Goal: Information Seeking & Learning: Learn about a topic

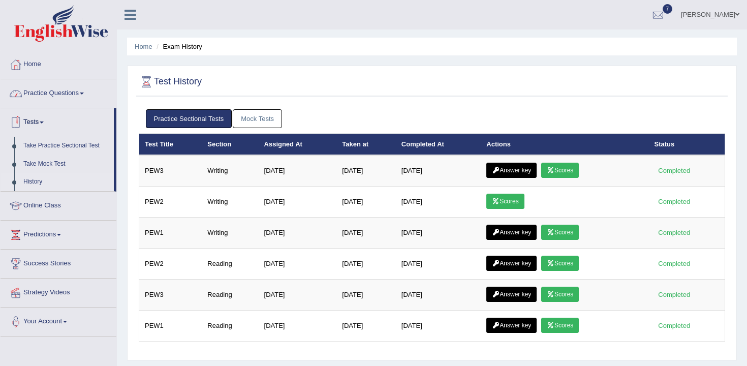
click at [55, 89] on link "Practice Questions" at bounding box center [59, 91] width 116 height 25
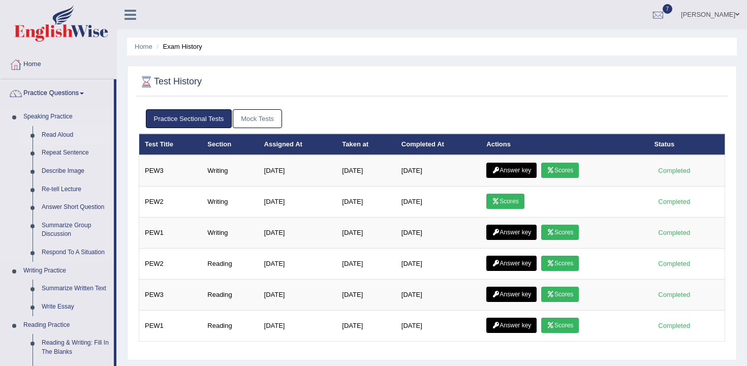
click at [71, 132] on link "Read Aloud" at bounding box center [75, 135] width 77 height 18
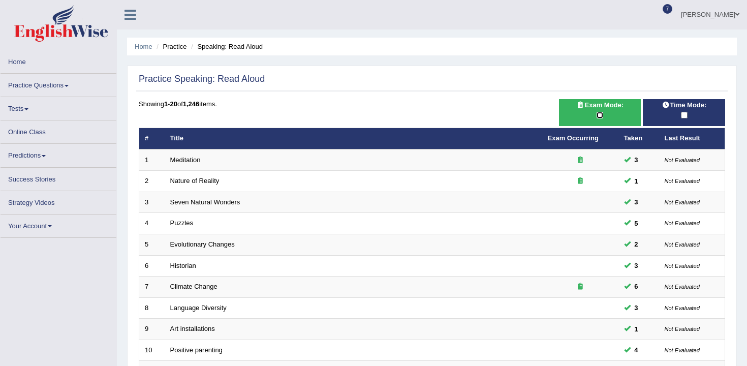
click at [602, 115] on input "checkbox" at bounding box center [600, 115] width 7 height 7
checkbox input "true"
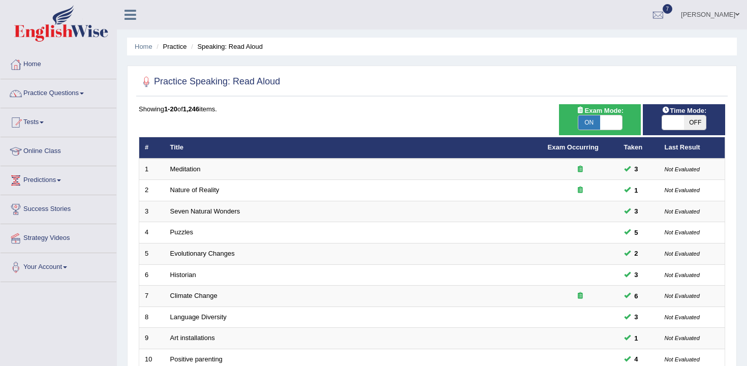
click at [678, 127] on span at bounding box center [673, 122] width 22 height 14
click at [687, 117] on span "OFF" at bounding box center [695, 122] width 22 height 14
checkbox input "true"
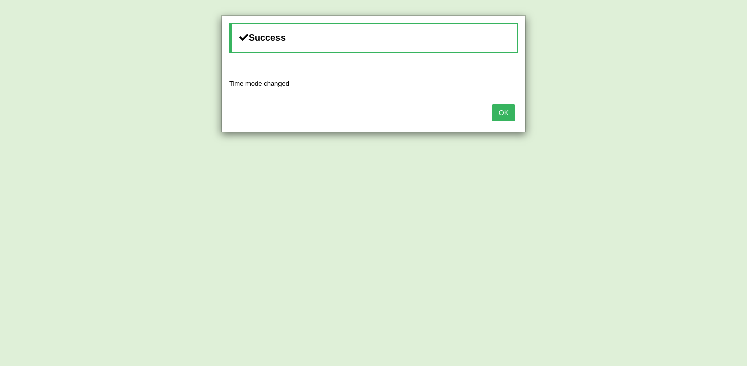
click at [521, 114] on div "OK" at bounding box center [374, 114] width 304 height 36
click at [503, 114] on button "OK" at bounding box center [503, 112] width 23 height 17
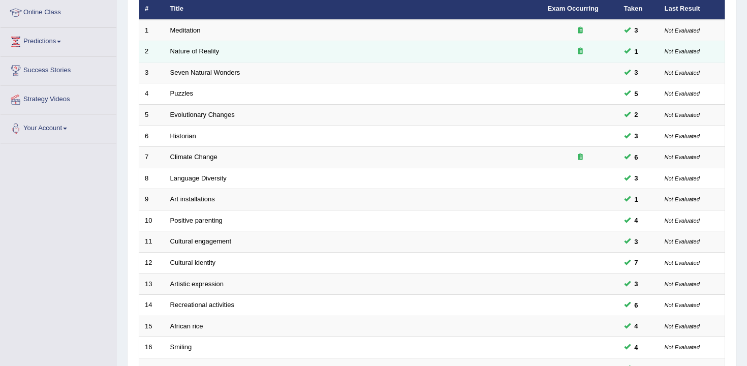
scroll to position [307, 0]
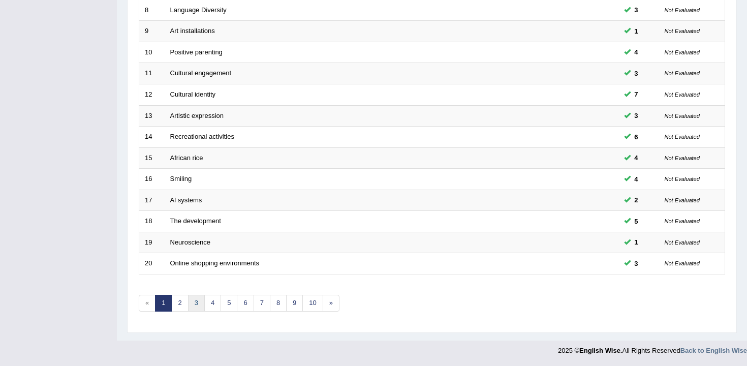
click at [196, 305] on link "3" at bounding box center [196, 303] width 17 height 17
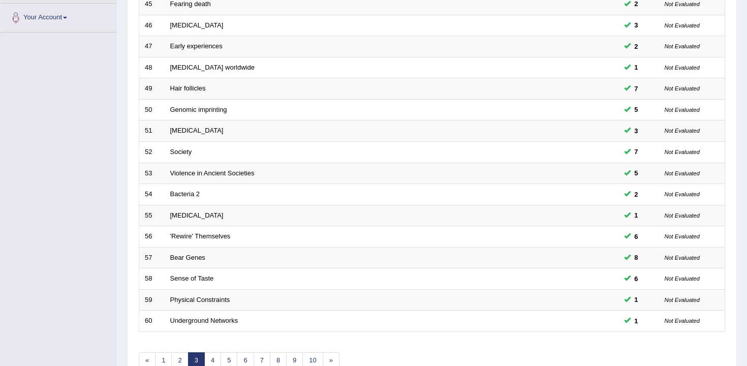
scroll to position [307, 0]
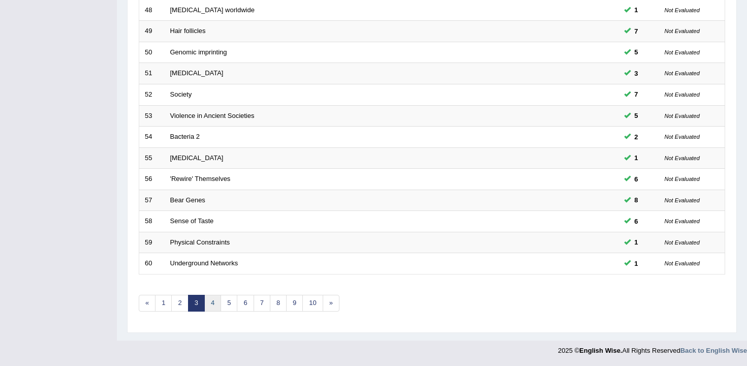
click at [215, 309] on link "4" at bounding box center [212, 303] width 17 height 17
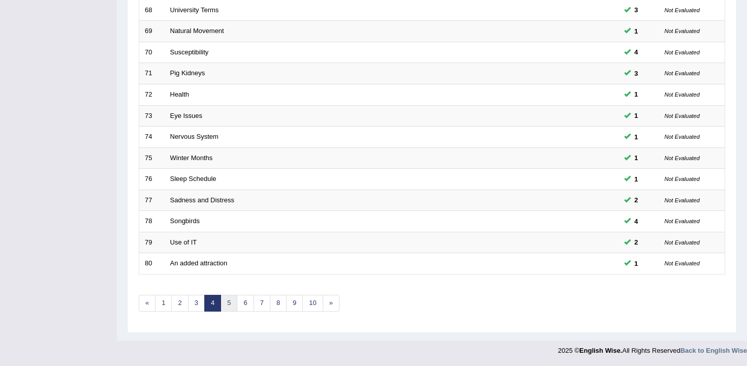
click at [231, 307] on link "5" at bounding box center [229, 303] width 17 height 17
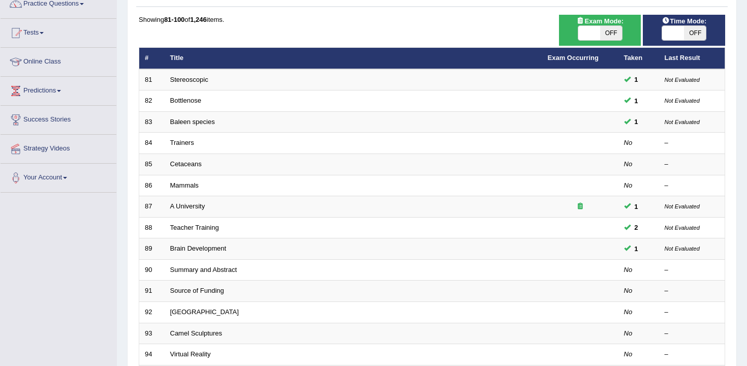
scroll to position [93, 0]
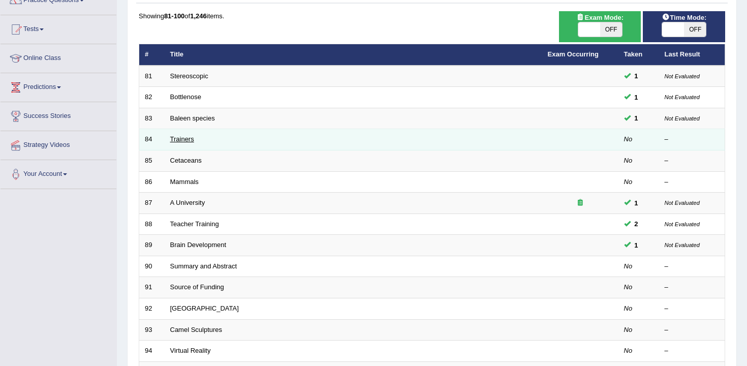
click at [186, 142] on link "Trainers" at bounding box center [182, 139] width 24 height 8
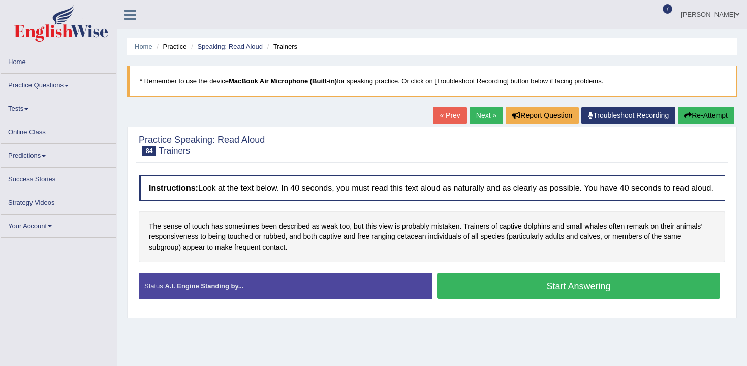
click at [461, 290] on button "Start Answering" at bounding box center [578, 286] width 283 height 26
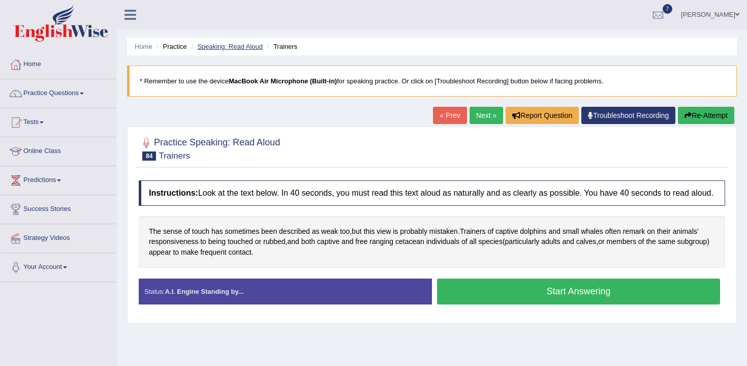
click at [216, 45] on link "Speaking: Read Aloud" at bounding box center [230, 47] width 66 height 8
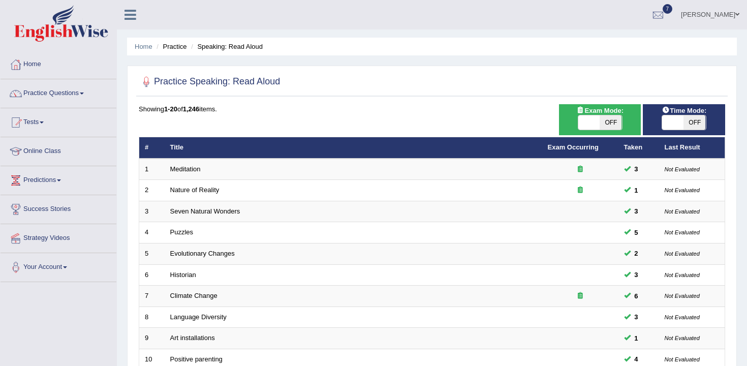
click at [611, 127] on span "OFF" at bounding box center [611, 122] width 22 height 14
checkbox input "true"
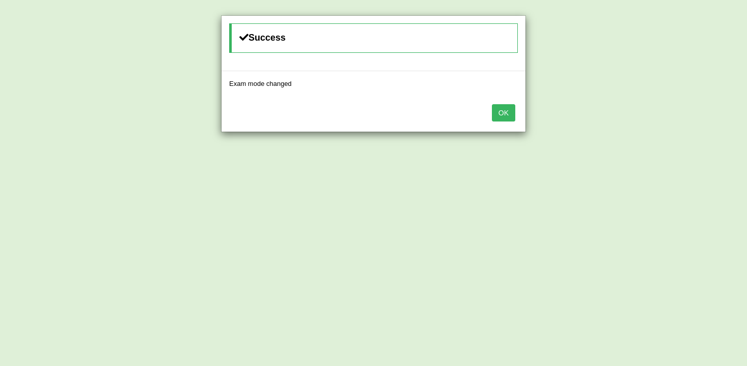
click at [502, 115] on button "OK" at bounding box center [503, 112] width 23 height 17
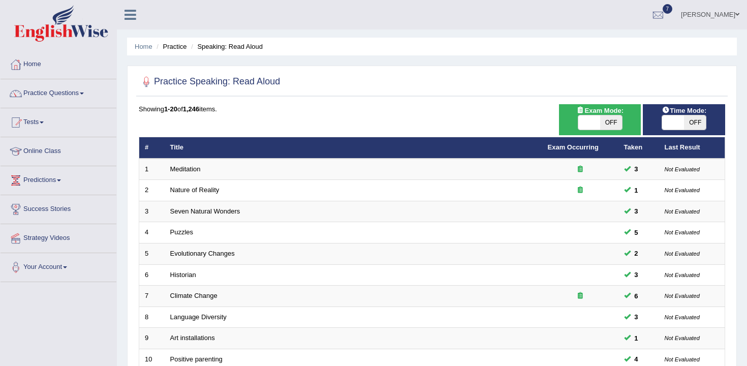
click at [686, 124] on span "OFF" at bounding box center [695, 122] width 22 height 14
checkbox input "true"
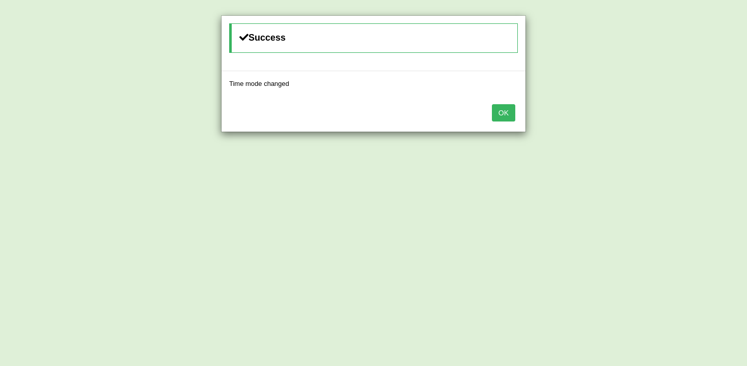
click at [506, 118] on button "OK" at bounding box center [503, 112] width 23 height 17
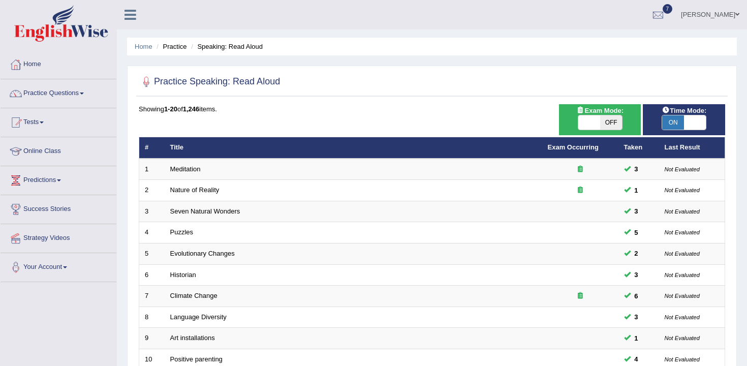
click at [606, 129] on span "OFF" at bounding box center [611, 122] width 22 height 14
checkbox input "true"
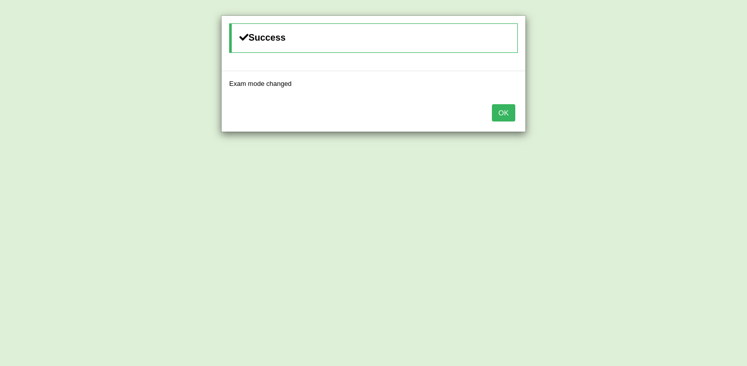
click at [509, 115] on button "OK" at bounding box center [503, 112] width 23 height 17
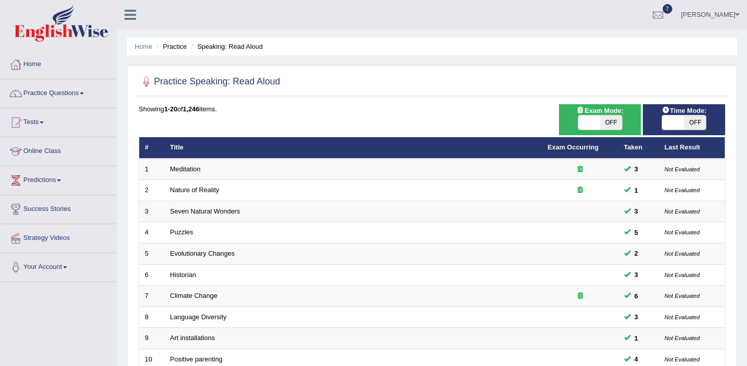
click at [690, 125] on span "OFF" at bounding box center [695, 122] width 22 height 14
checkbox input "true"
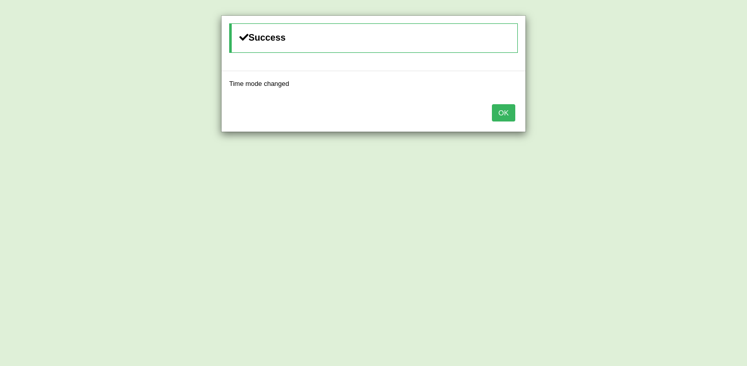
click at [511, 109] on button "OK" at bounding box center [503, 112] width 23 height 17
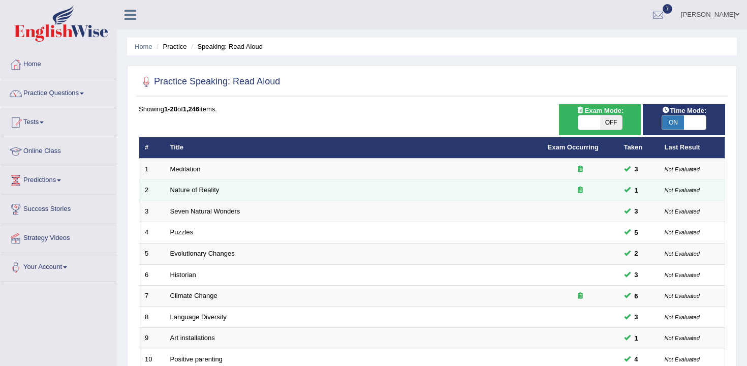
scroll to position [307, 0]
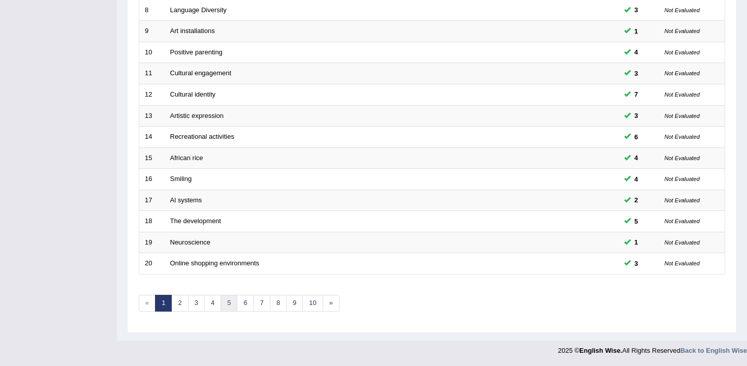
click at [224, 301] on link "5" at bounding box center [229, 303] width 17 height 17
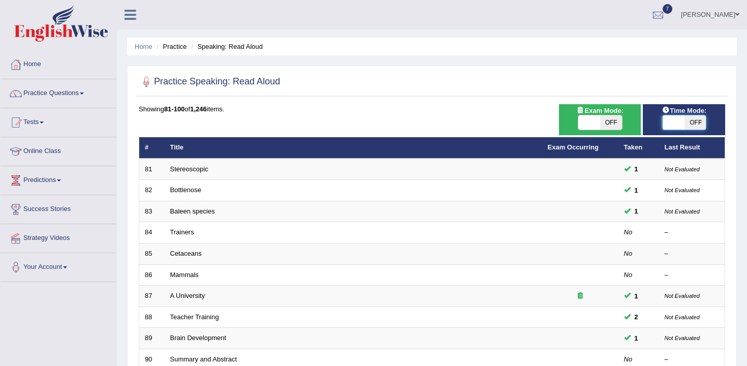
click at [669, 120] on span at bounding box center [674, 122] width 22 height 14
click at [699, 124] on span "OFF" at bounding box center [695, 122] width 22 height 14
checkbox input "true"
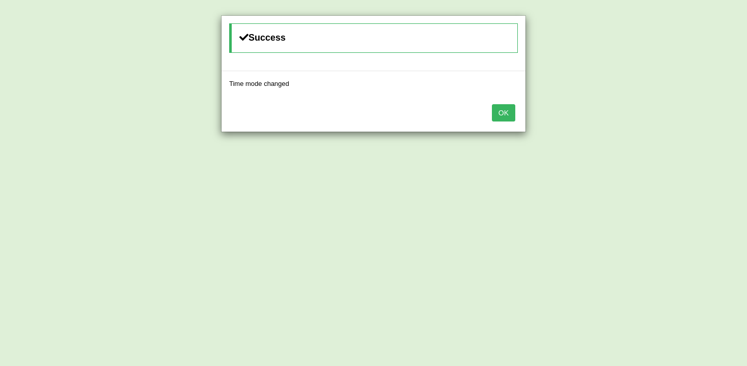
click at [510, 114] on button "OK" at bounding box center [503, 112] width 23 height 17
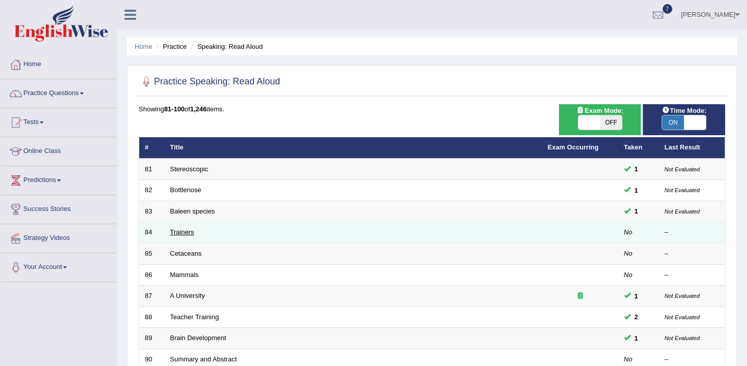
click at [184, 231] on link "Trainers" at bounding box center [182, 232] width 24 height 8
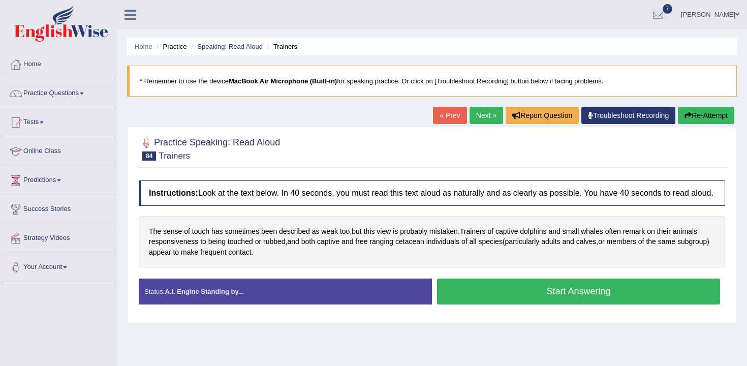
click at [545, 300] on button "Start Answering" at bounding box center [578, 291] width 283 height 26
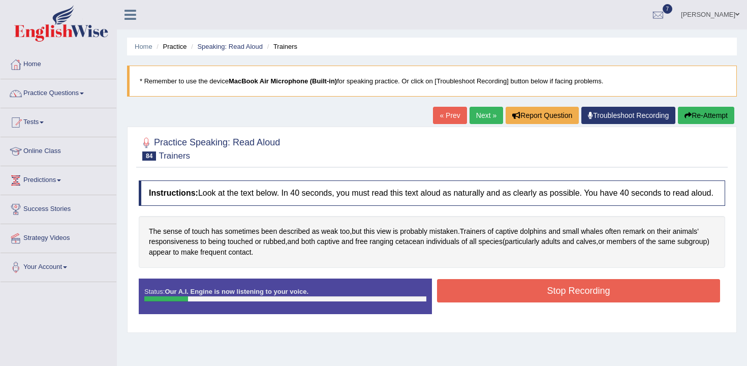
click at [545, 300] on button "Stop Recording" at bounding box center [578, 290] width 283 height 23
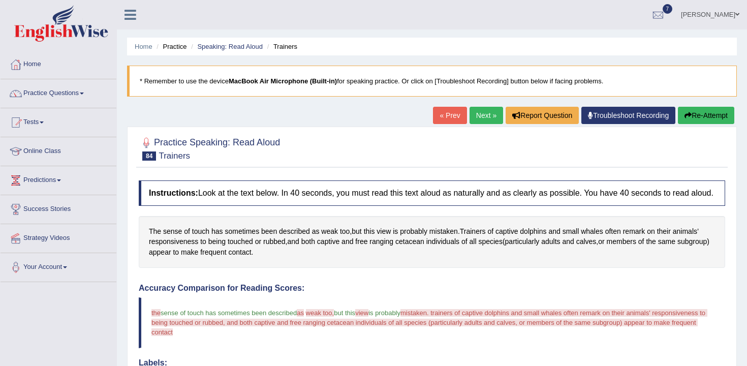
click at [693, 124] on button "Re-Attempt" at bounding box center [706, 115] width 56 height 17
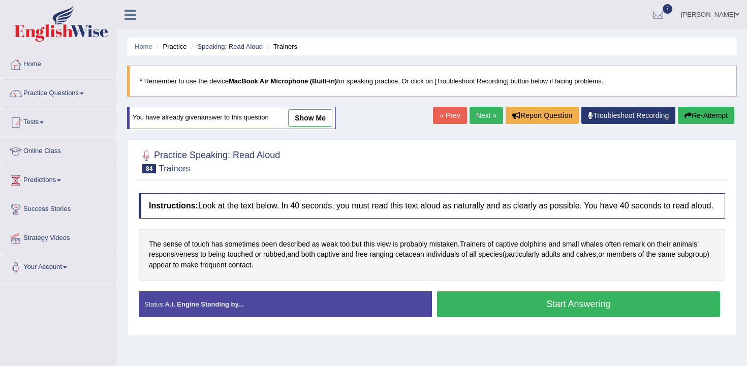
click at [584, 296] on div "Instructions: Look at the text below. In 40 seconds, you must read this text al…" at bounding box center [432, 259] width 592 height 142
click at [570, 305] on button "Start Answering" at bounding box center [578, 304] width 283 height 26
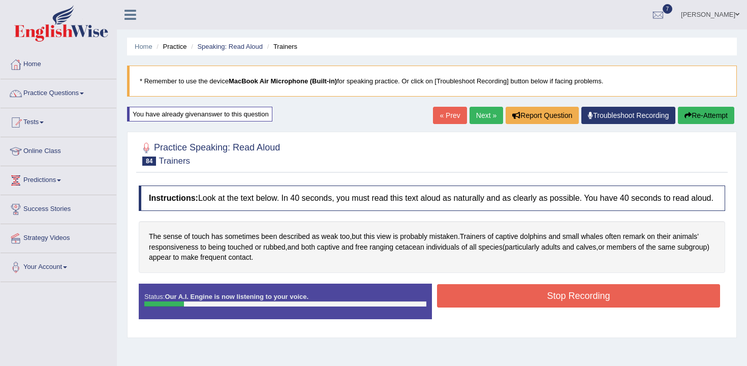
click at [555, 302] on button "Stop Recording" at bounding box center [578, 295] width 283 height 23
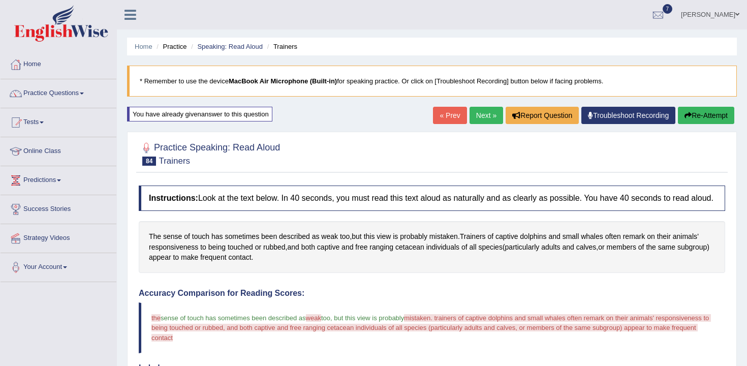
click at [707, 118] on button "Re-Attempt" at bounding box center [706, 115] width 56 height 17
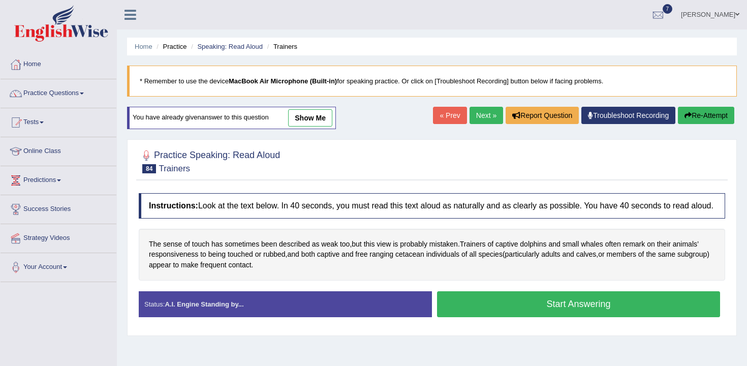
click at [545, 313] on button "Start Answering" at bounding box center [578, 304] width 283 height 26
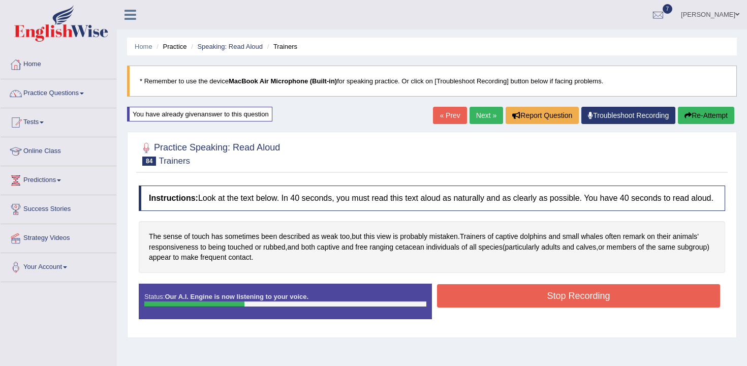
click at [545, 307] on button "Stop Recording" at bounding box center [578, 295] width 283 height 23
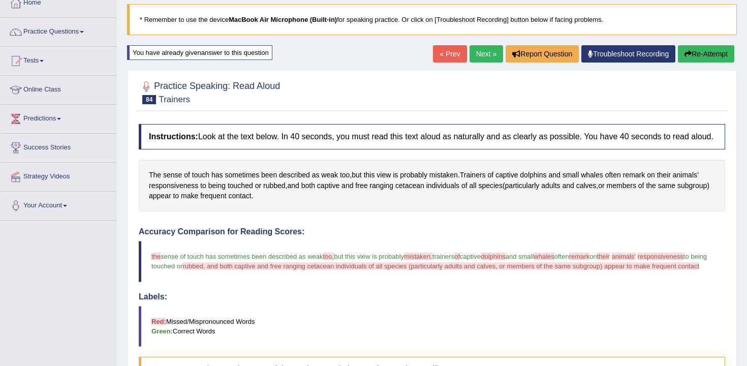
scroll to position [41, 0]
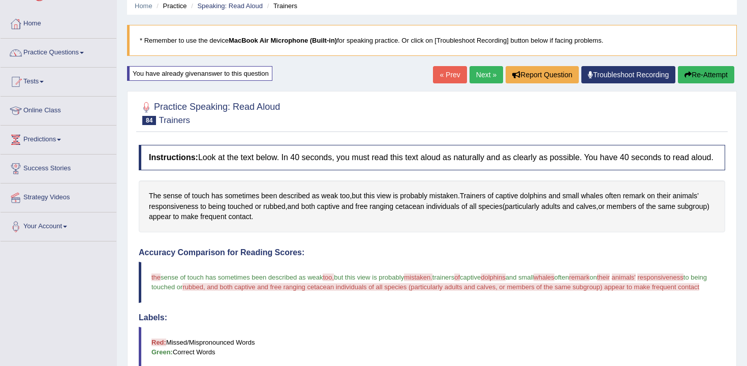
click at [710, 71] on button "Re-Attempt" at bounding box center [706, 74] width 56 height 17
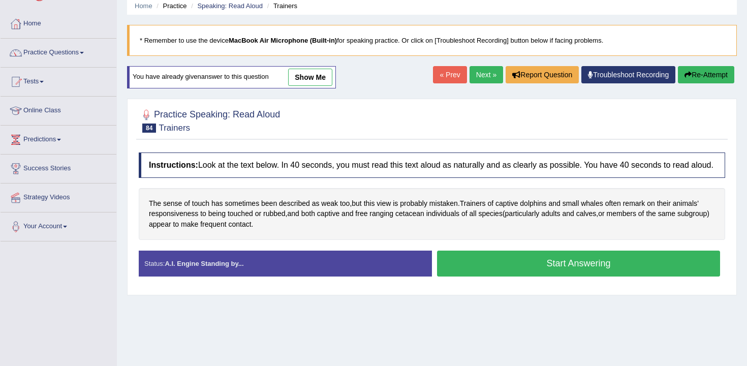
click at [489, 276] on button "Start Answering" at bounding box center [578, 264] width 283 height 26
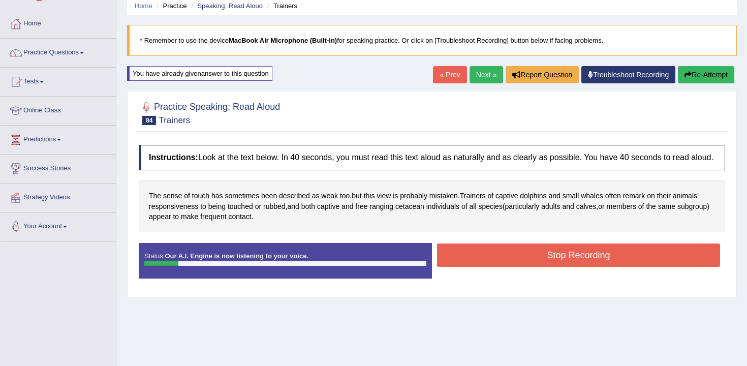
click at [516, 267] on button "Stop Recording" at bounding box center [578, 254] width 283 height 23
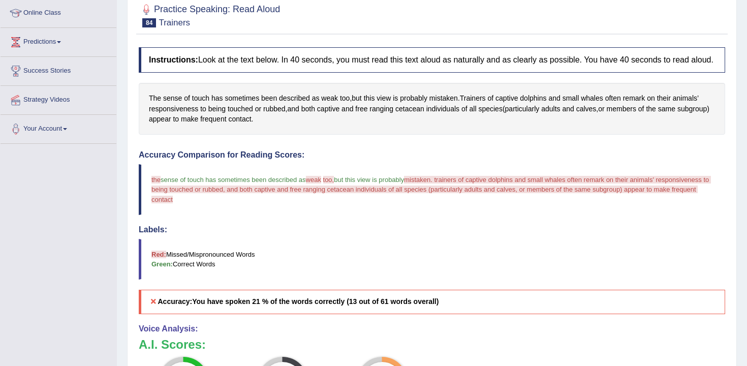
scroll to position [39, 0]
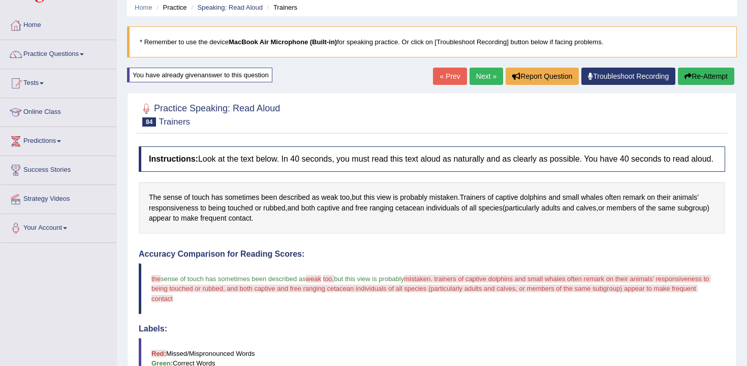
click at [686, 75] on icon "button" at bounding box center [688, 76] width 7 height 7
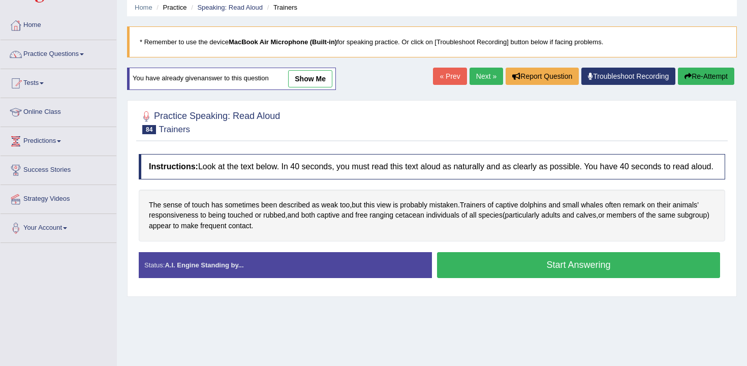
click at [596, 278] on button "Start Answering" at bounding box center [578, 265] width 283 height 26
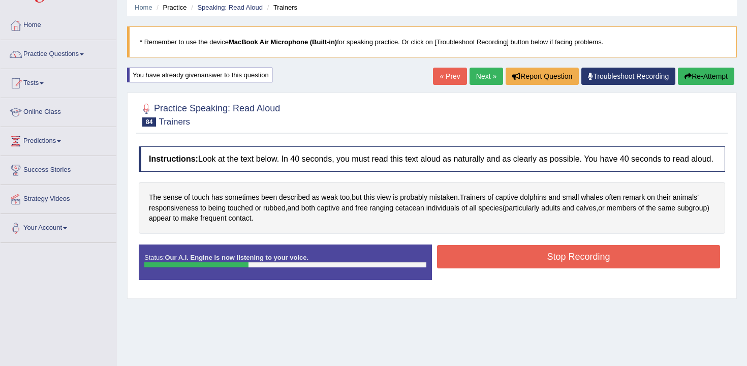
click at [599, 268] on button "Stop Recording" at bounding box center [578, 256] width 283 height 23
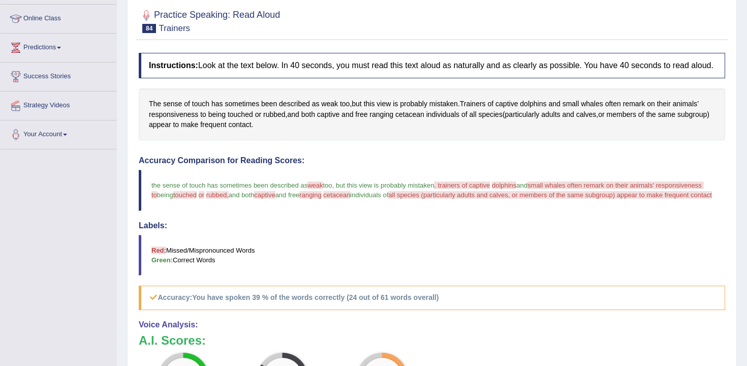
scroll to position [71, 0]
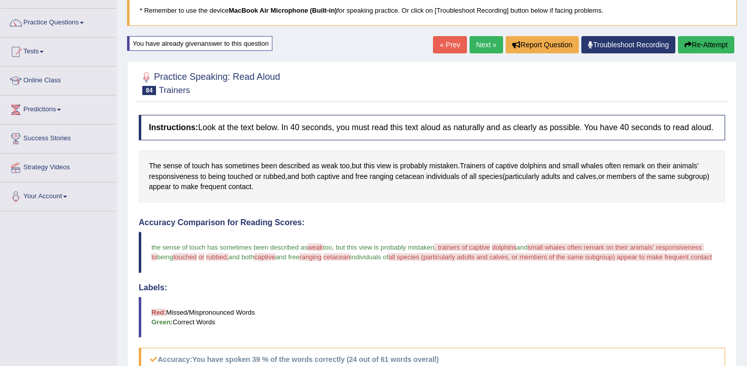
click at [684, 49] on button "Re-Attempt" at bounding box center [706, 44] width 56 height 17
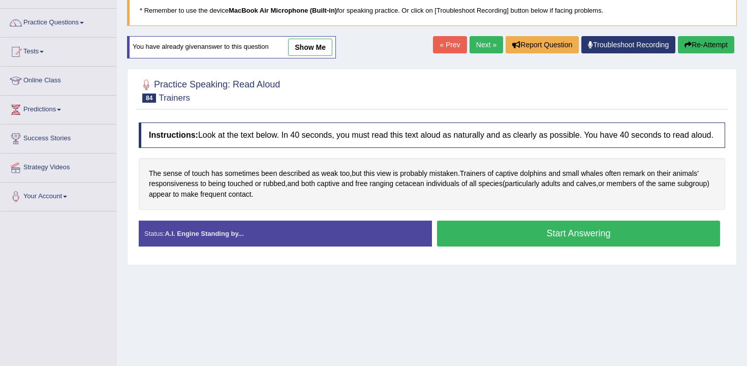
scroll to position [71, 0]
click at [527, 246] on button "Start Answering" at bounding box center [578, 234] width 283 height 26
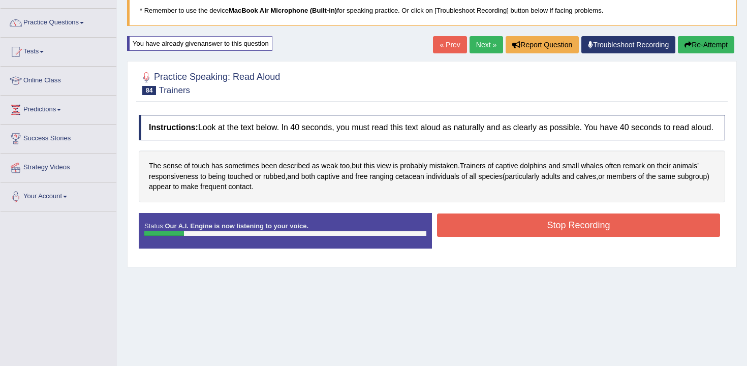
click at [520, 237] on button "Stop Recording" at bounding box center [578, 224] width 283 height 23
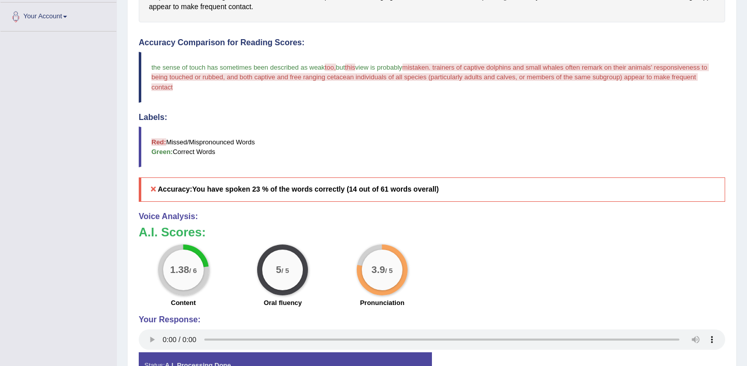
scroll to position [73, 0]
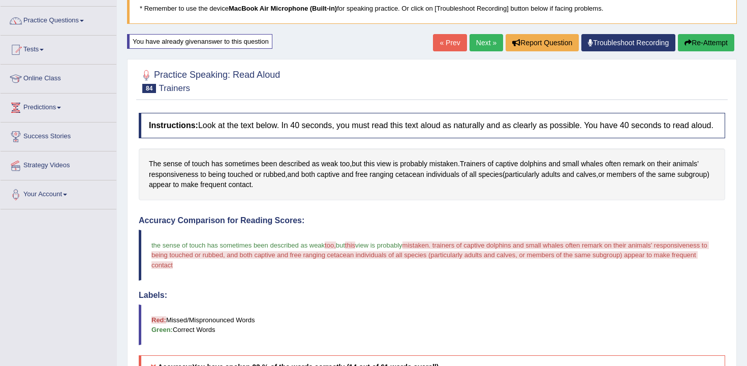
click at [479, 50] on link "Next »" at bounding box center [487, 42] width 34 height 17
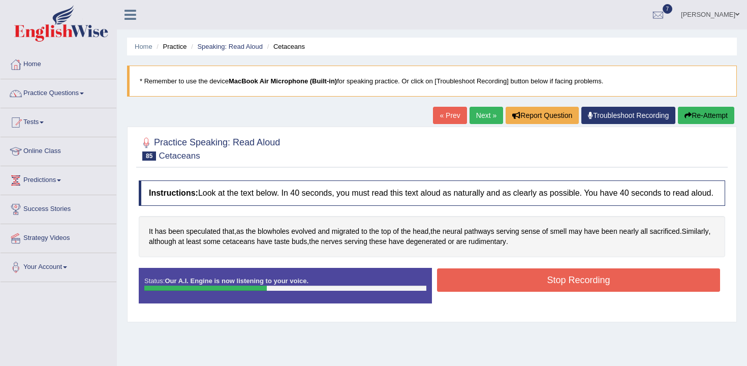
click at [476, 291] on button "Stop Recording" at bounding box center [578, 279] width 283 height 23
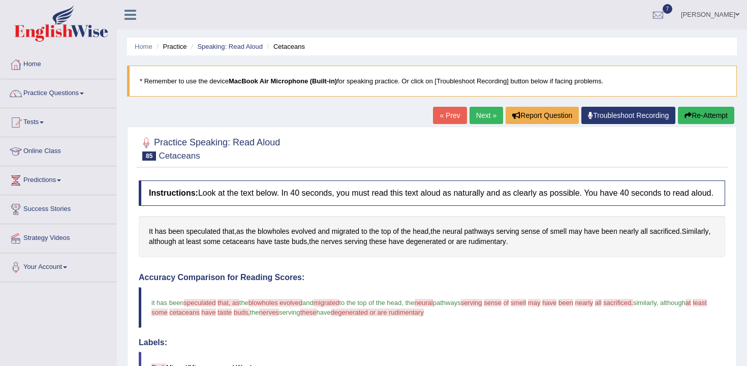
click at [689, 119] on button "Re-Attempt" at bounding box center [706, 115] width 56 height 17
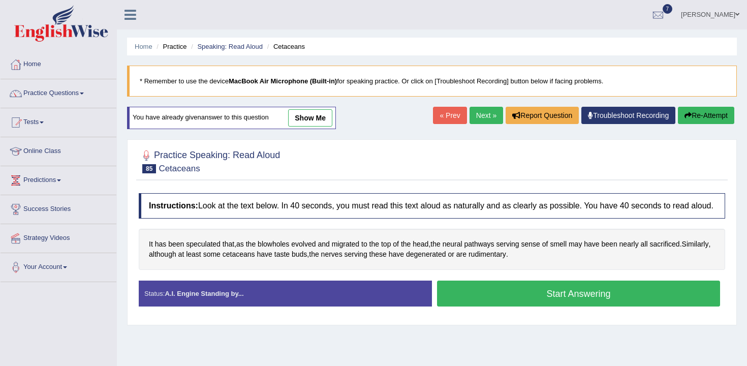
click at [536, 305] on button "Start Answering" at bounding box center [578, 294] width 283 height 26
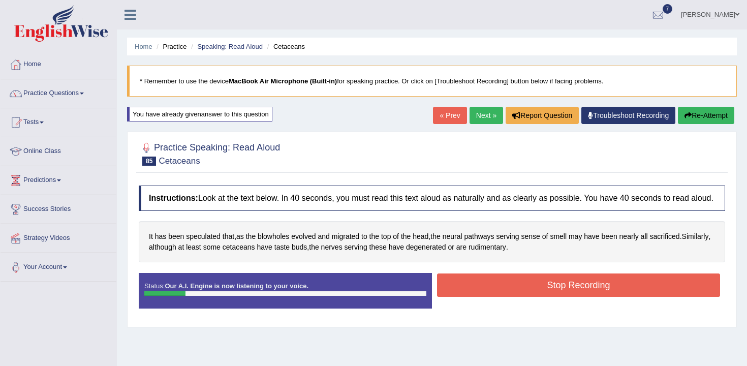
click at [530, 297] on button "Stop Recording" at bounding box center [578, 284] width 283 height 23
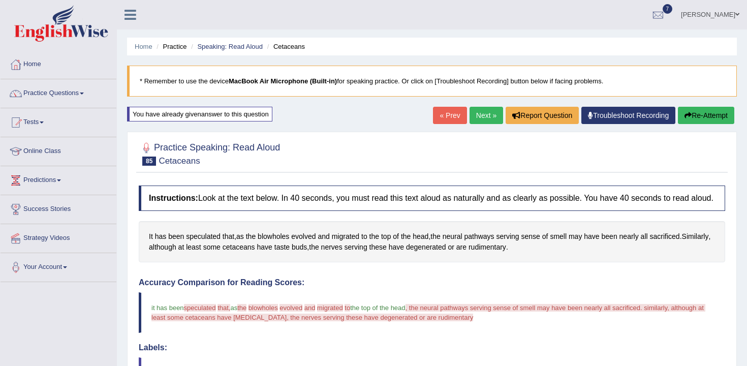
click at [713, 110] on button "Re-Attempt" at bounding box center [706, 115] width 56 height 17
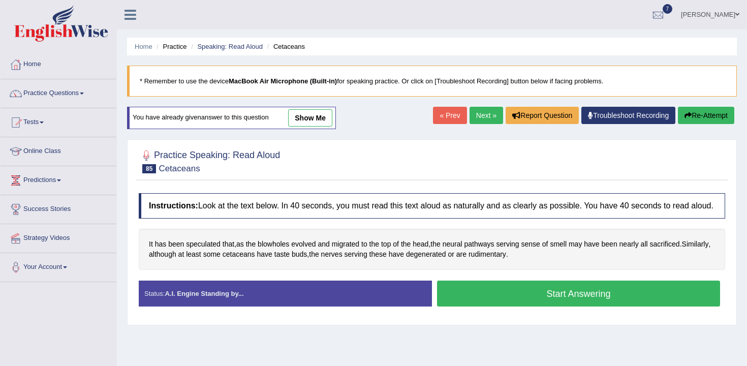
click at [542, 306] on button "Start Answering" at bounding box center [578, 294] width 283 height 26
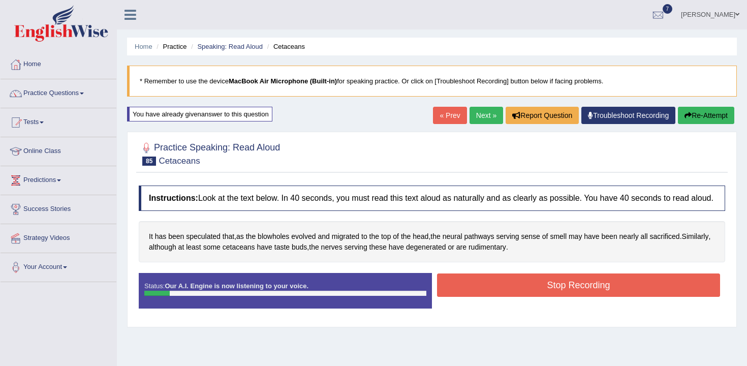
click at [721, 117] on button "Re-Attempt" at bounding box center [706, 115] width 56 height 17
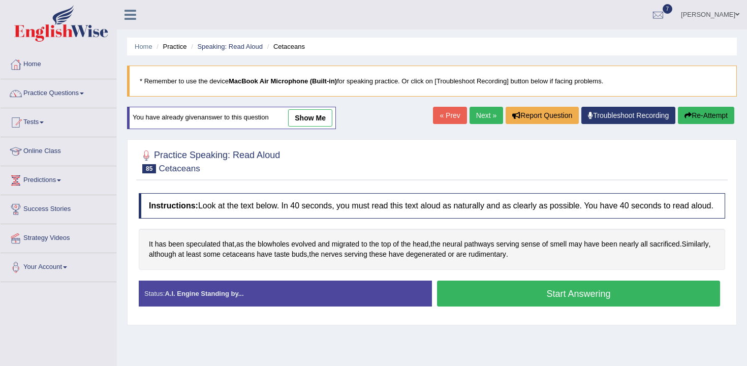
click at [514, 301] on button "Start Answering" at bounding box center [578, 294] width 283 height 26
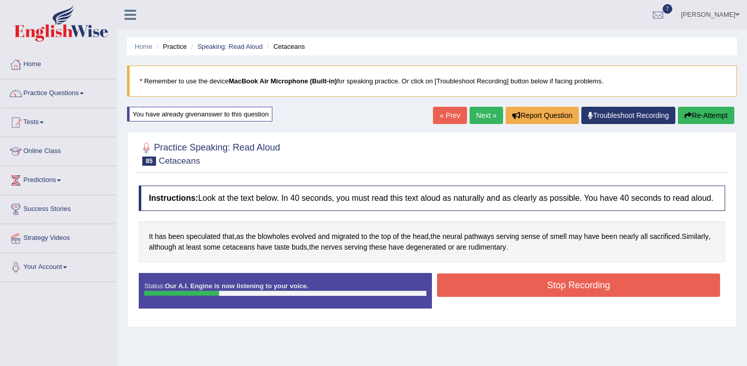
click at [513, 297] on button "Stop Recording" at bounding box center [578, 284] width 283 height 23
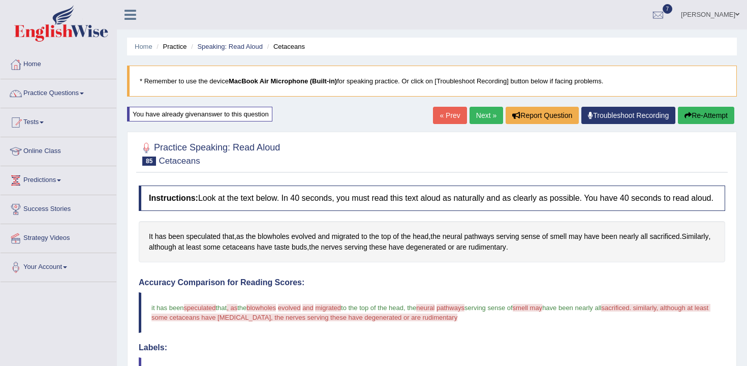
click at [480, 125] on div "« Prev Next » Report Question Troubleshoot Recording Re-Attempt" at bounding box center [585, 117] width 304 height 20
click at [474, 113] on link "Next »" at bounding box center [487, 115] width 34 height 17
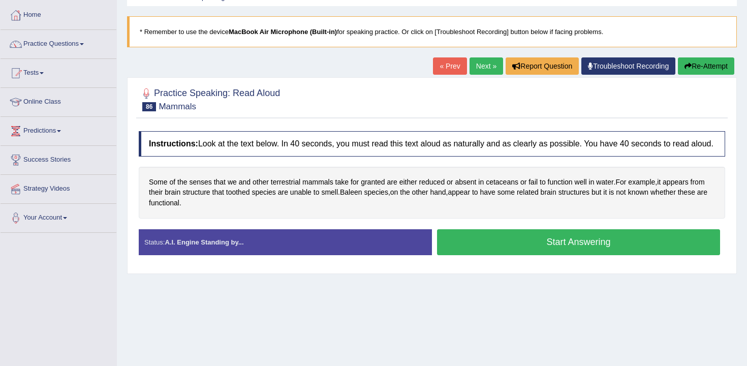
scroll to position [66, 0]
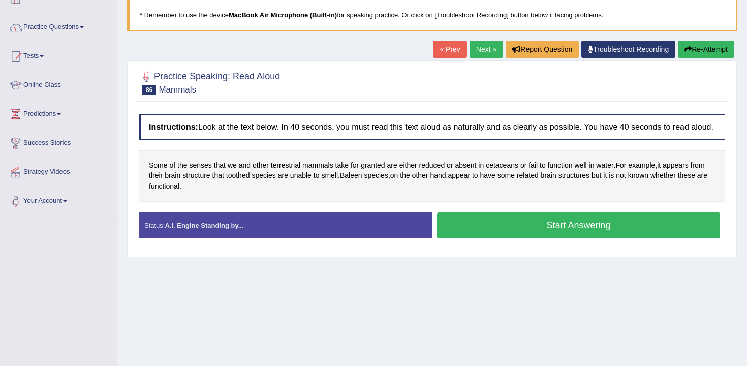
click at [514, 238] on button "Start Answering" at bounding box center [578, 225] width 283 height 26
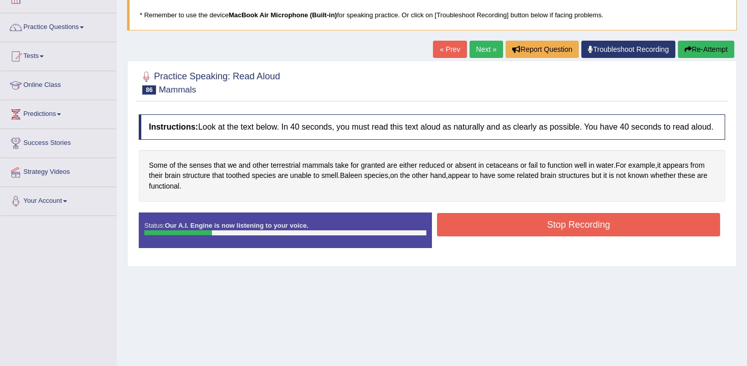
click at [531, 233] on button "Stop Recording" at bounding box center [578, 224] width 283 height 23
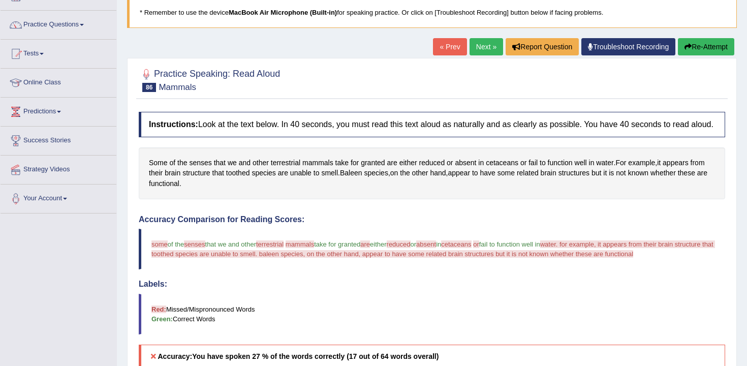
scroll to position [11, 0]
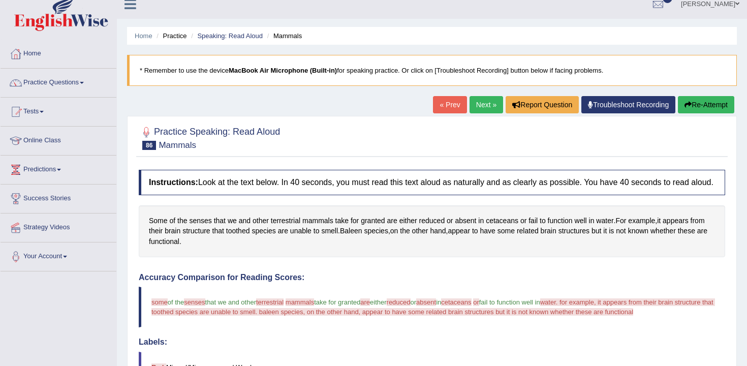
click at [699, 106] on button "Re-Attempt" at bounding box center [706, 104] width 56 height 17
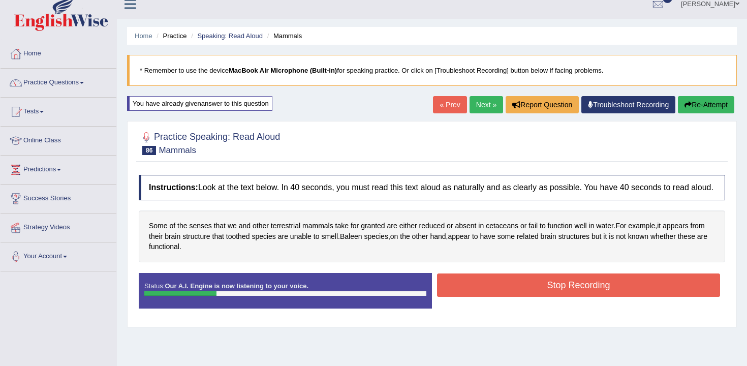
click at [476, 289] on button "Stop Recording" at bounding box center [578, 284] width 283 height 23
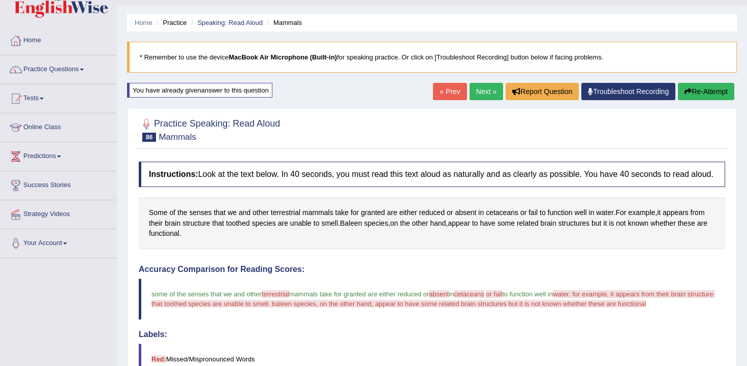
scroll to position [18, 0]
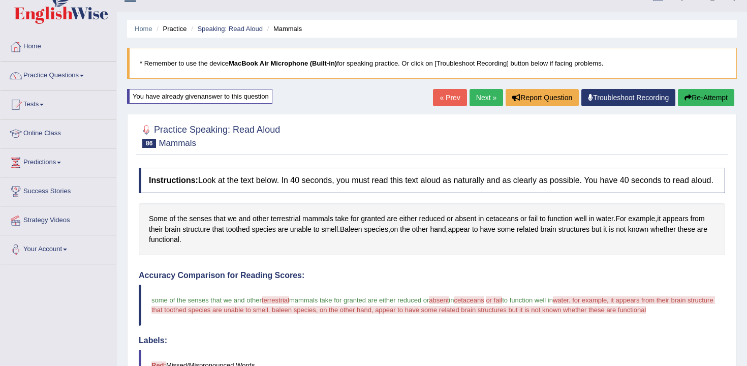
click at [714, 97] on button "Re-Attempt" at bounding box center [706, 97] width 56 height 17
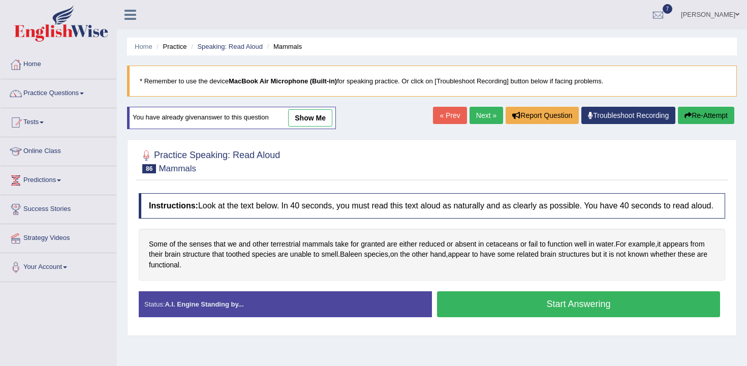
click at [564, 301] on button "Start Answering" at bounding box center [578, 304] width 283 height 26
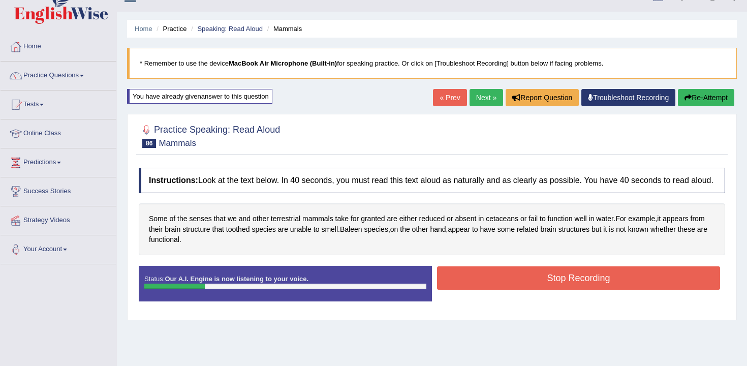
click at [570, 290] on button "Stop Recording" at bounding box center [578, 277] width 283 height 23
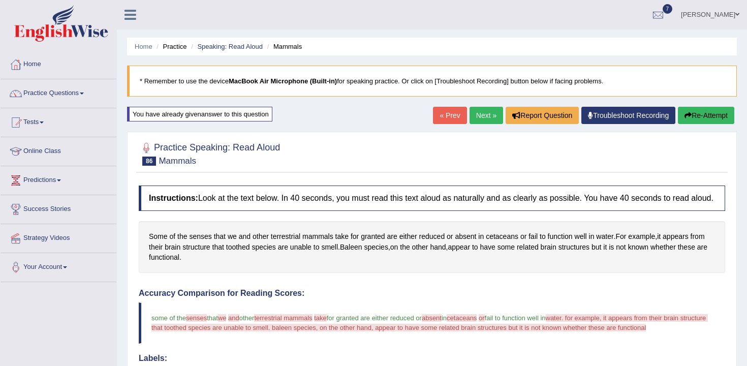
click at [484, 112] on link "Next »" at bounding box center [487, 115] width 34 height 17
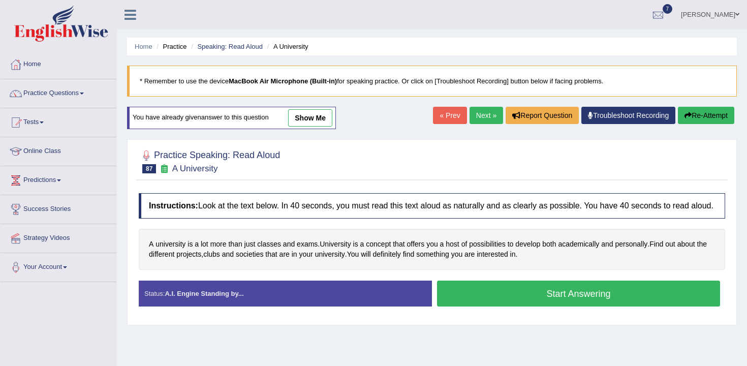
click at [537, 306] on button "Start Answering" at bounding box center [578, 294] width 283 height 26
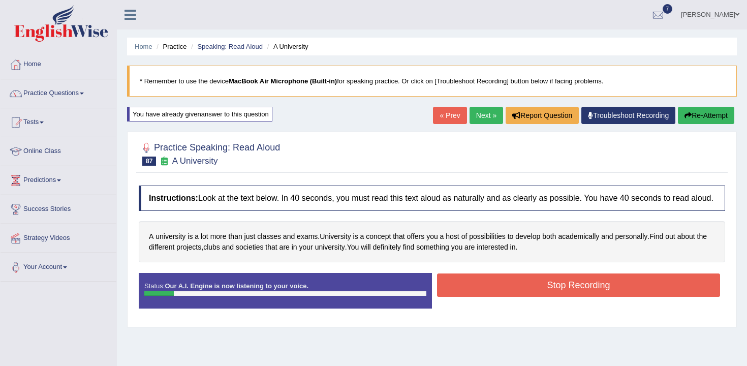
click at [685, 119] on button "Re-Attempt" at bounding box center [706, 115] width 56 height 17
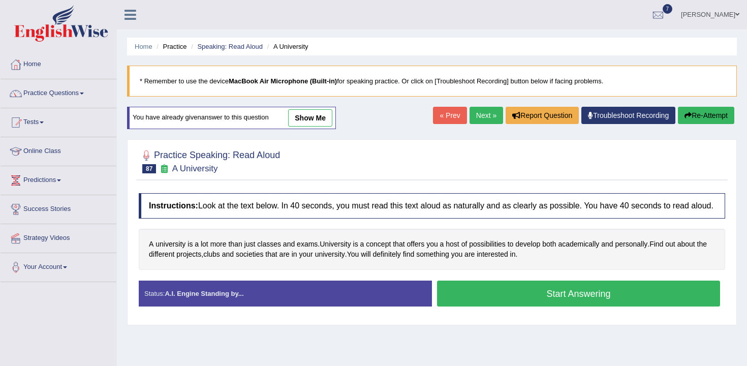
click at [499, 305] on button "Start Answering" at bounding box center [578, 294] width 283 height 26
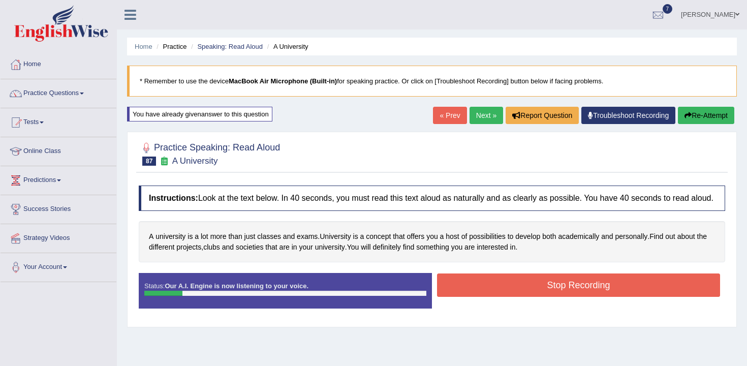
click at [691, 120] on button "Re-Attempt" at bounding box center [706, 115] width 56 height 17
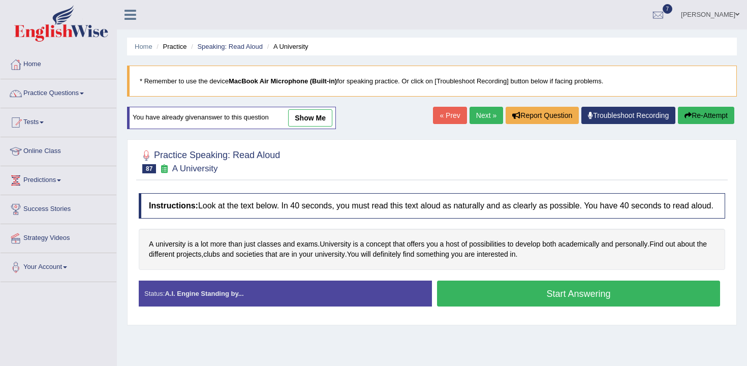
click at [545, 317] on div "Status: A.I. Engine Standing by... Start Answering Stop Recording" at bounding box center [432, 299] width 586 height 36
click at [538, 304] on button "Start Answering" at bounding box center [578, 294] width 283 height 26
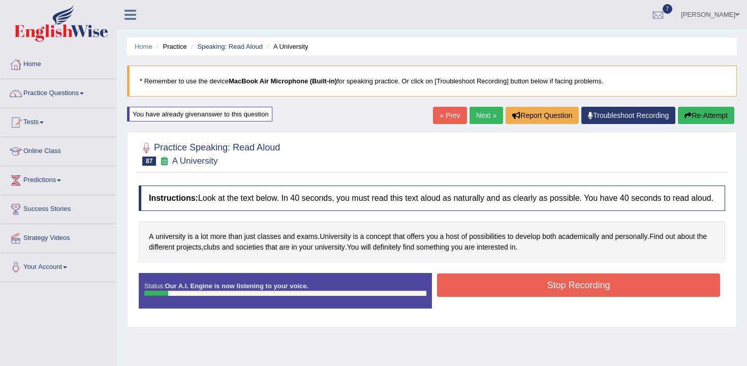
click at [545, 297] on button "Stop Recording" at bounding box center [578, 284] width 283 height 23
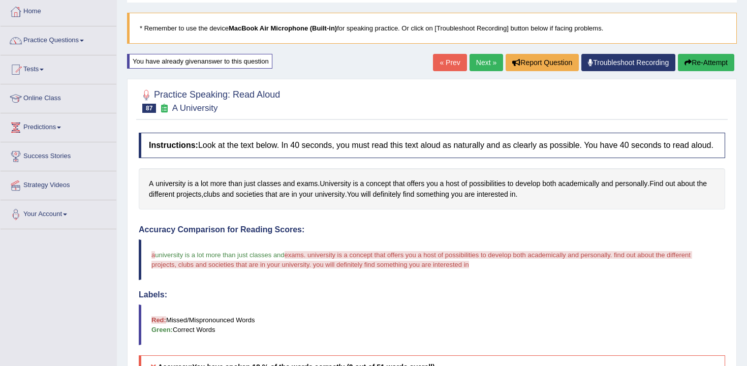
scroll to position [41, 0]
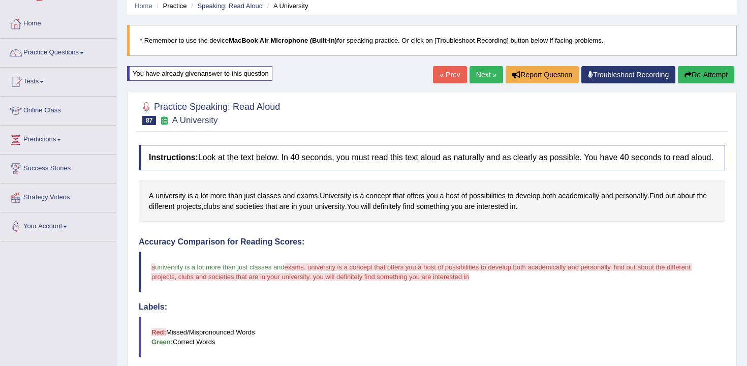
click at [678, 74] on button "Re-Attempt" at bounding box center [706, 74] width 56 height 17
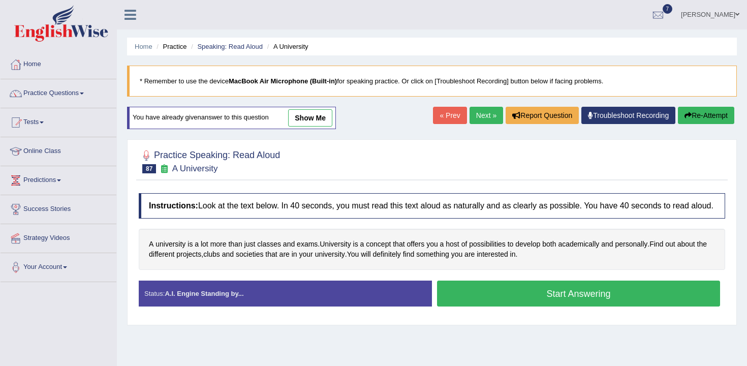
click at [557, 281] on div "Start Answering" at bounding box center [578, 295] width 293 height 28
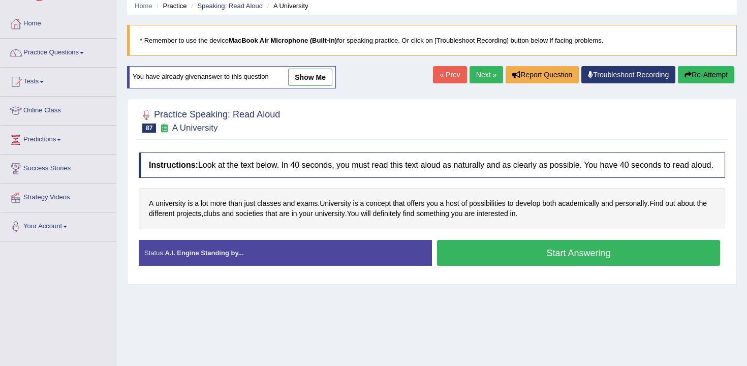
click at [573, 265] on button "Start Answering" at bounding box center [578, 253] width 283 height 26
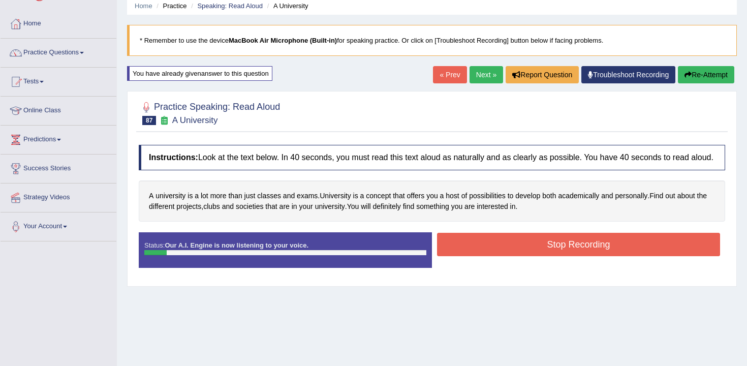
click at [583, 256] on button "Stop Recording" at bounding box center [578, 244] width 283 height 23
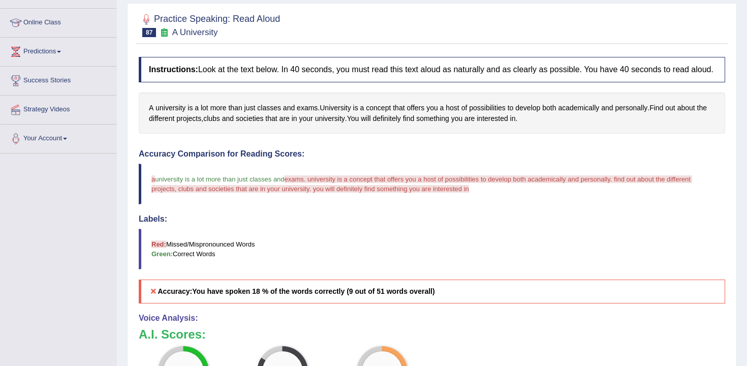
scroll to position [64, 0]
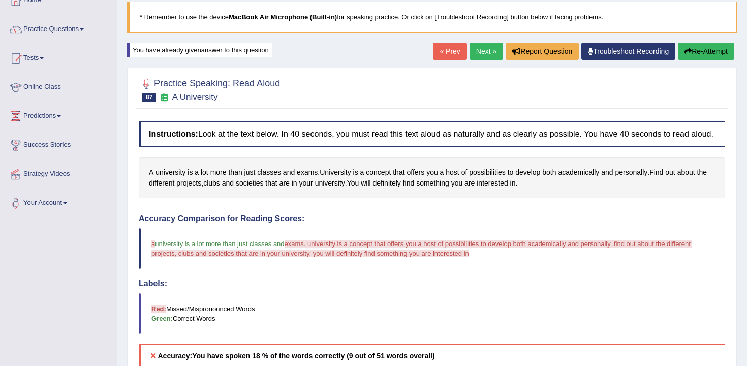
click at [698, 57] on button "Re-Attempt" at bounding box center [706, 51] width 56 height 17
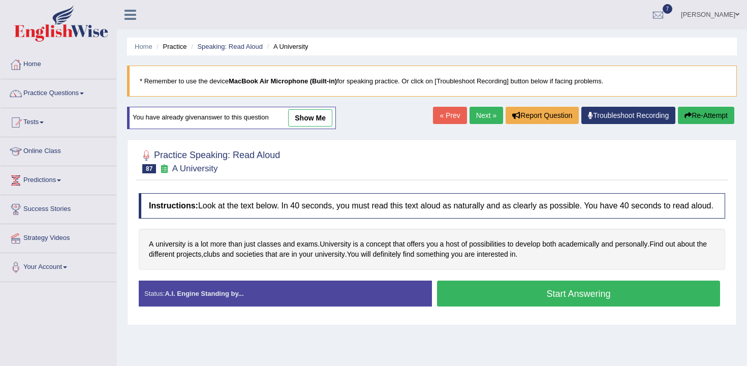
click at [556, 281] on button "Start Answering" at bounding box center [578, 294] width 283 height 26
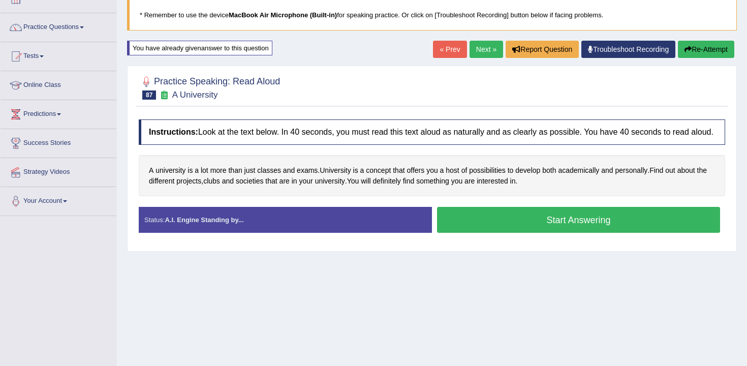
scroll to position [64, 0]
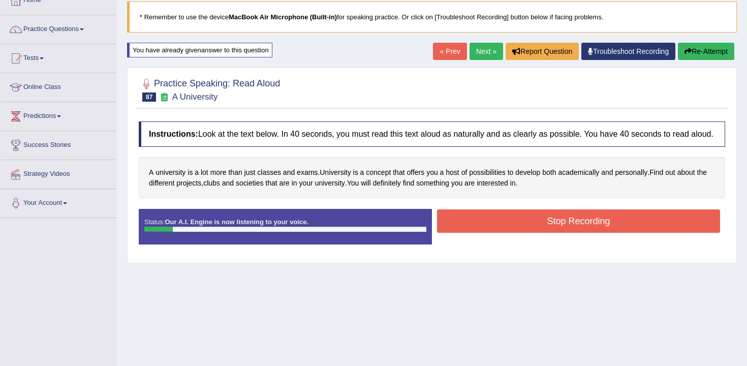
click at [558, 233] on button "Stop Recording" at bounding box center [578, 220] width 283 height 23
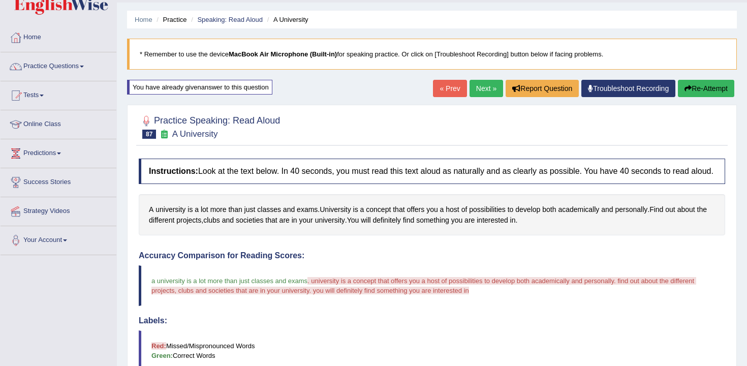
scroll to position [0, 0]
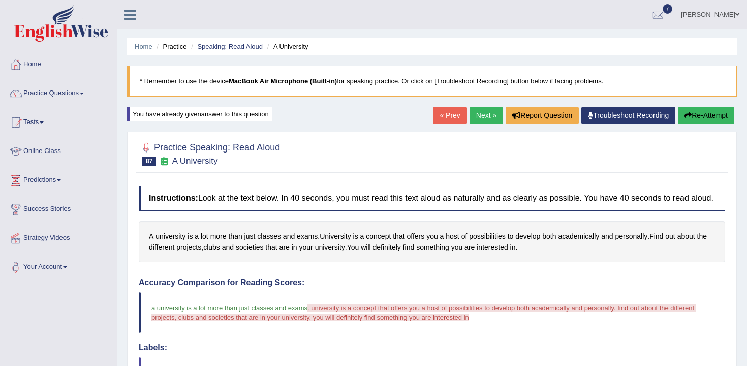
click at [701, 105] on div "Home Practice Speaking: Read Aloud A University * Remember to use the device Ma…" at bounding box center [432, 322] width 630 height 644
click at [696, 110] on button "Re-Attempt" at bounding box center [706, 115] width 56 height 17
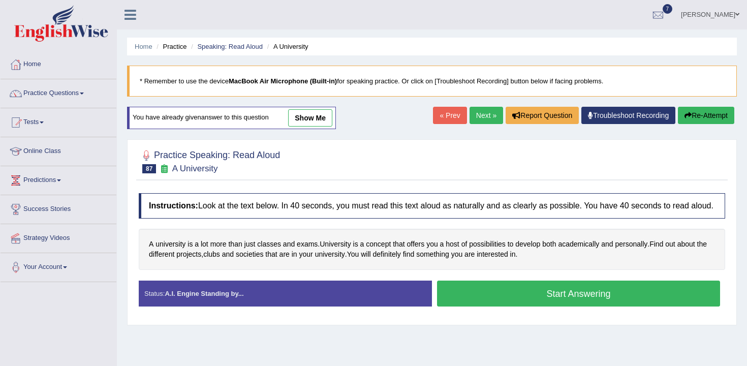
click at [530, 303] on button "Start Answering" at bounding box center [578, 294] width 283 height 26
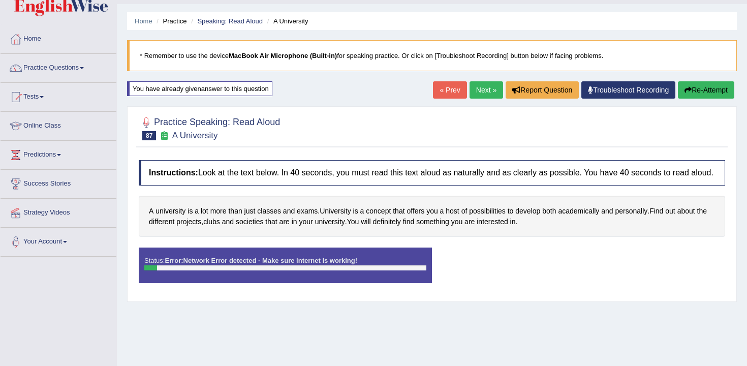
scroll to position [55, 0]
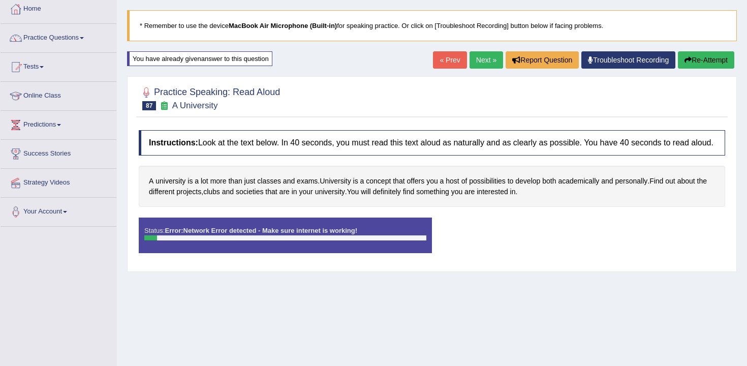
click at [685, 58] on icon "button" at bounding box center [688, 59] width 7 height 7
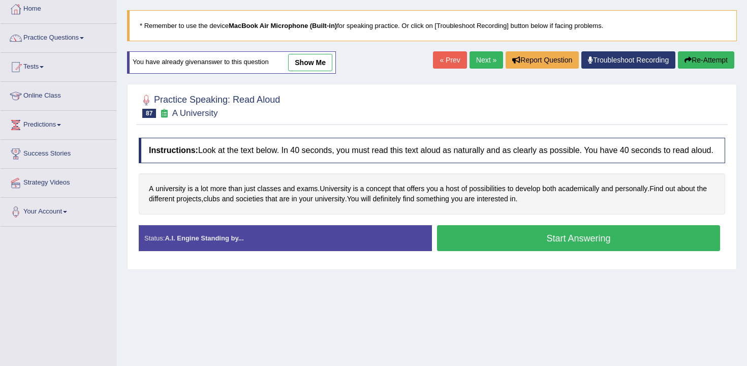
click at [469, 244] on button "Start Answering" at bounding box center [578, 238] width 283 height 26
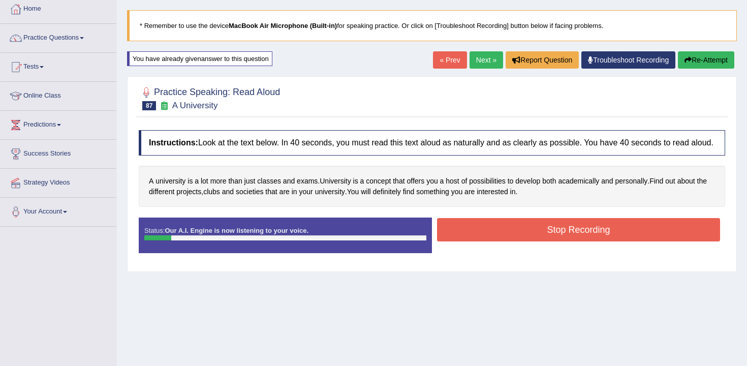
click at [489, 241] on button "Stop Recording" at bounding box center [578, 229] width 283 height 23
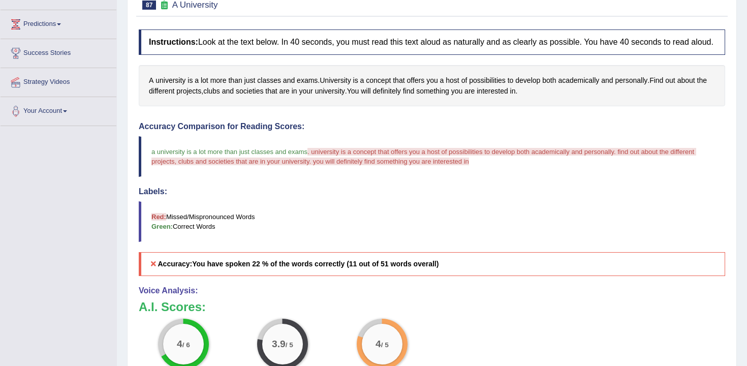
scroll to position [114, 0]
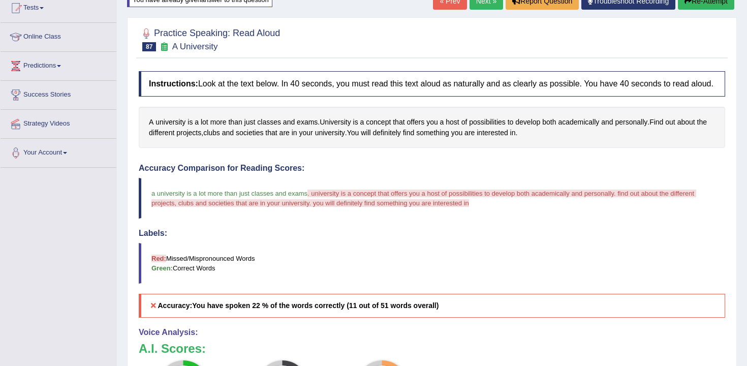
click at [712, 1] on button "Re-Attempt" at bounding box center [706, 0] width 56 height 17
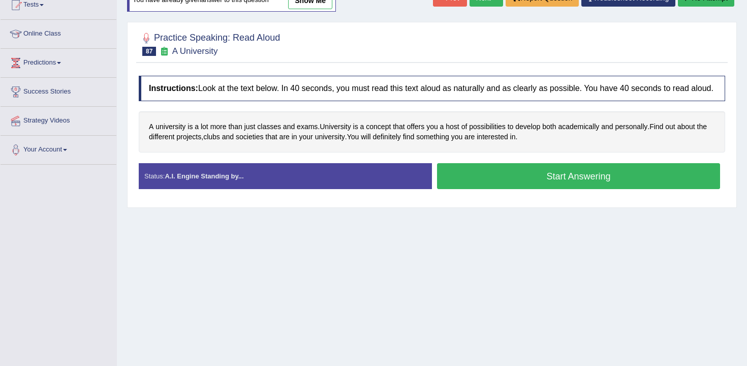
click at [586, 189] on button "Start Answering" at bounding box center [578, 176] width 283 height 26
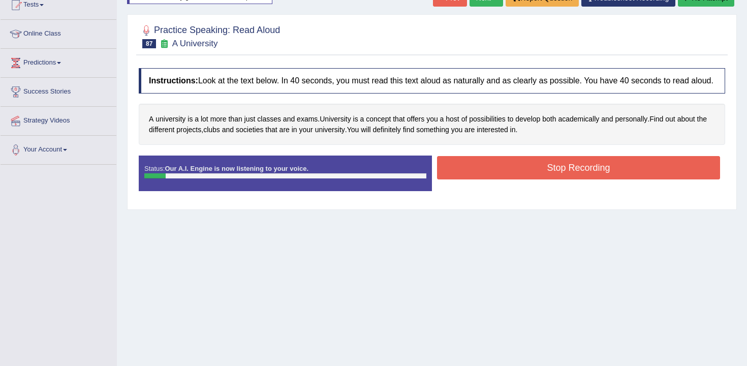
click at [568, 179] on button "Stop Recording" at bounding box center [578, 167] width 283 height 23
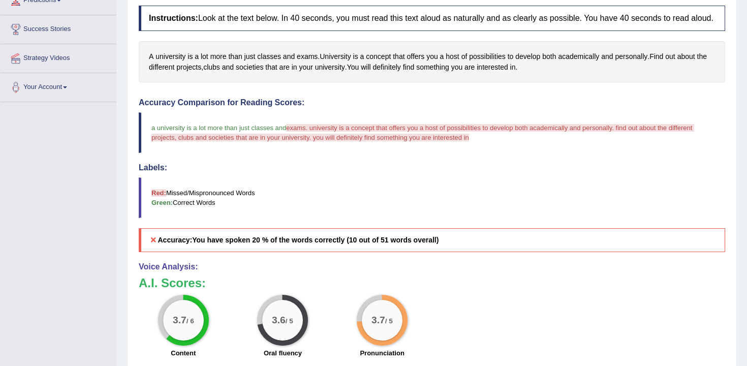
scroll to position [22, 0]
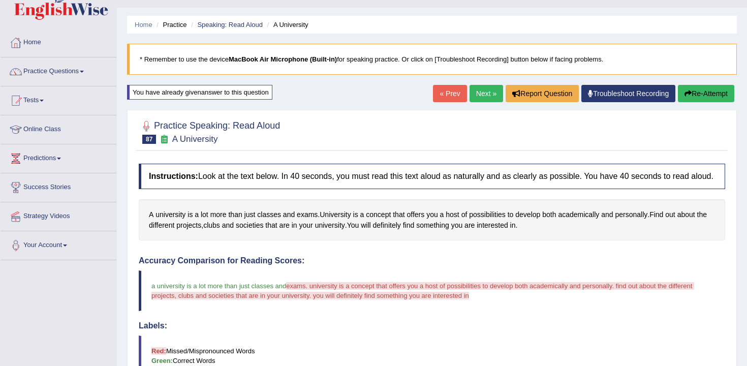
click at [692, 86] on button "Re-Attempt" at bounding box center [706, 93] width 56 height 17
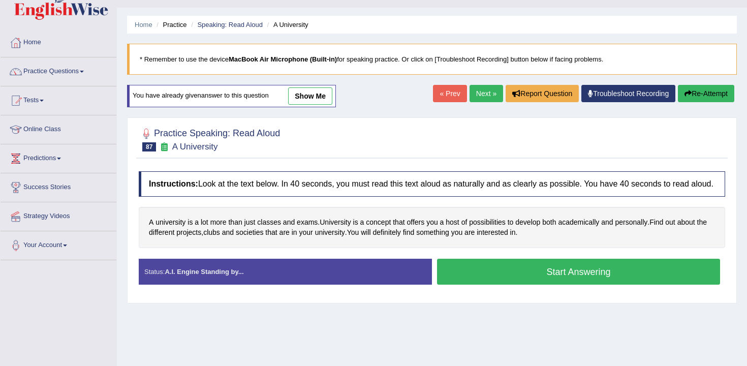
click at [554, 283] on button "Start Answering" at bounding box center [578, 272] width 283 height 26
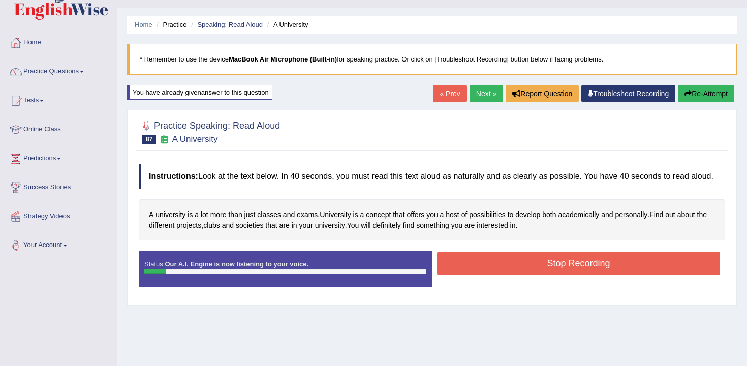
click at [554, 275] on button "Stop Recording" at bounding box center [578, 263] width 283 height 23
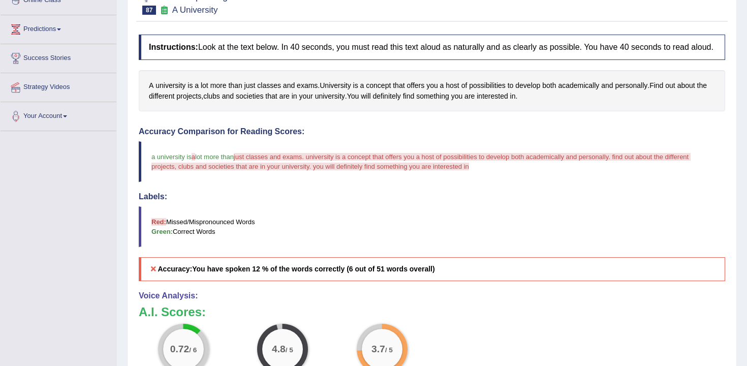
scroll to position [22, 0]
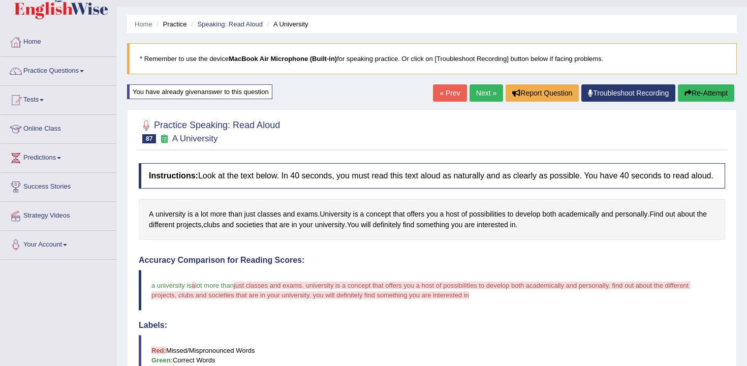
click at [696, 98] on button "Re-Attempt" at bounding box center [706, 92] width 56 height 17
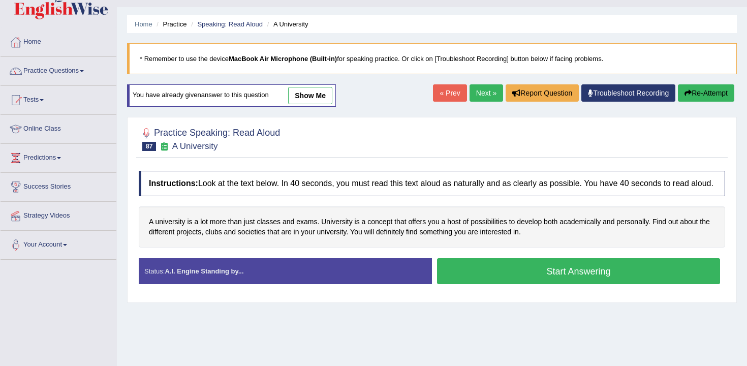
click at [567, 282] on button "Start Answering" at bounding box center [578, 271] width 283 height 26
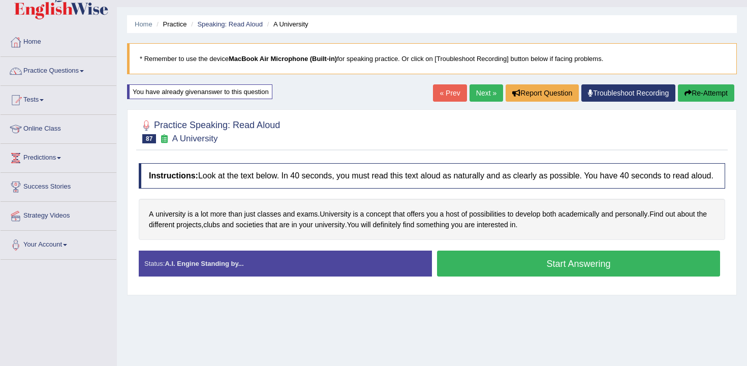
click at [567, 276] on button "Start Answering" at bounding box center [578, 264] width 283 height 26
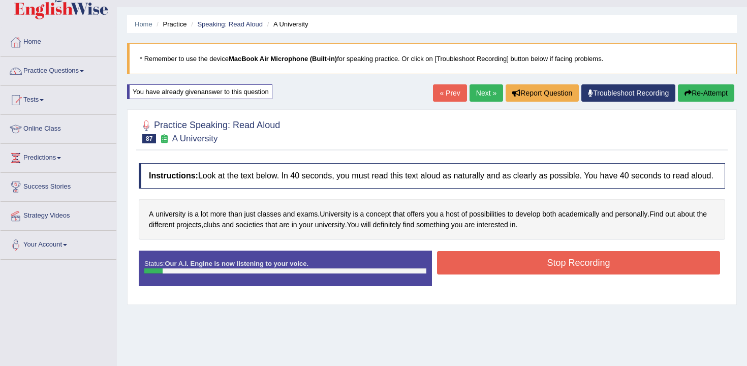
click at [568, 274] on button "Stop Recording" at bounding box center [578, 262] width 283 height 23
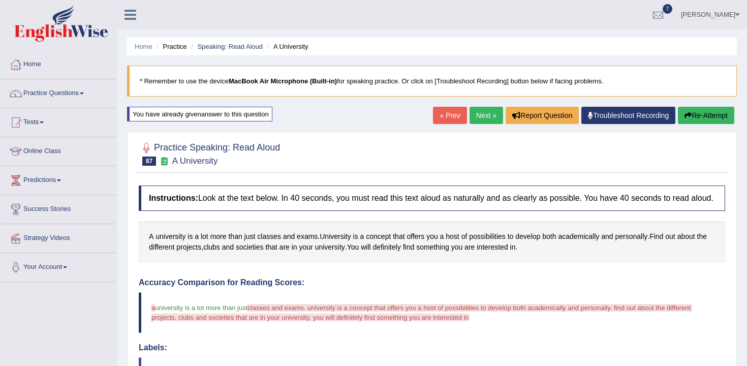
click at [685, 126] on div "« Prev Next » Report Question Troubleshoot Recording Re-Attempt" at bounding box center [585, 117] width 304 height 20
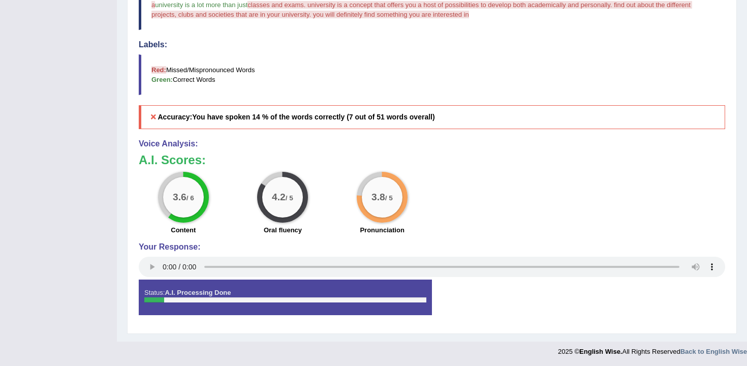
scroll to position [2, 0]
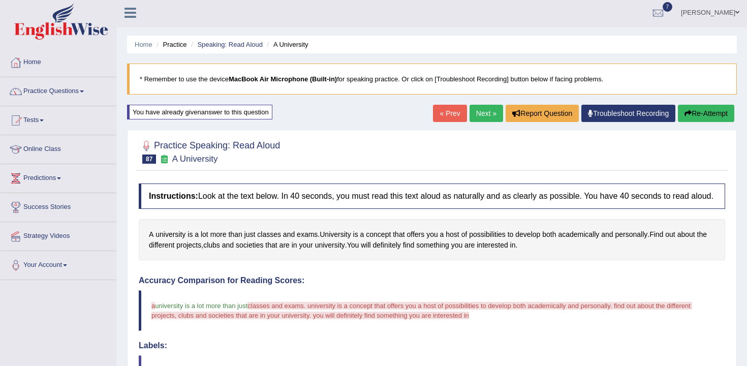
click at [472, 109] on link "Next »" at bounding box center [487, 113] width 34 height 17
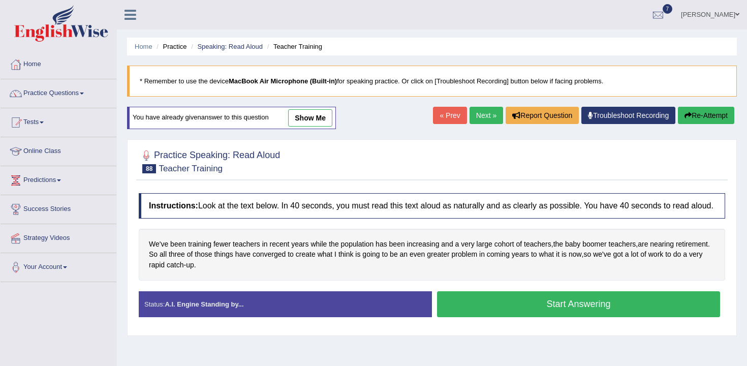
click at [545, 307] on button "Start Answering" at bounding box center [578, 304] width 283 height 26
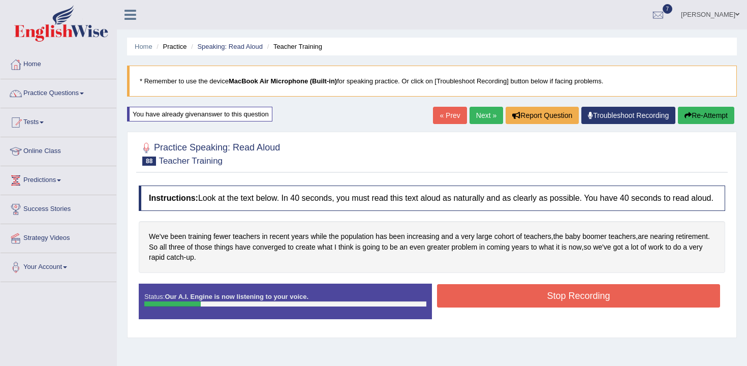
click at [546, 304] on button "Stop Recording" at bounding box center [578, 295] width 283 height 23
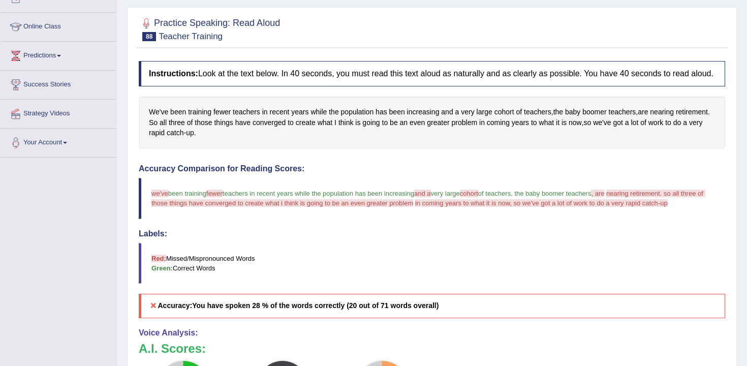
scroll to position [96, 0]
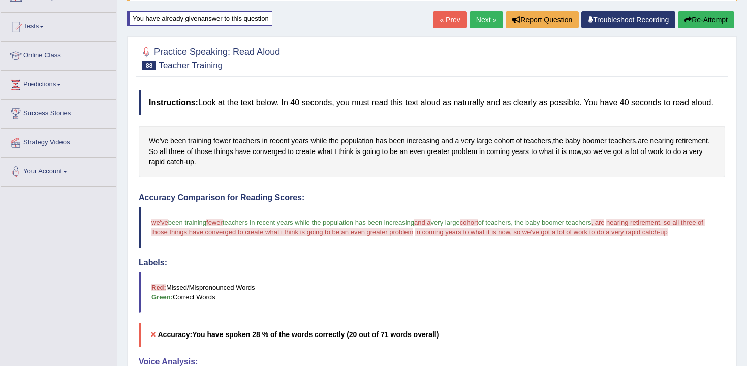
click at [702, 24] on button "Re-Attempt" at bounding box center [706, 19] width 56 height 17
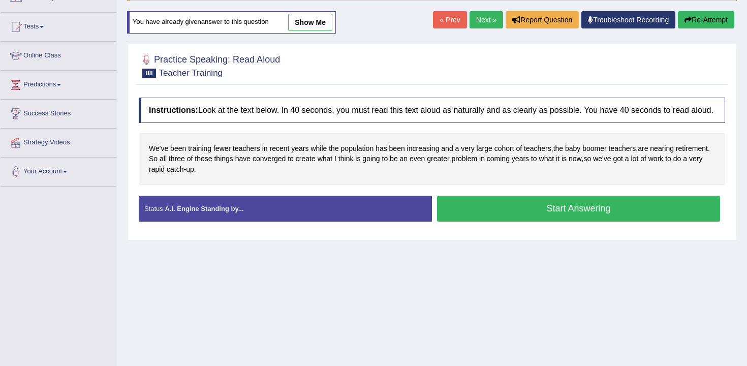
click at [549, 216] on button "Start Answering" at bounding box center [578, 209] width 283 height 26
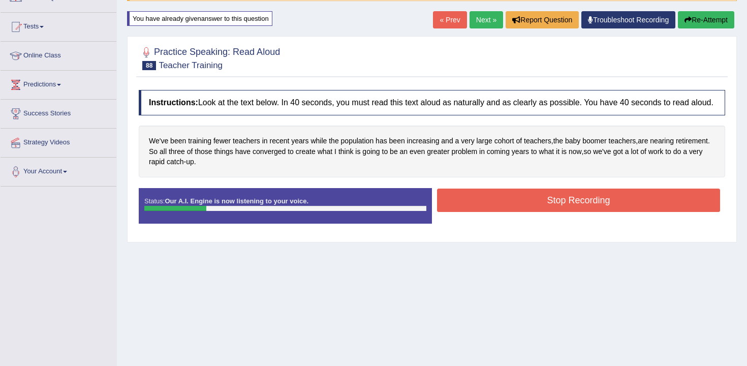
click at [561, 211] on button "Stop Recording" at bounding box center [578, 200] width 283 height 23
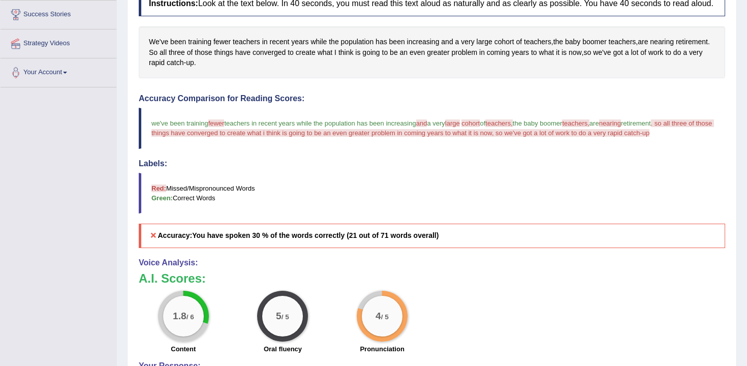
scroll to position [111, 0]
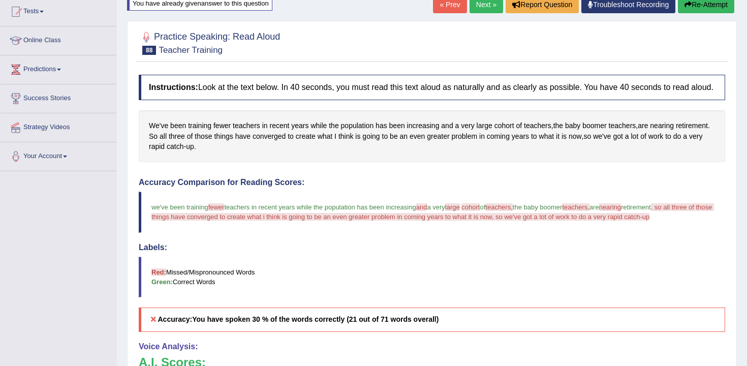
click at [687, 8] on icon "button" at bounding box center [688, 4] width 7 height 7
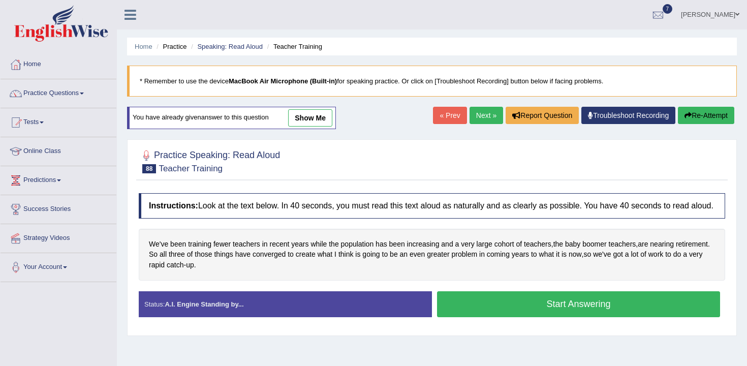
click at [556, 291] on button "Start Answering" at bounding box center [578, 304] width 283 height 26
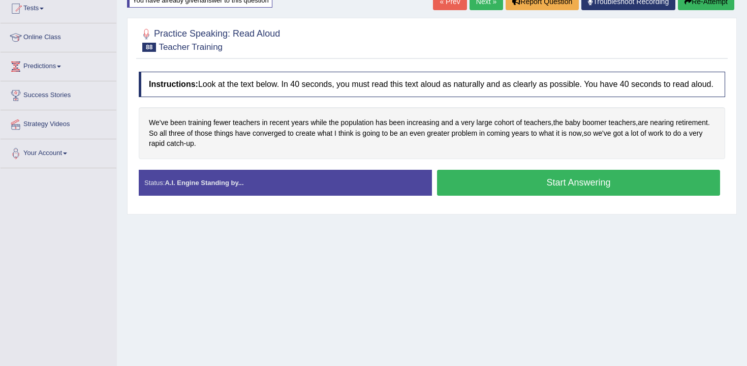
scroll to position [114, 0]
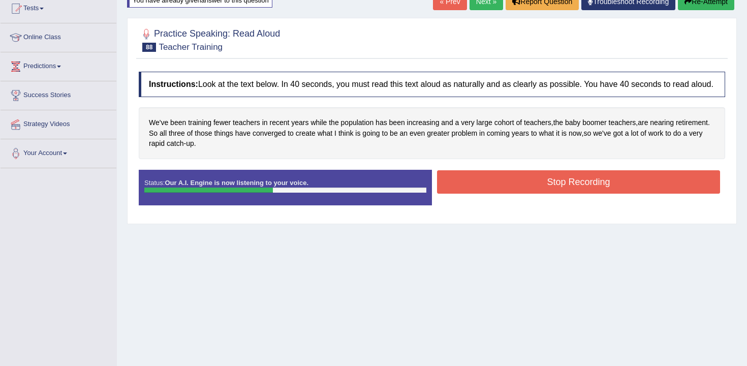
click at [543, 194] on button "Stop Recording" at bounding box center [578, 181] width 283 height 23
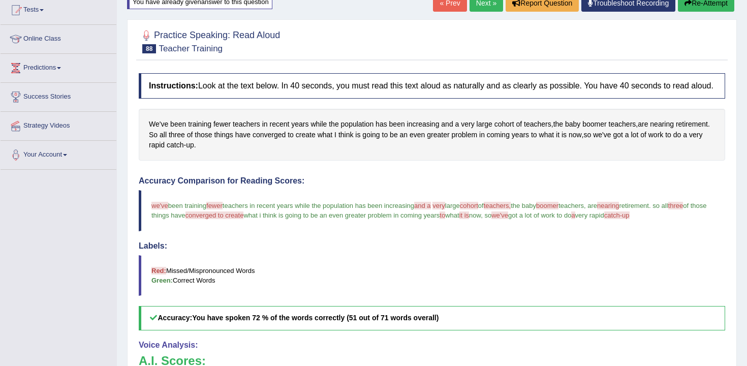
scroll to position [2, 0]
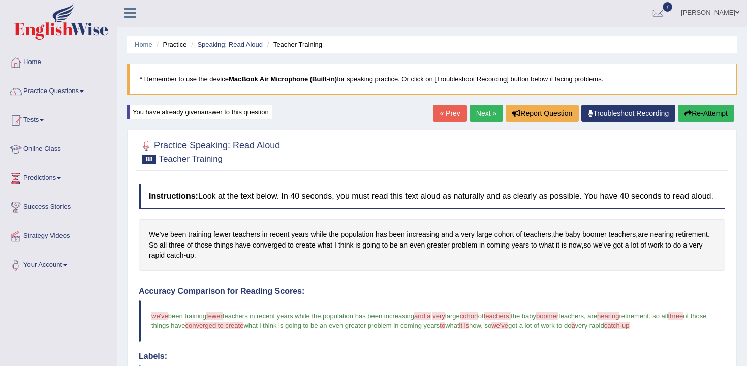
click at [481, 119] on link "Next »" at bounding box center [487, 113] width 34 height 17
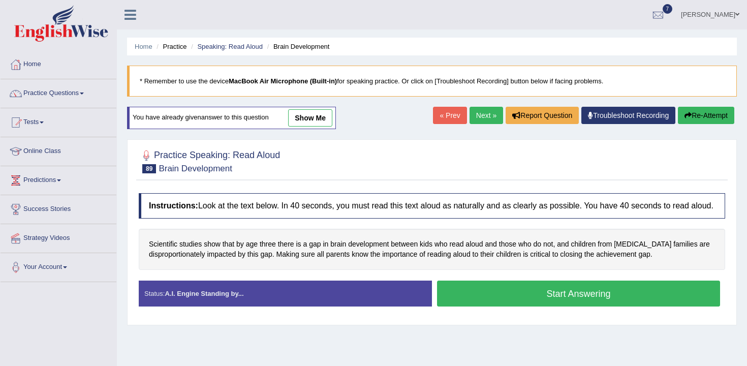
click at [463, 295] on button "Start Answering" at bounding box center [578, 294] width 283 height 26
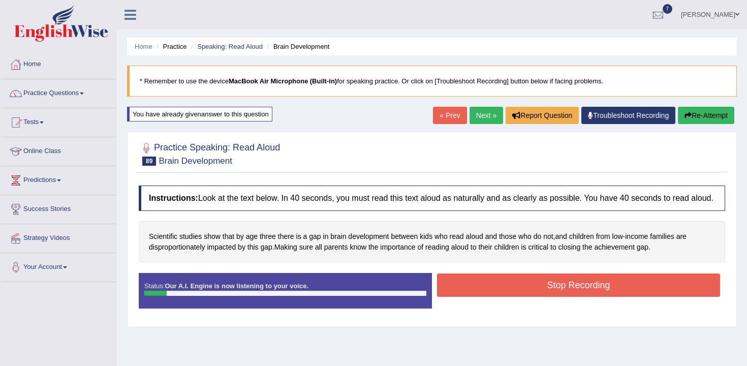
click at [696, 118] on button "Re-Attempt" at bounding box center [706, 115] width 56 height 17
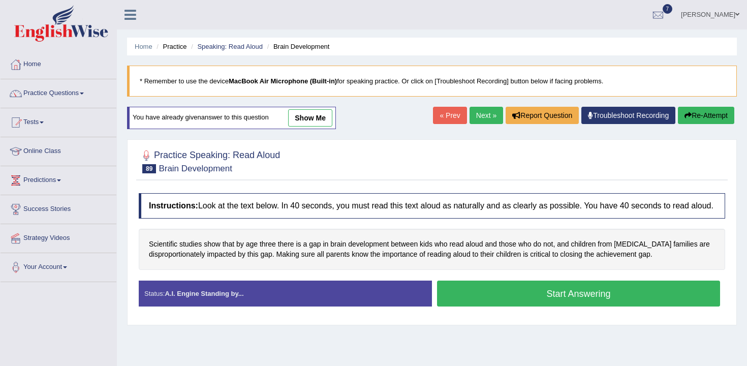
click at [460, 303] on button "Start Answering" at bounding box center [578, 294] width 283 height 26
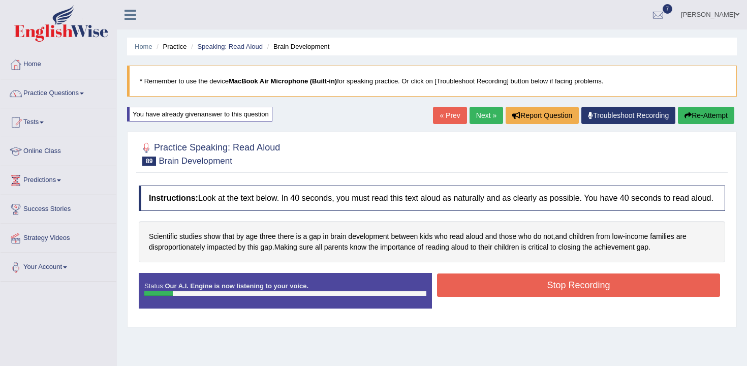
click at [700, 117] on button "Re-Attempt" at bounding box center [706, 115] width 56 height 17
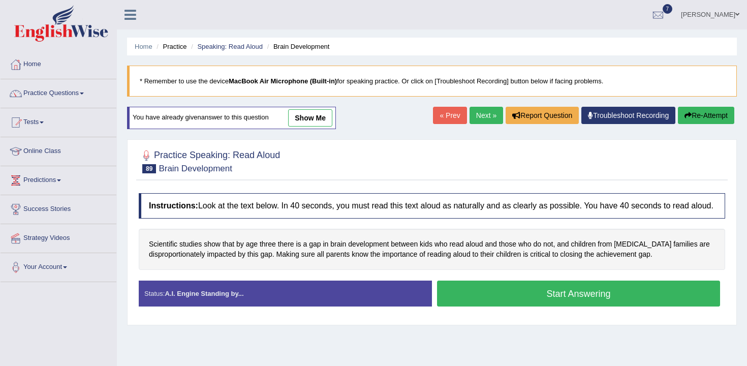
click at [524, 302] on button "Start Answering" at bounding box center [578, 294] width 283 height 26
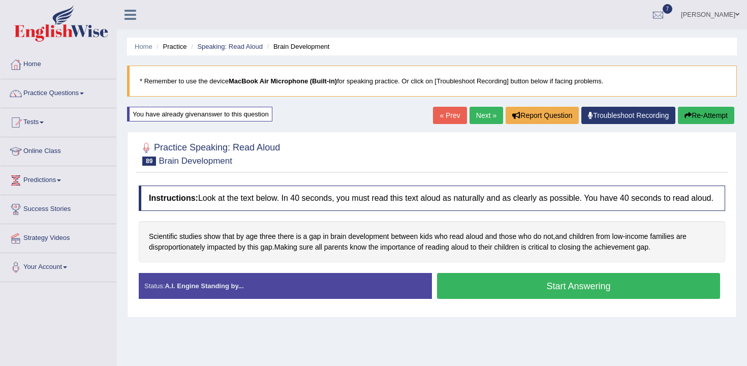
click at [535, 295] on button "Start Answering" at bounding box center [578, 286] width 283 height 26
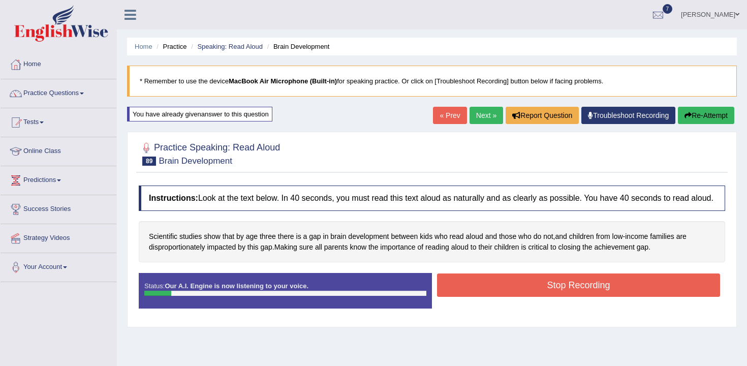
click at [699, 111] on button "Re-Attempt" at bounding box center [706, 115] width 56 height 17
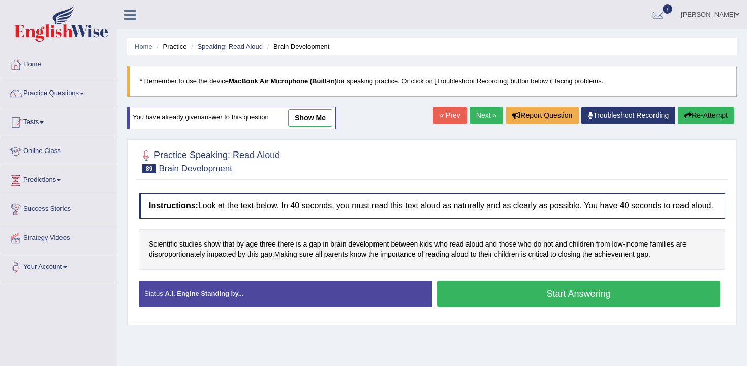
click at [517, 306] on button "Start Answering" at bounding box center [578, 294] width 283 height 26
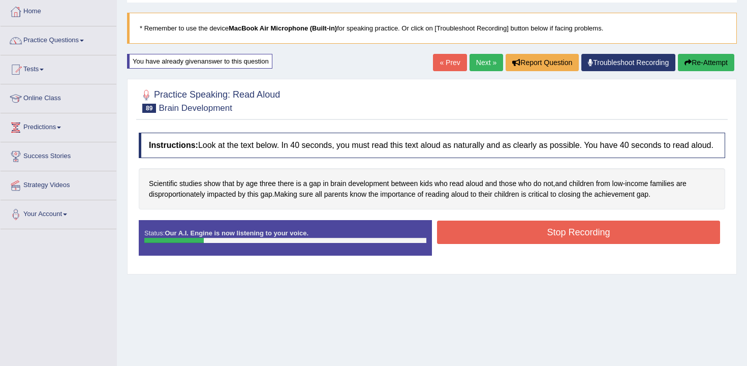
scroll to position [55, 0]
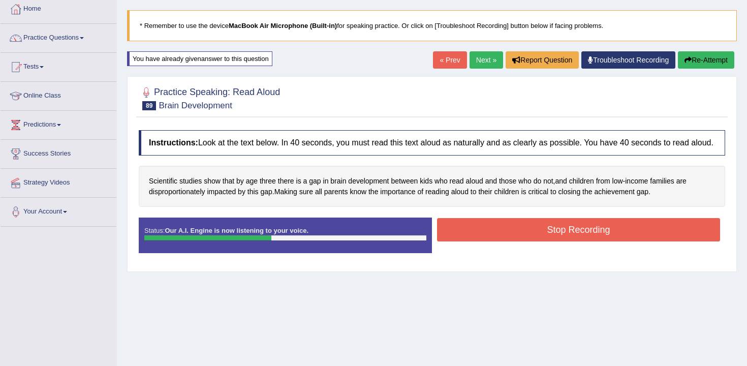
click at [539, 241] on button "Stop Recording" at bounding box center [578, 229] width 283 height 23
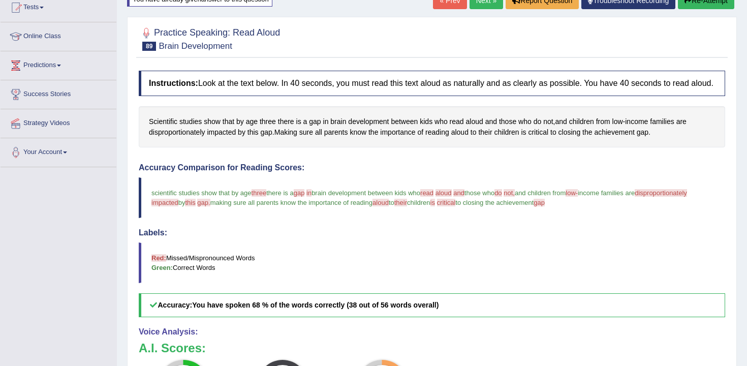
scroll to position [22, 0]
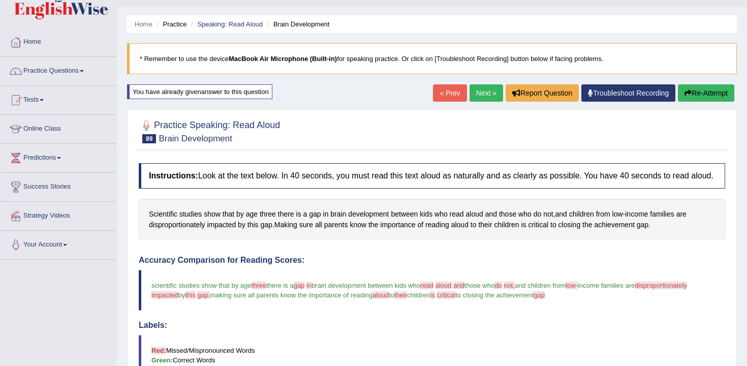
click at [478, 92] on link "Next »" at bounding box center [487, 92] width 34 height 17
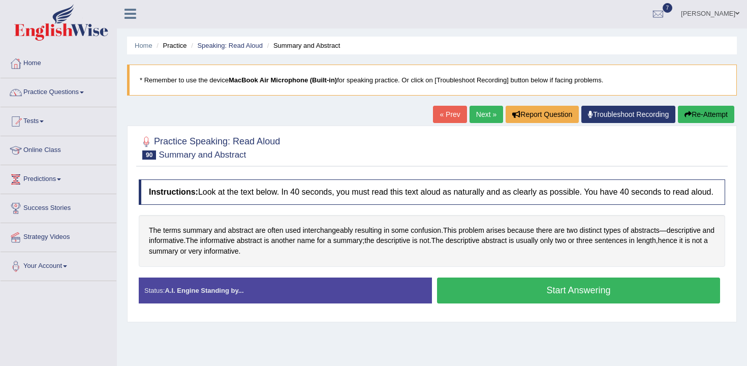
click at [484, 282] on div "Instructions: Look at the text below. In 40 seconds, you must read this text al…" at bounding box center [432, 245] width 592 height 142
click at [506, 303] on button "Start Answering" at bounding box center [578, 290] width 283 height 26
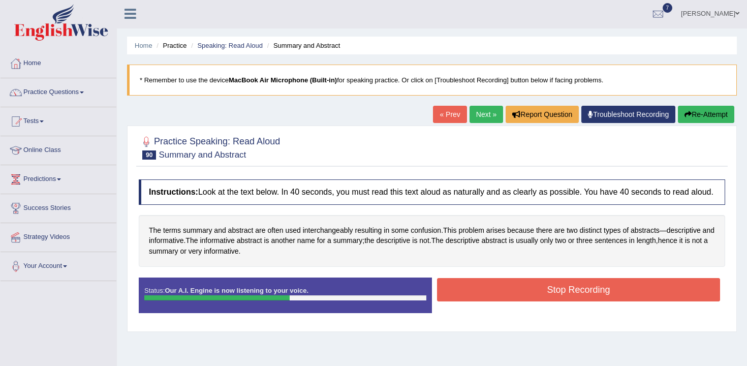
click at [524, 301] on button "Stop Recording" at bounding box center [578, 289] width 283 height 23
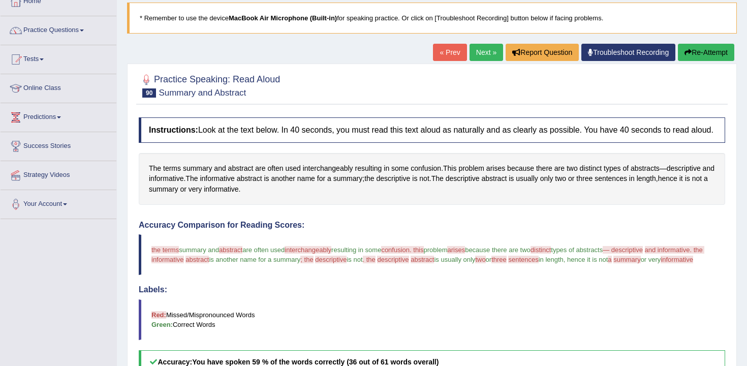
scroll to position [4, 0]
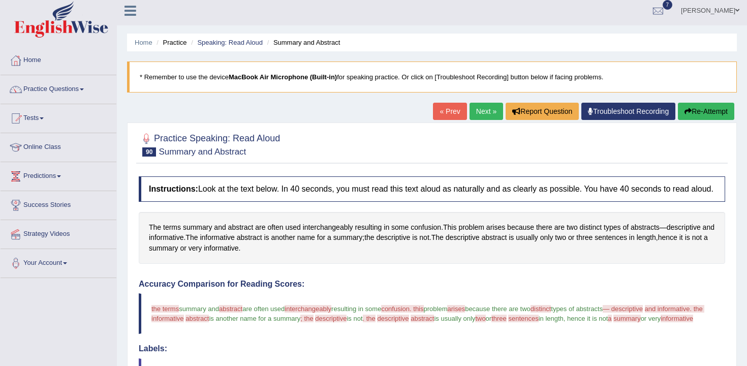
click at [488, 111] on link "Next »" at bounding box center [487, 111] width 34 height 17
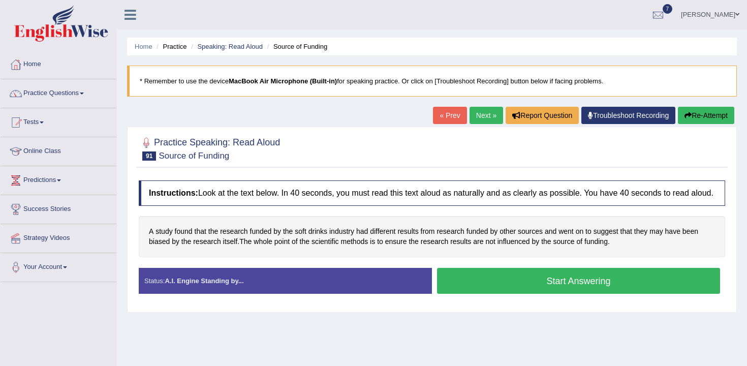
click at [476, 294] on button "Start Answering" at bounding box center [578, 281] width 283 height 26
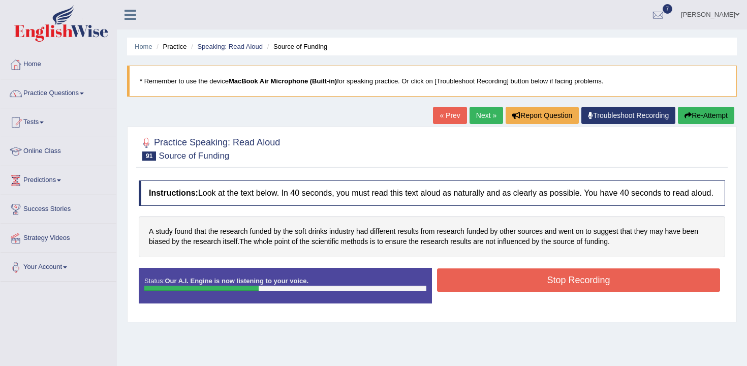
click at [550, 292] on button "Stop Recording" at bounding box center [578, 279] width 283 height 23
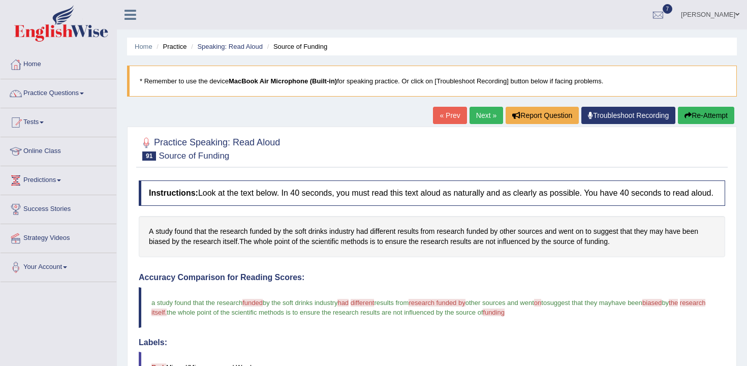
click at [480, 124] on div "« Prev Next » Report Question Troubleshoot Recording Re-Attempt" at bounding box center [585, 117] width 304 height 20
click at [480, 115] on link "Next »" at bounding box center [487, 115] width 34 height 17
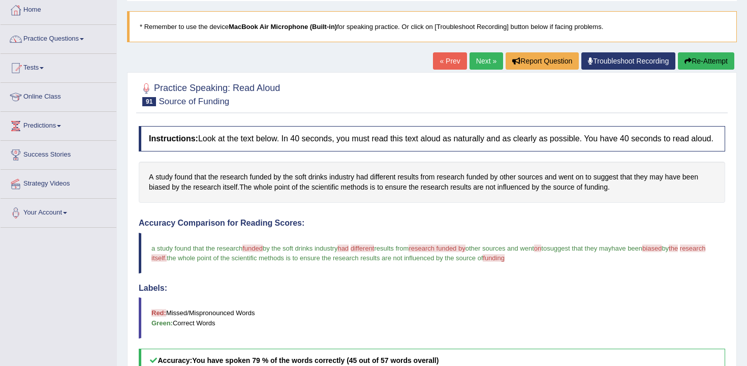
scroll to position [74, 0]
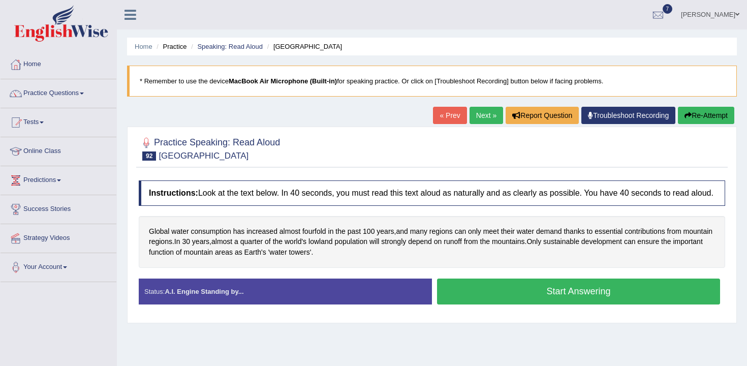
click at [486, 302] on button "Start Answering" at bounding box center [578, 291] width 283 height 26
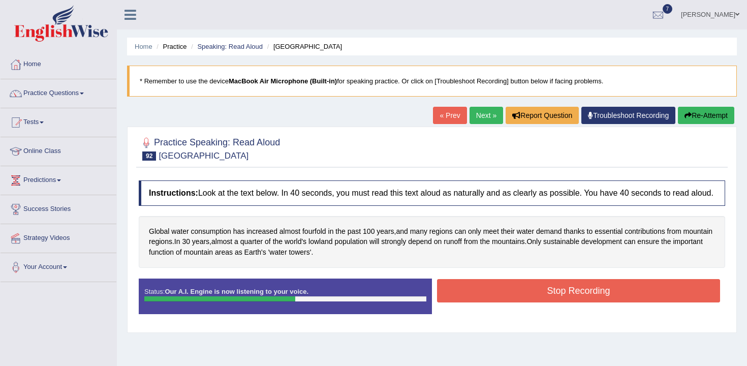
click at [504, 302] on button "Stop Recording" at bounding box center [578, 290] width 283 height 23
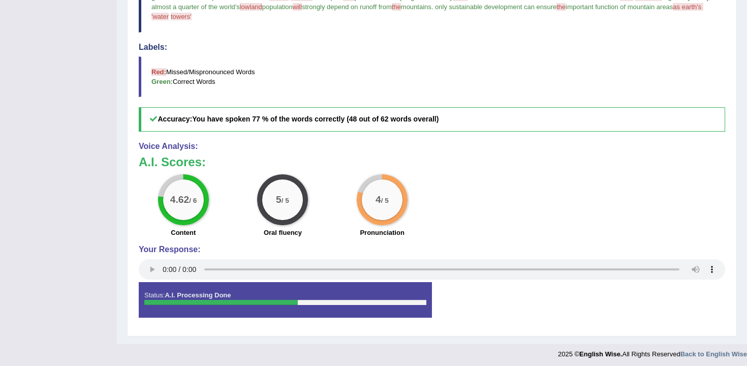
scroll to position [99, 0]
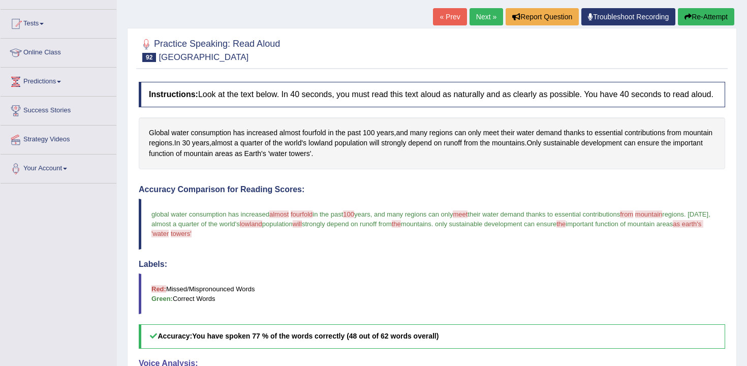
click at [471, 24] on link "Next »" at bounding box center [487, 16] width 34 height 17
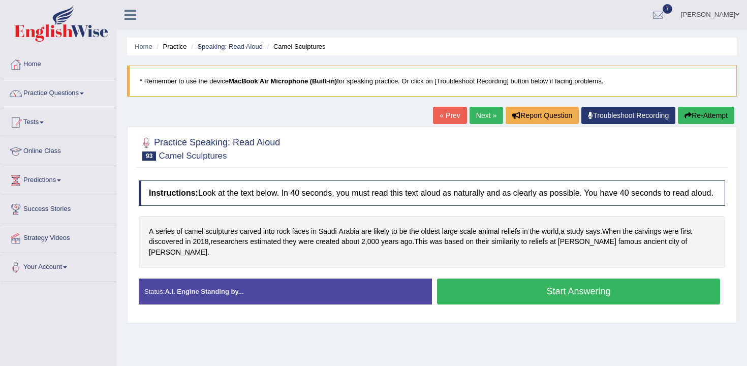
click at [472, 294] on button "Start Answering" at bounding box center [578, 291] width 283 height 26
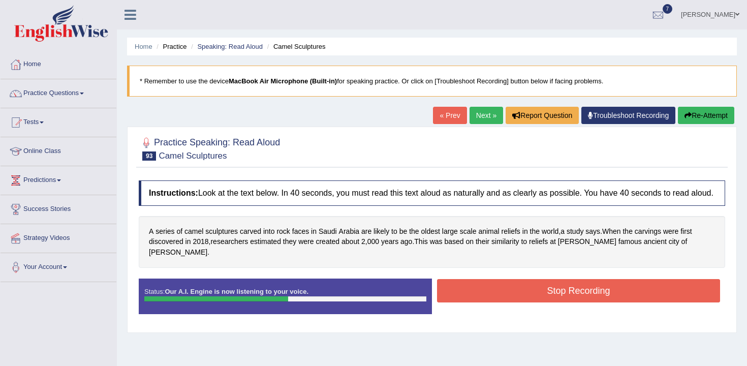
click at [556, 293] on button "Stop Recording" at bounding box center [578, 290] width 283 height 23
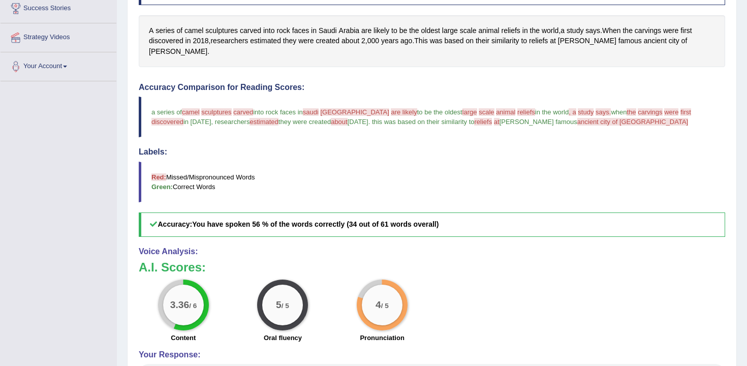
scroll to position [22, 0]
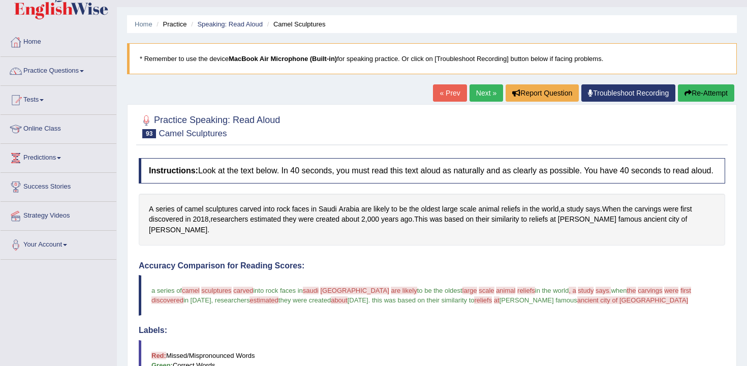
click at [479, 83] on div "Home Practice Speaking: Read Aloud Camel Sculptures * Remember to use the devic…" at bounding box center [432, 303] width 630 height 650
click at [483, 88] on link "Next »" at bounding box center [487, 92] width 34 height 17
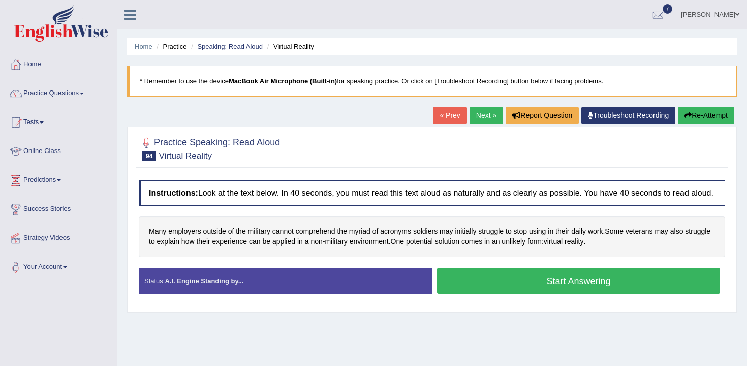
click at [490, 288] on button "Start Answering" at bounding box center [578, 281] width 283 height 26
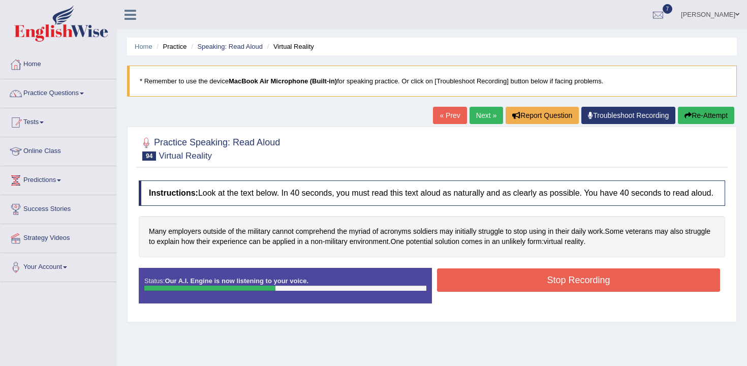
click at [519, 285] on button "Stop Recording" at bounding box center [578, 279] width 283 height 23
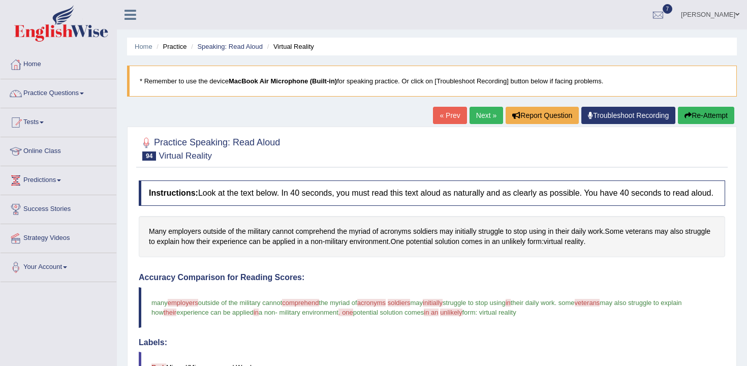
click at [489, 133] on div at bounding box center [432, 148] width 586 height 31
click at [485, 121] on link "Next »" at bounding box center [487, 115] width 34 height 17
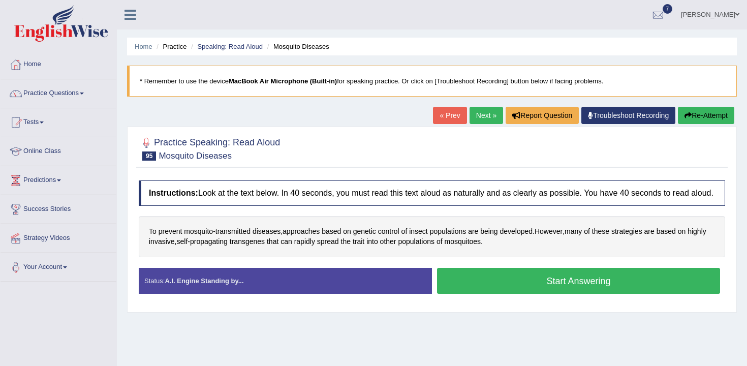
click at [481, 282] on button "Start Answering" at bounding box center [578, 281] width 283 height 26
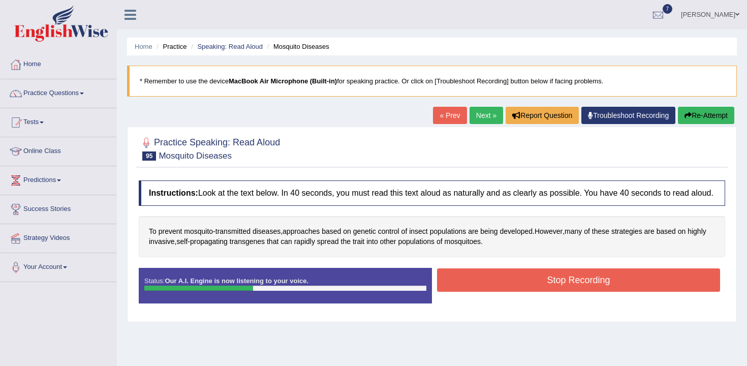
click at [504, 289] on button "Stop Recording" at bounding box center [578, 279] width 283 height 23
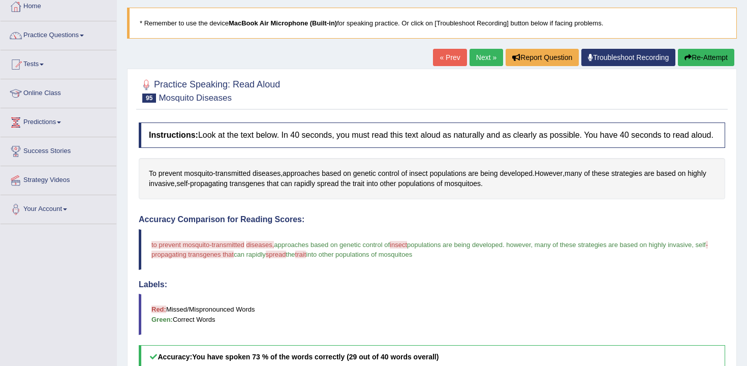
scroll to position [46, 0]
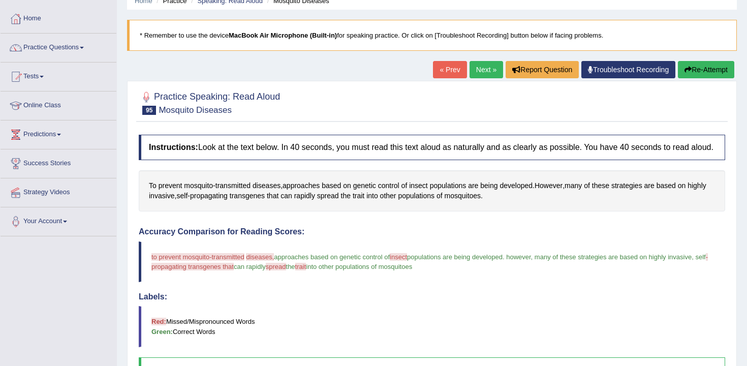
click at [685, 72] on icon "button" at bounding box center [688, 69] width 7 height 7
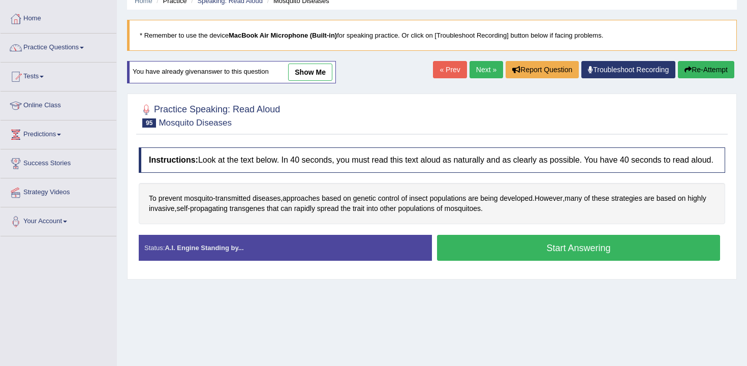
click at [543, 261] on button "Start Answering" at bounding box center [578, 248] width 283 height 26
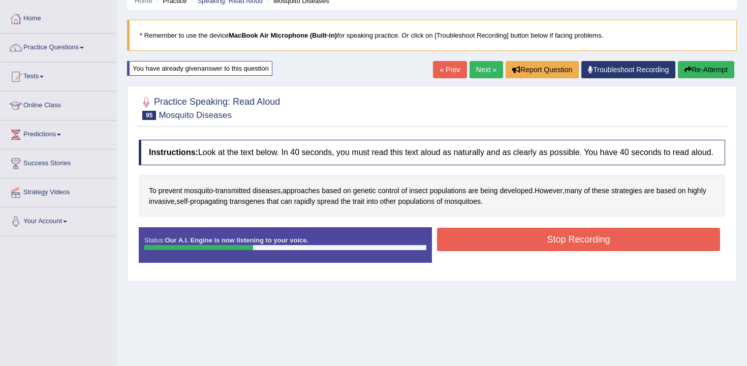
click at [506, 250] on button "Stop Recording" at bounding box center [578, 239] width 283 height 23
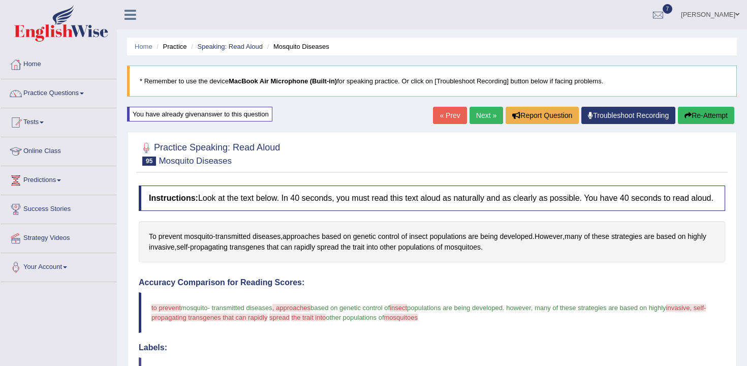
click at [695, 113] on button "Re-Attempt" at bounding box center [706, 115] width 56 height 17
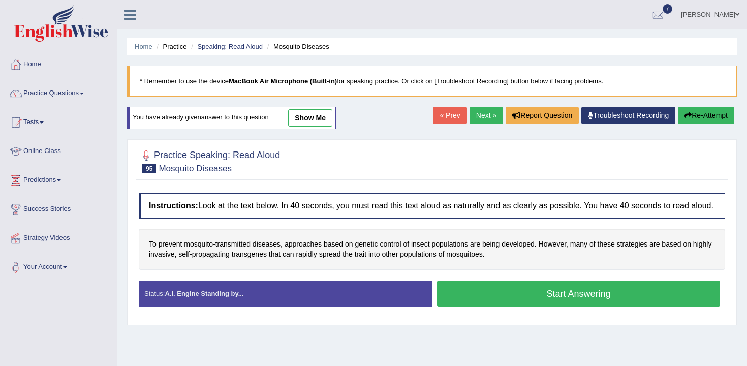
click at [491, 298] on button "Start Answering" at bounding box center [578, 294] width 283 height 26
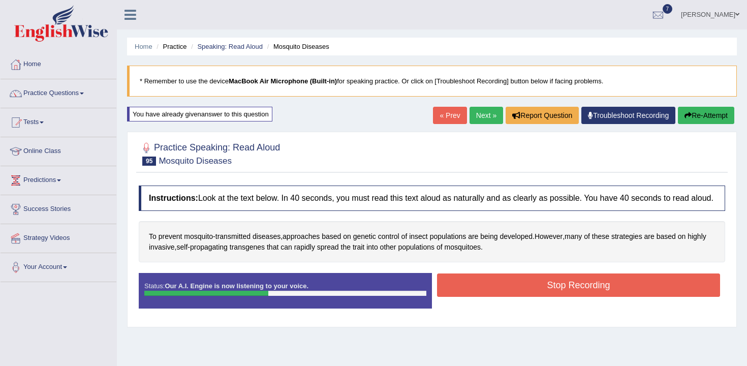
click at [491, 297] on button "Stop Recording" at bounding box center [578, 284] width 283 height 23
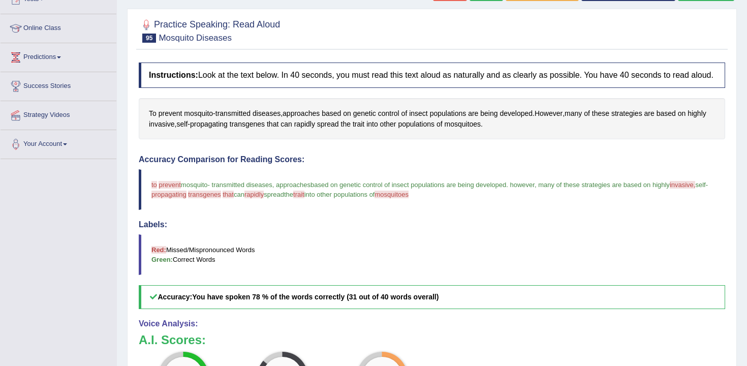
scroll to position [83, 0]
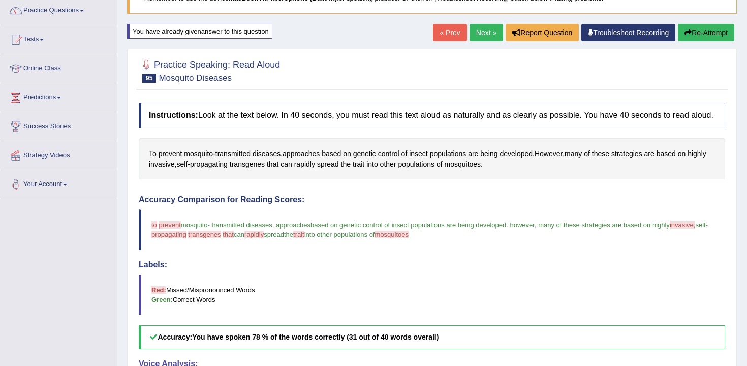
click at [492, 38] on link "Next »" at bounding box center [487, 32] width 34 height 17
click at [481, 35] on link "Next »" at bounding box center [487, 32] width 34 height 17
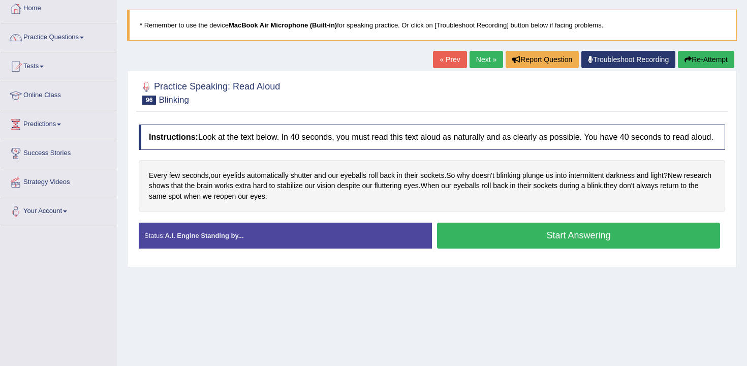
click at [500, 182] on div "Every few seconds , our eyelids automatically shutter and our eyeballs roll bac…" at bounding box center [432, 186] width 586 height 52
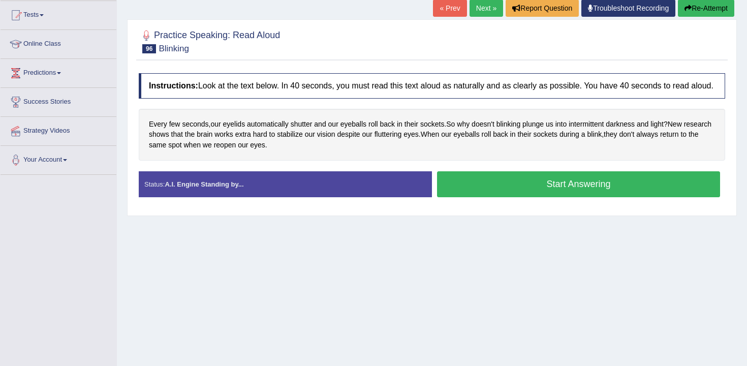
click at [528, 197] on button "Start Answering" at bounding box center [578, 184] width 283 height 26
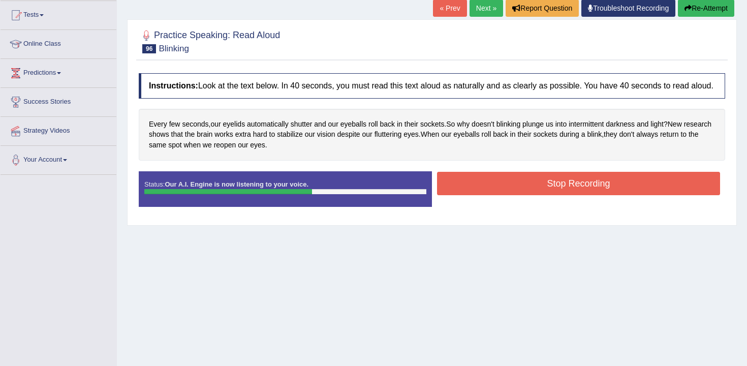
click at [524, 191] on button "Stop Recording" at bounding box center [578, 183] width 283 height 23
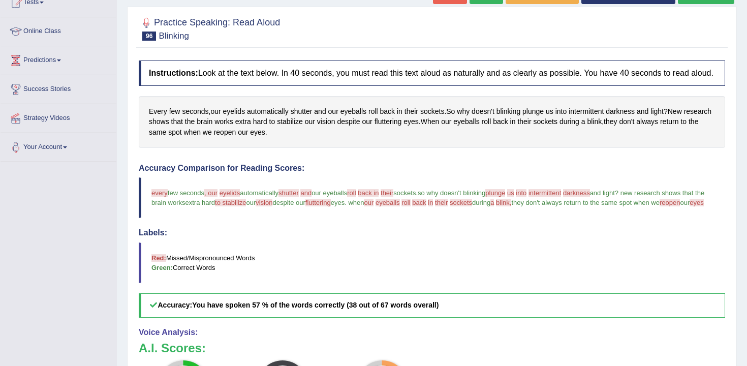
scroll to position [60, 0]
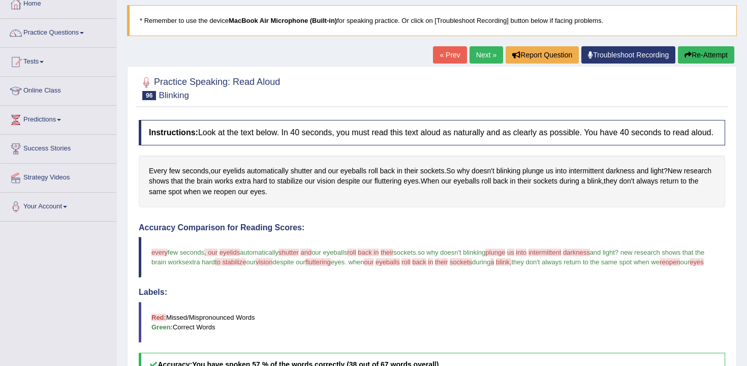
click at [470, 52] on link "Next »" at bounding box center [487, 54] width 34 height 17
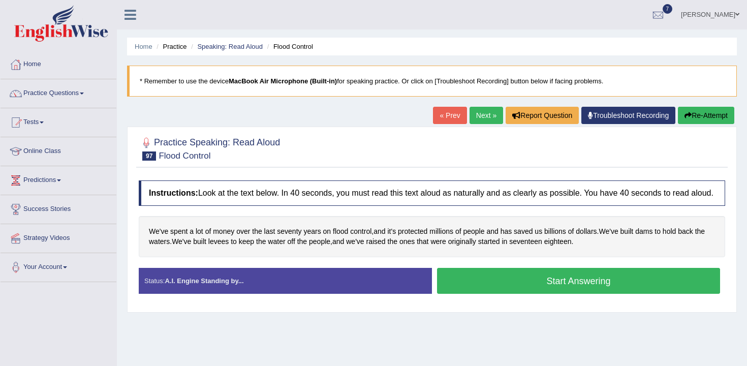
click at [494, 286] on button "Start Answering" at bounding box center [578, 281] width 283 height 26
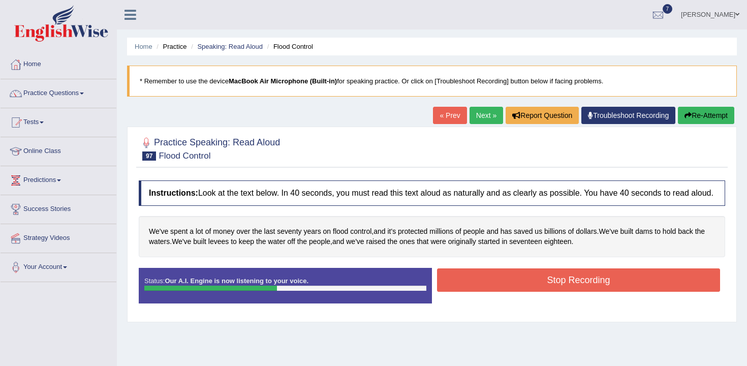
click at [560, 289] on button "Stop Recording" at bounding box center [578, 279] width 283 height 23
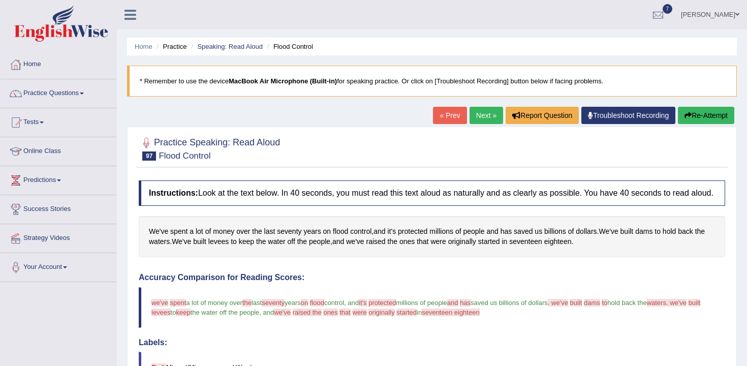
click at [485, 126] on div "« Prev Next » Report Question Troubleshoot Recording Re-Attempt" at bounding box center [585, 117] width 304 height 20
click at [485, 119] on link "Next »" at bounding box center [487, 115] width 34 height 17
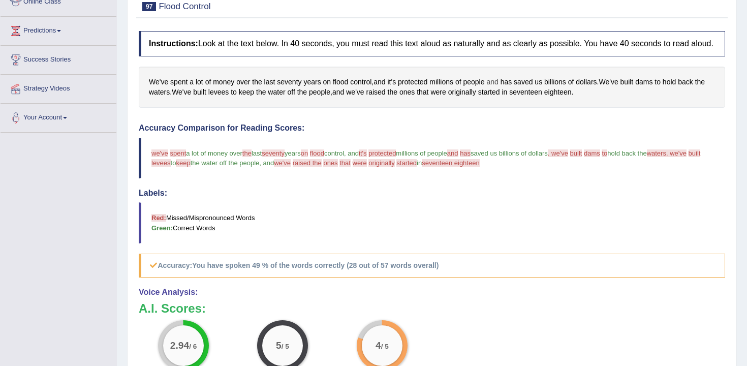
scroll to position [243, 0]
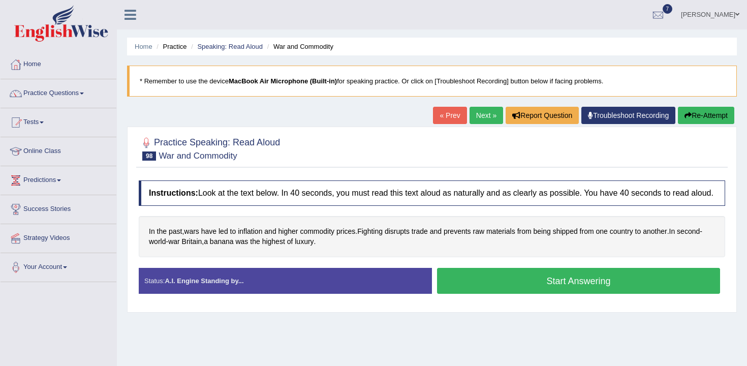
click at [506, 304] on div "Status: A.I. Engine Standing by... Start Answering Stop Recording" at bounding box center [432, 286] width 586 height 36
click at [514, 291] on button "Start Answering" at bounding box center [578, 281] width 283 height 26
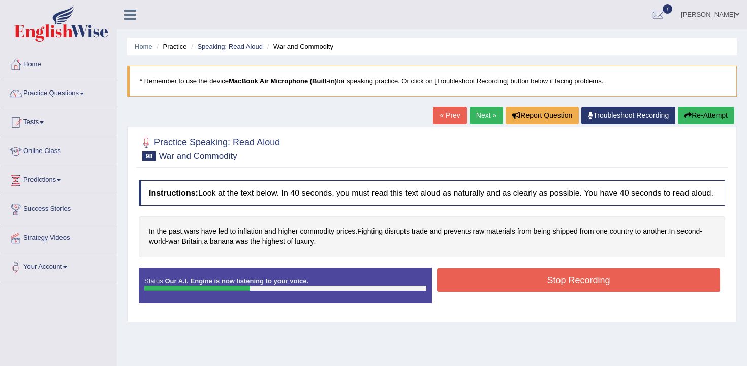
click at [515, 289] on button "Stop Recording" at bounding box center [578, 279] width 283 height 23
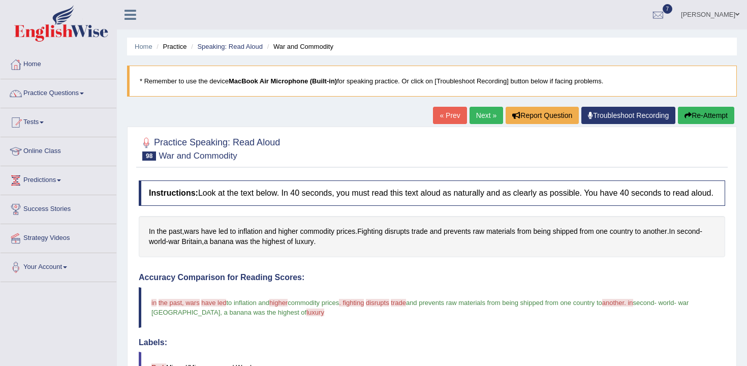
click at [484, 118] on link "Next »" at bounding box center [487, 115] width 34 height 17
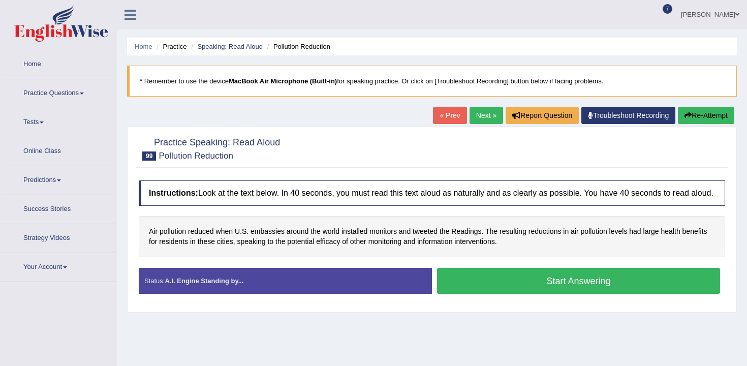
click at [510, 294] on button "Start Answering" at bounding box center [578, 281] width 283 height 26
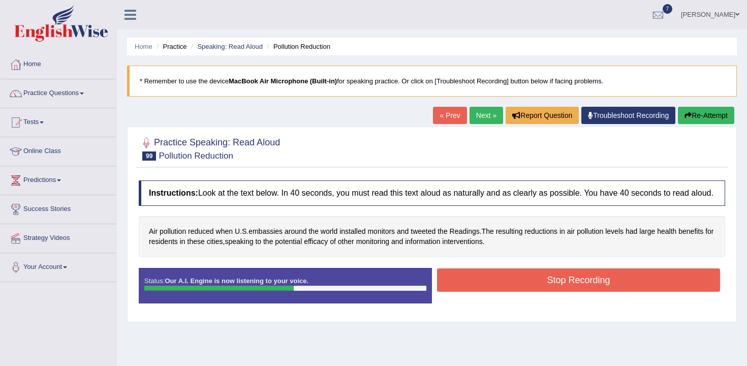
click at [508, 286] on button "Stop Recording" at bounding box center [578, 279] width 283 height 23
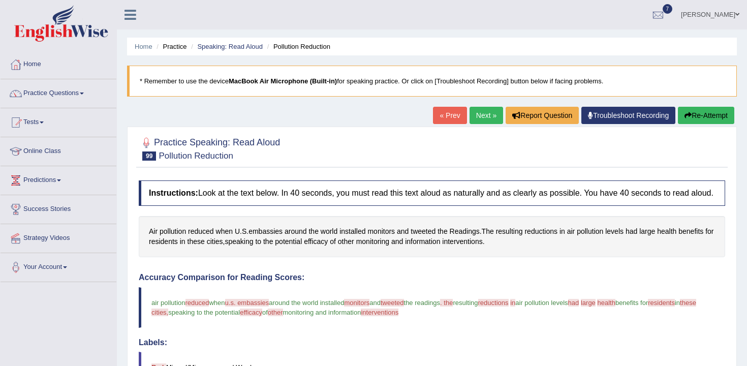
click at [706, 117] on button "Re-Attempt" at bounding box center [706, 115] width 56 height 17
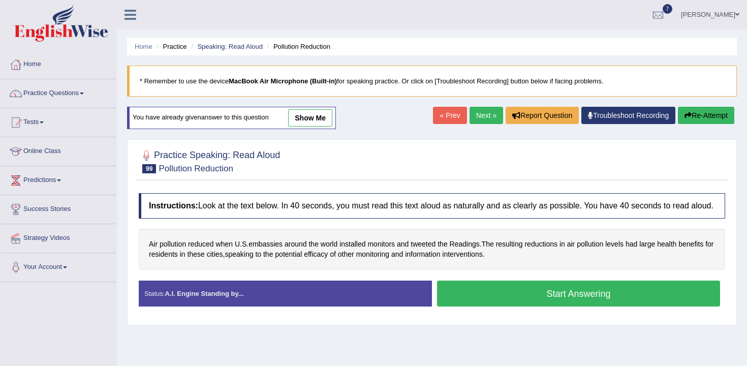
click at [589, 306] on button "Start Answering" at bounding box center [578, 294] width 283 height 26
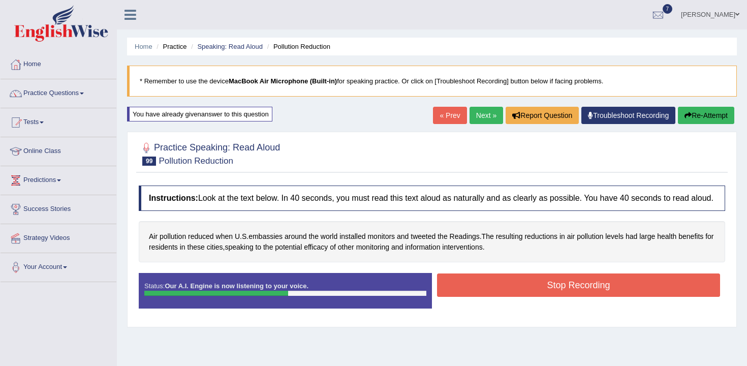
click at [582, 297] on button "Stop Recording" at bounding box center [578, 284] width 283 height 23
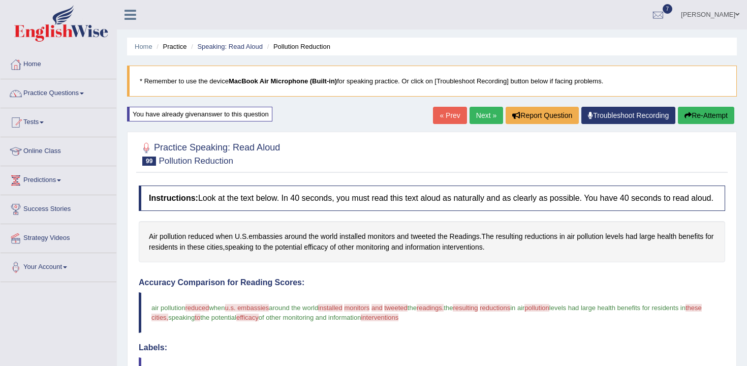
click at [692, 114] on button "Re-Attempt" at bounding box center [706, 115] width 56 height 17
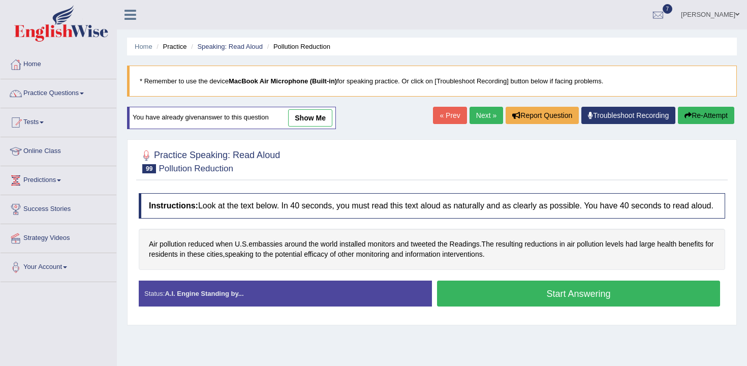
click at [584, 291] on button "Start Answering" at bounding box center [578, 294] width 283 height 26
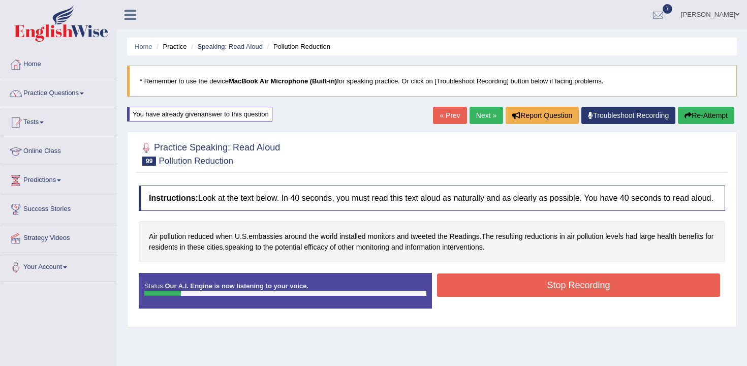
click at [578, 295] on button "Stop Recording" at bounding box center [578, 284] width 283 height 23
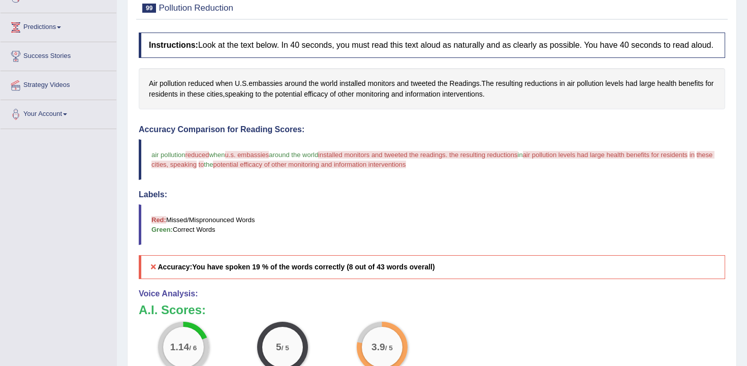
scroll to position [75, 0]
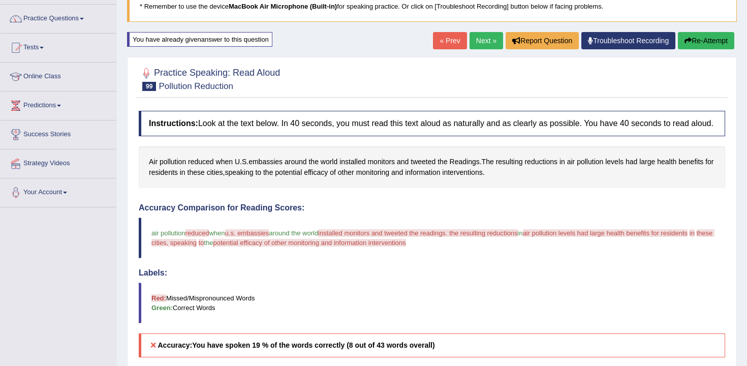
click at [707, 40] on button "Re-Attempt" at bounding box center [706, 40] width 56 height 17
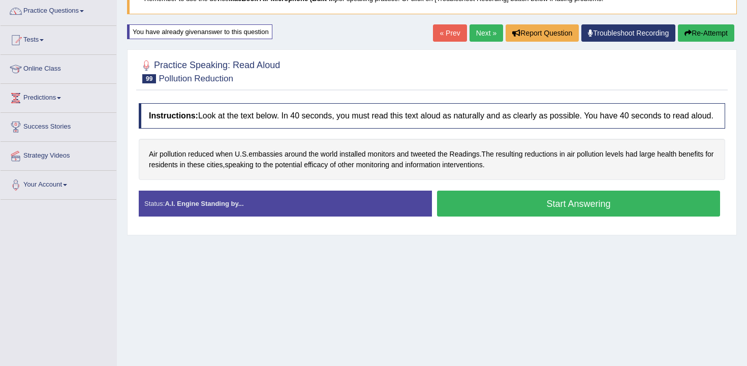
scroll to position [75, 0]
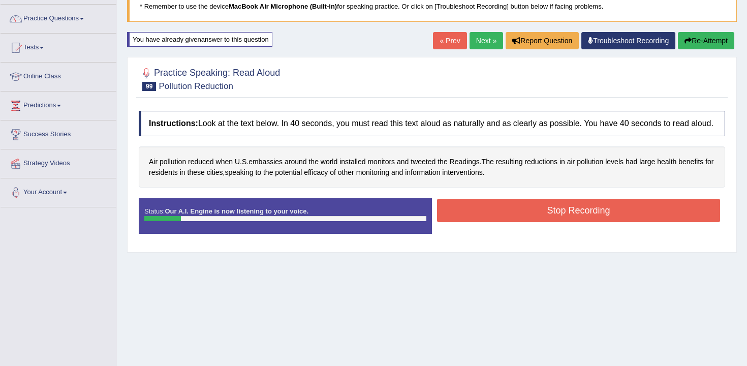
click at [575, 222] on button "Stop Recording" at bounding box center [578, 210] width 283 height 23
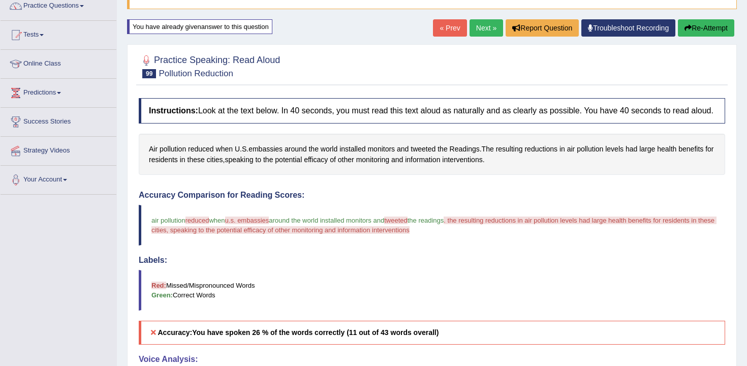
scroll to position [57, 0]
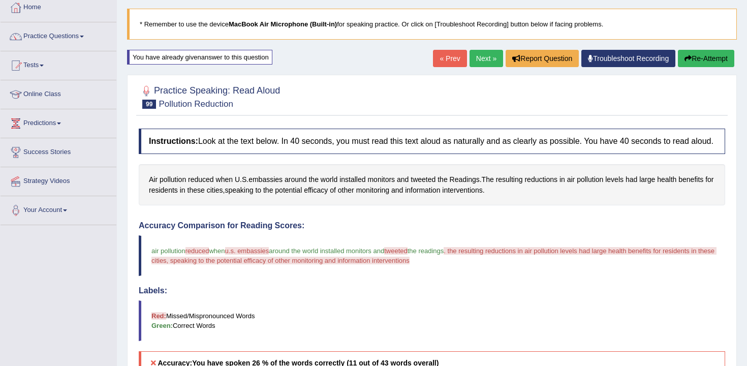
click at [489, 64] on link "Next »" at bounding box center [487, 58] width 34 height 17
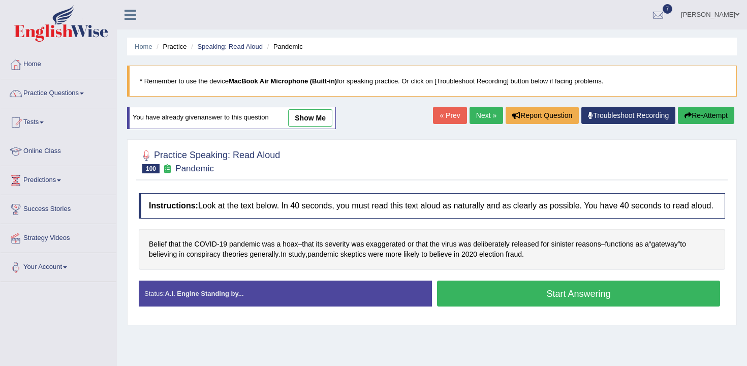
click at [459, 295] on button "Start Answering" at bounding box center [578, 294] width 283 height 26
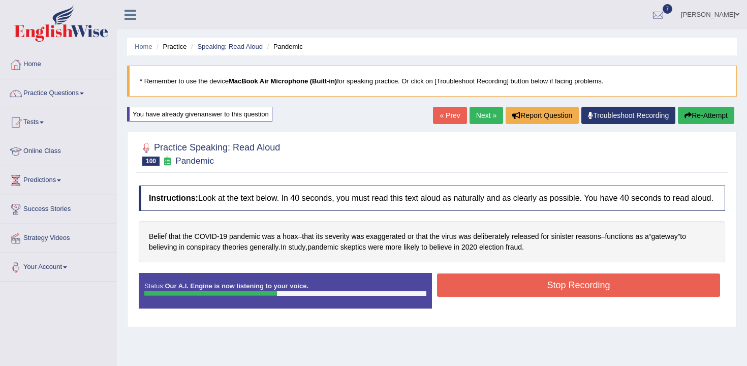
click at [459, 295] on button "Stop Recording" at bounding box center [578, 284] width 283 height 23
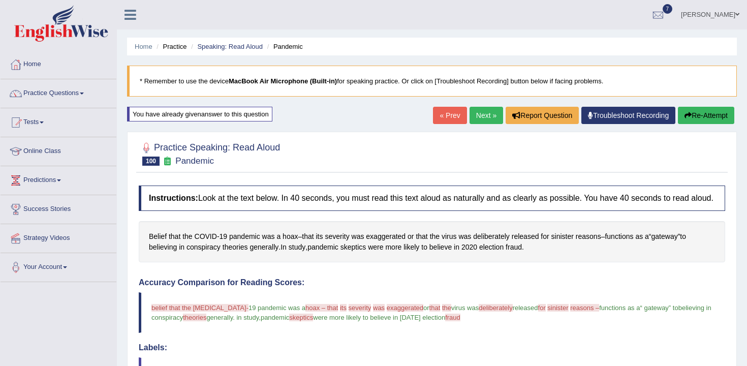
click at [608, 121] on link "Troubleshoot Recording" at bounding box center [628, 115] width 94 height 17
click at [608, 123] on link "Troubleshoot Recording" at bounding box center [628, 115] width 94 height 17
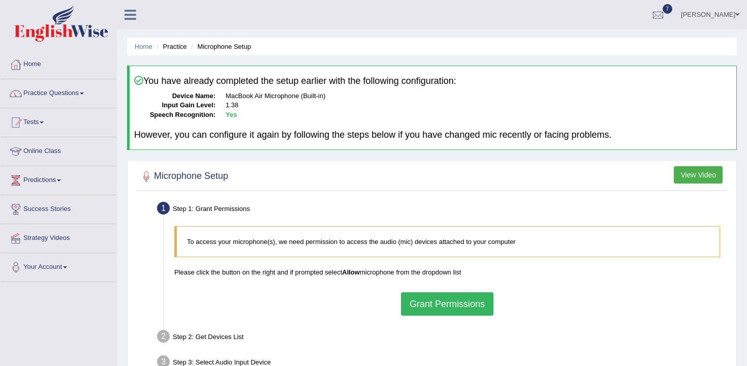
click at [454, 308] on button "Grant Permissions" at bounding box center [447, 303] width 92 height 23
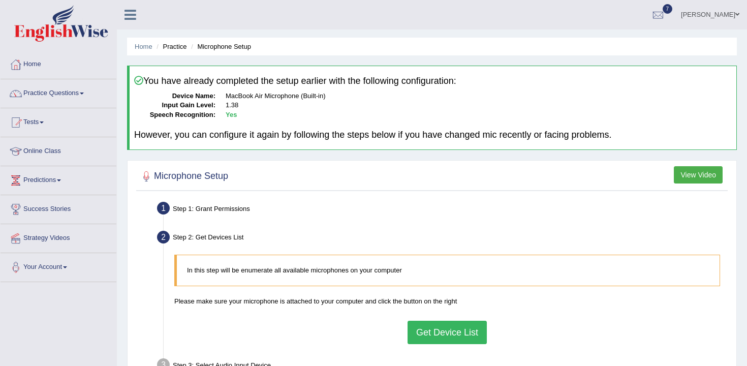
click at [460, 344] on div "In this step will be enumerate all available microphones on your computer Pleas…" at bounding box center [447, 299] width 556 height 99
click at [468, 339] on button "Get Device List" at bounding box center [447, 332] width 79 height 23
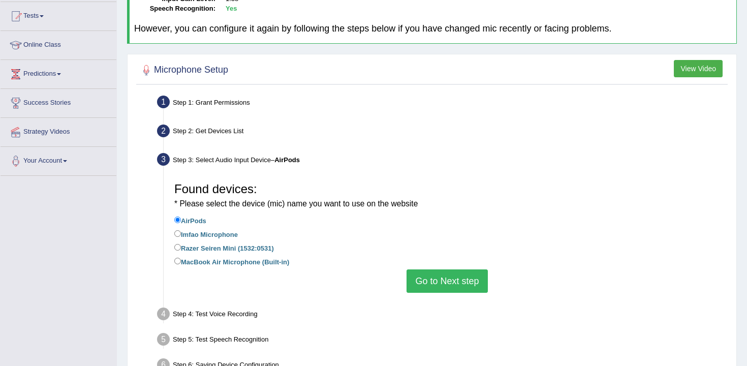
scroll to position [130, 0]
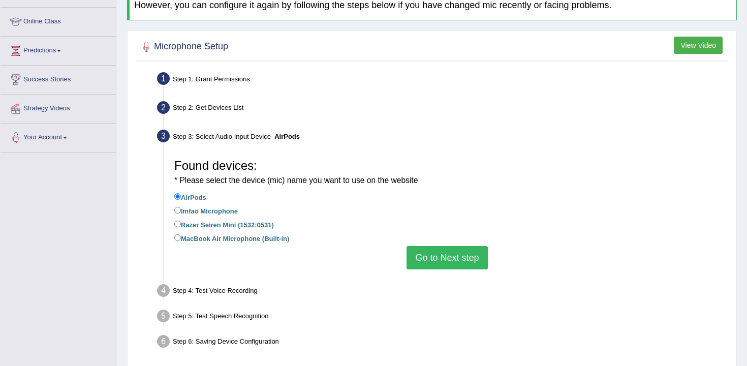
click at [229, 225] on label "Razer Seiren Mini (1532:0531)" at bounding box center [224, 224] width 100 height 11
click at [181, 225] on input "Razer Seiren Mini (1532:0531)" at bounding box center [177, 224] width 7 height 7
radio input "true"
click at [441, 257] on button "Go to Next step" at bounding box center [447, 257] width 81 height 23
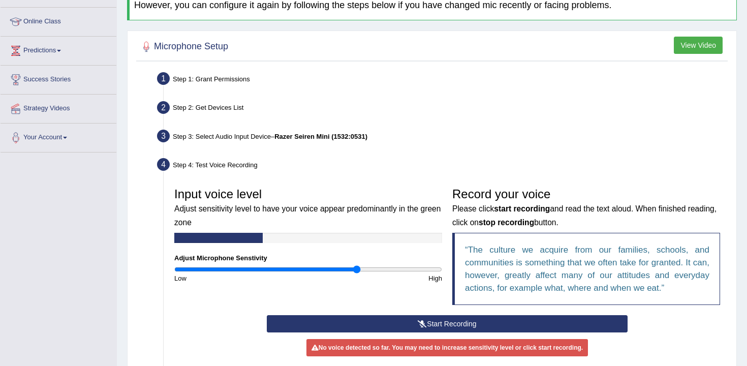
click at [396, 327] on button "Start Recording" at bounding box center [447, 323] width 360 height 17
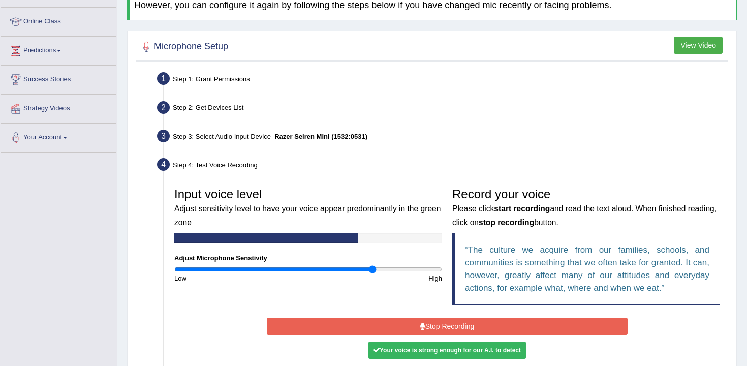
click at [373, 266] on input "range" at bounding box center [308, 269] width 268 height 8
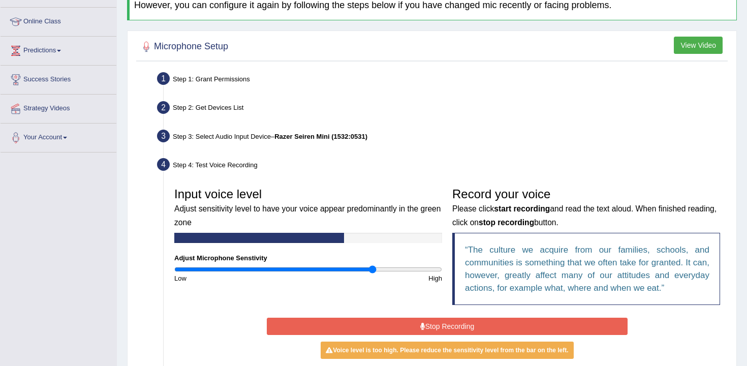
click at [353, 273] on div "High" at bounding box center [377, 278] width 139 height 10
click at [330, 267] on input "range" at bounding box center [308, 269] width 268 height 8
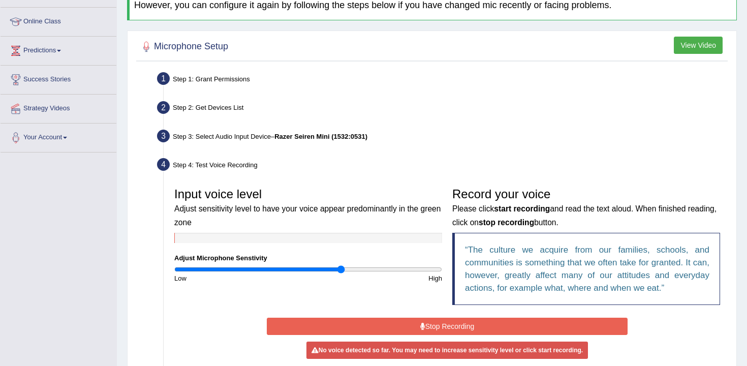
type input "1.26"
click at [342, 267] on input "range" at bounding box center [308, 269] width 268 height 8
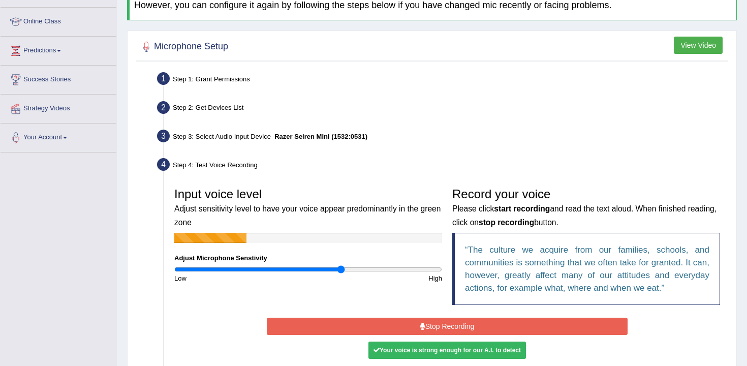
click at [402, 323] on button "Stop Recording" at bounding box center [447, 326] width 360 height 17
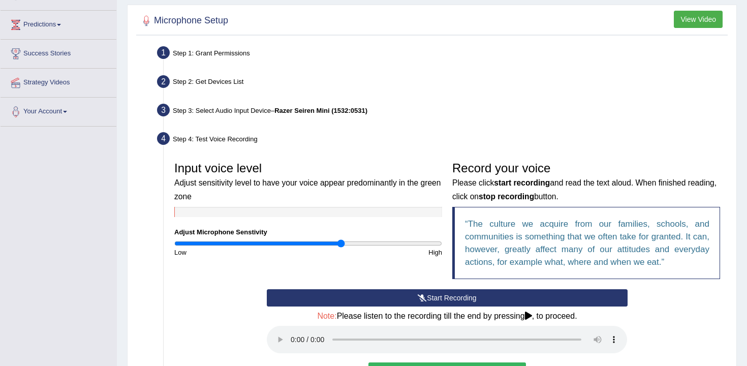
scroll to position [187, 0]
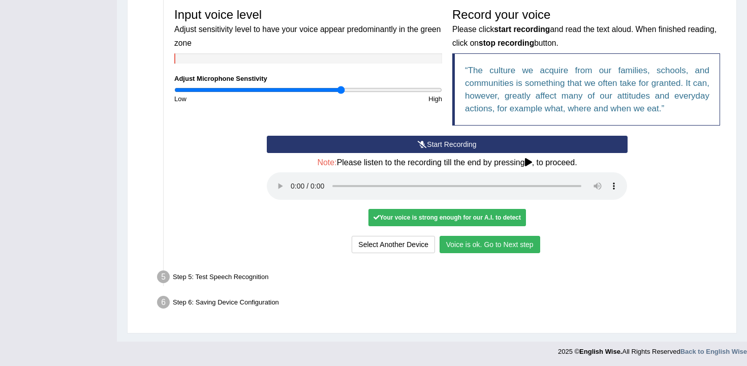
click at [480, 237] on button "Voice is ok. Go to Next step" at bounding box center [490, 244] width 101 height 17
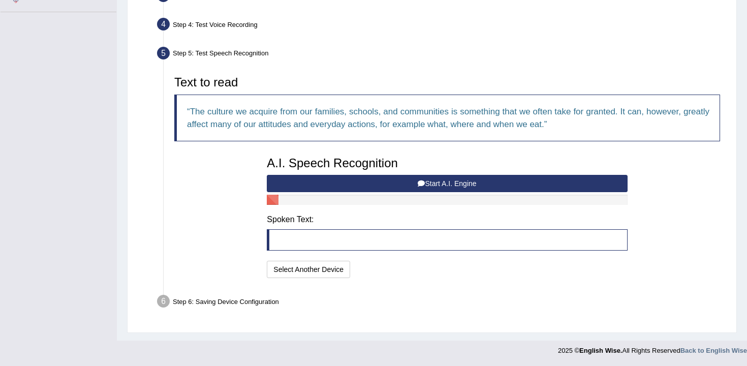
scroll to position [269, 0]
click at [467, 190] on button "Start A.I. Engine" at bounding box center [447, 183] width 360 height 17
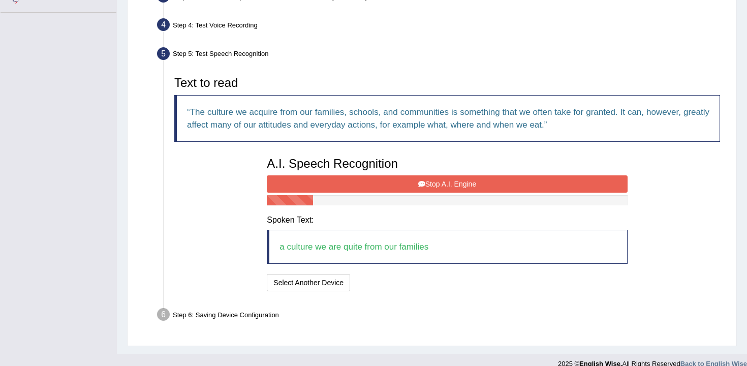
click at [469, 183] on button "Stop A.I. Engine" at bounding box center [447, 183] width 360 height 17
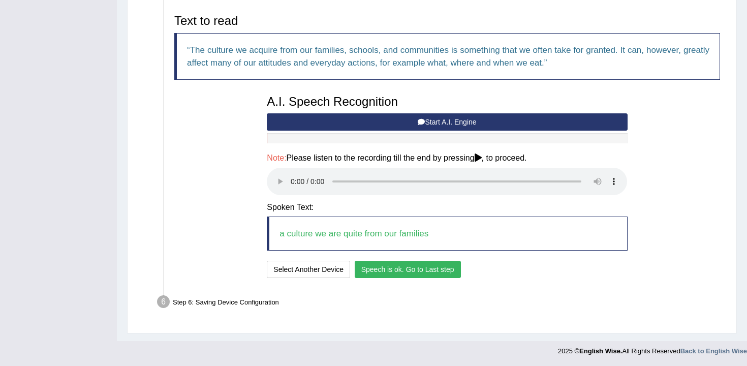
click at [421, 262] on button "Speech is ok. Go to Last step" at bounding box center [408, 269] width 106 height 17
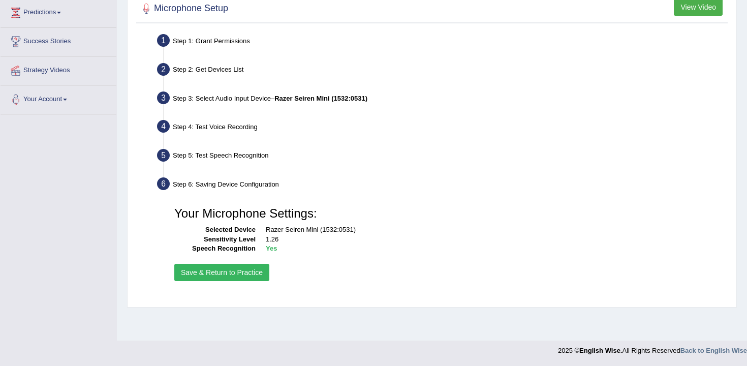
scroll to position [168, 0]
click at [230, 277] on button "Save & Return to Practice" at bounding box center [221, 272] width 95 height 17
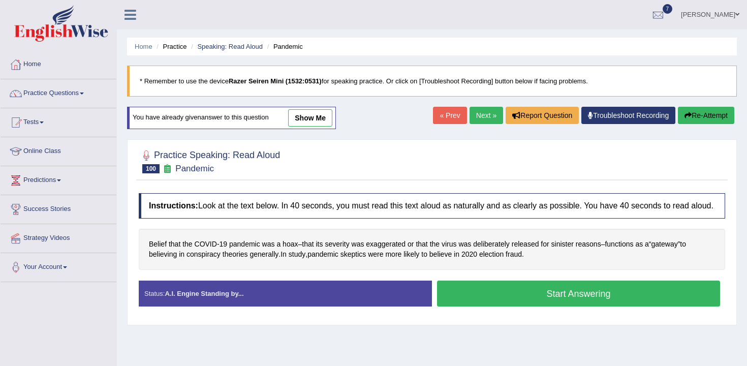
click at [503, 304] on button "Start Answering" at bounding box center [578, 294] width 283 height 26
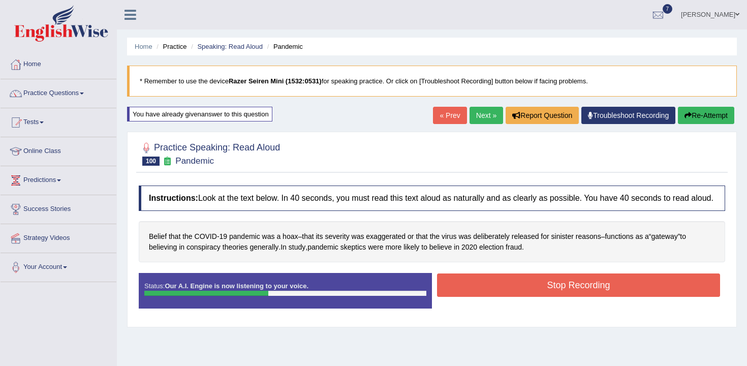
click at [528, 294] on button "Stop Recording" at bounding box center [578, 284] width 283 height 23
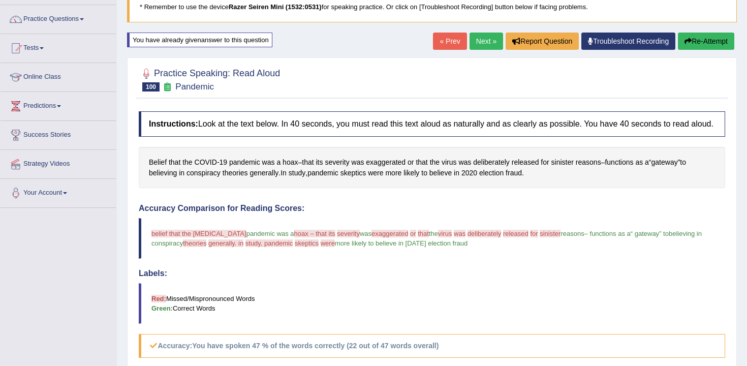
scroll to position [36, 0]
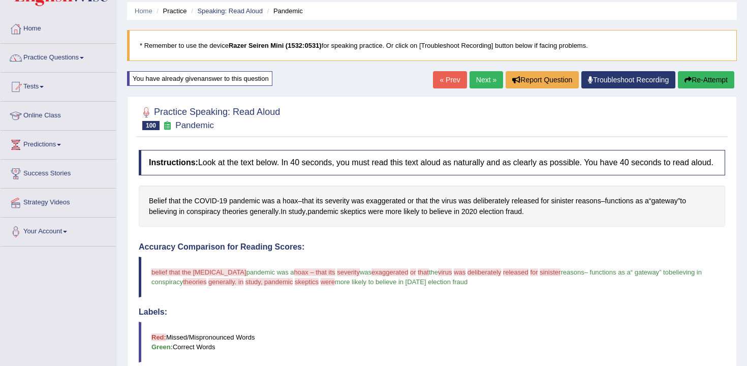
click at [718, 91] on div "Home Practice Speaking: Read Aloud Pandemic * Remember to use the device Razer …" at bounding box center [432, 286] width 630 height 644
click at [706, 81] on button "Re-Attempt" at bounding box center [706, 79] width 56 height 17
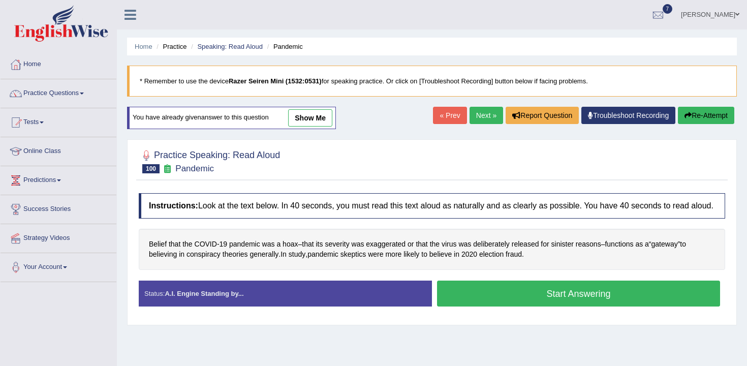
click at [578, 281] on div "Status: A.I. Engine Standing by... Start Answering Stop Recording" at bounding box center [432, 299] width 586 height 36
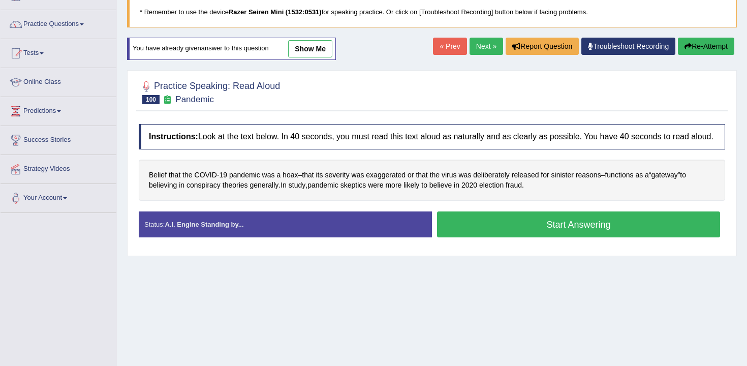
click at [581, 237] on button "Start Answering" at bounding box center [578, 224] width 283 height 26
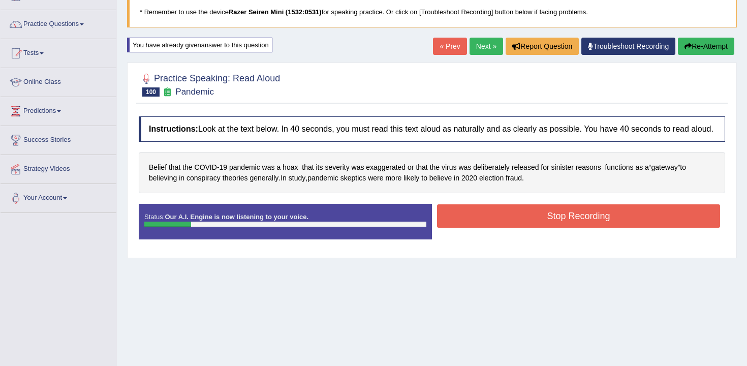
click at [694, 54] on button "Re-Attempt" at bounding box center [706, 46] width 56 height 17
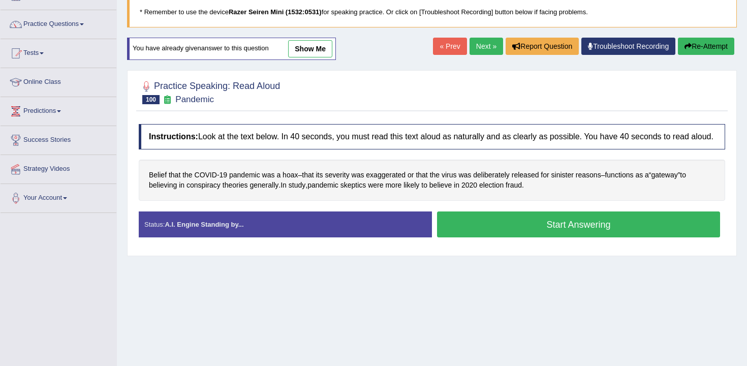
click at [574, 237] on button "Start Answering" at bounding box center [578, 224] width 283 height 26
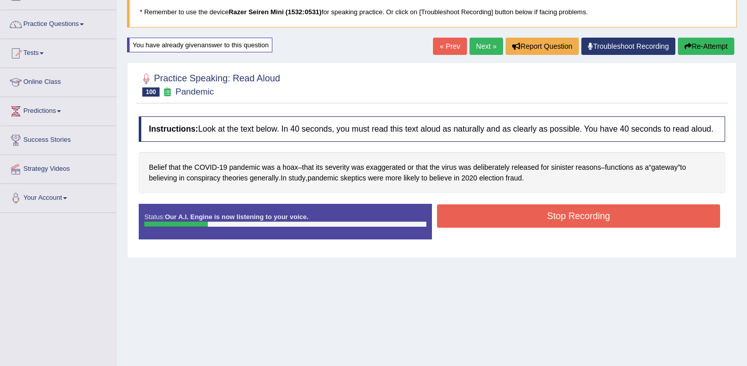
click at [578, 228] on button "Stop Recording" at bounding box center [578, 215] width 283 height 23
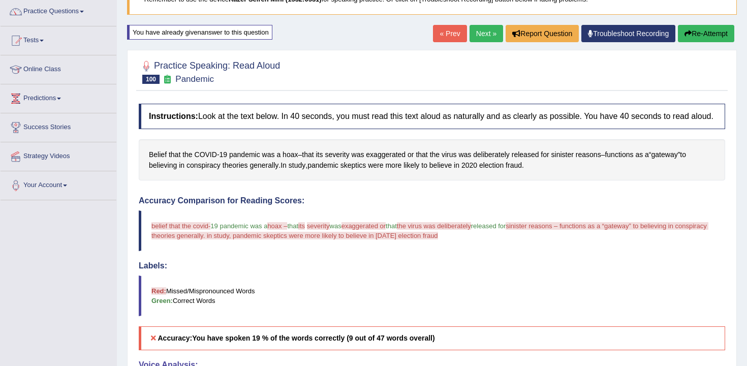
scroll to position [2, 0]
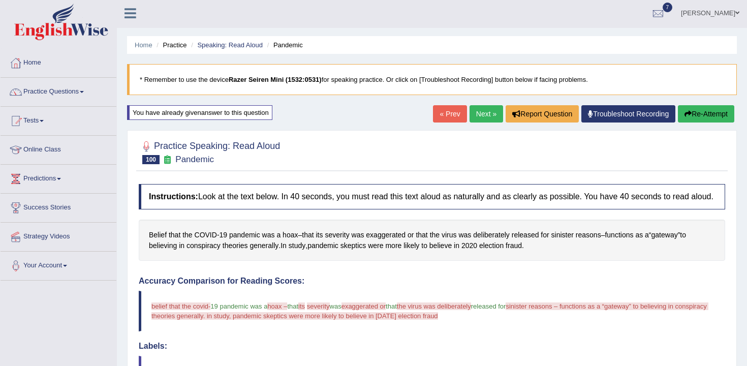
click at [697, 114] on button "Re-Attempt" at bounding box center [706, 113] width 56 height 17
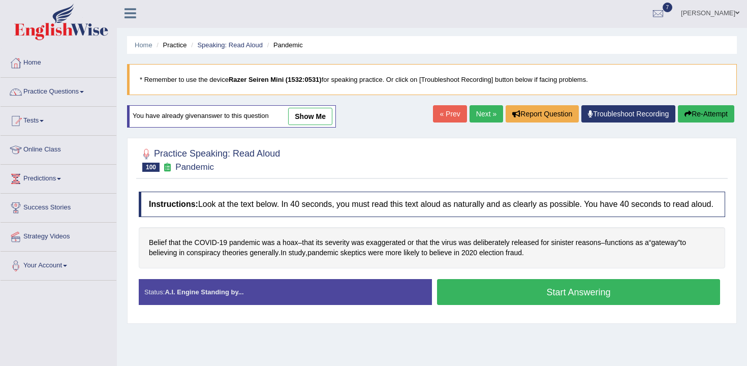
scroll to position [2, 0]
click at [554, 304] on button "Start Answering" at bounding box center [578, 292] width 283 height 26
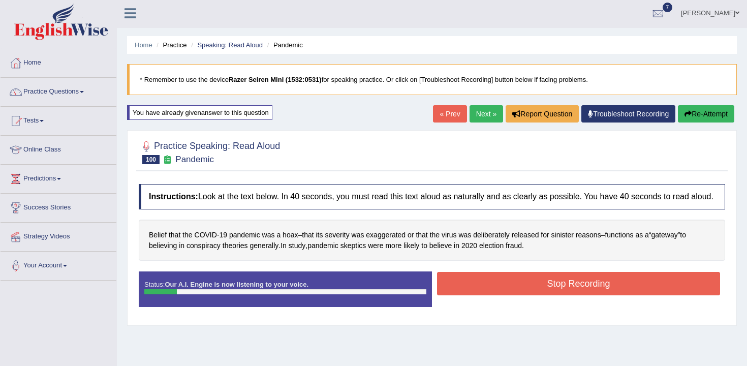
click at [700, 126] on div "Home Practice Speaking: Read [PERSON_NAME] * Remember to use the device Razer S…" at bounding box center [432, 252] width 630 height 508
click at [699, 114] on button "Re-Attempt" at bounding box center [706, 113] width 56 height 17
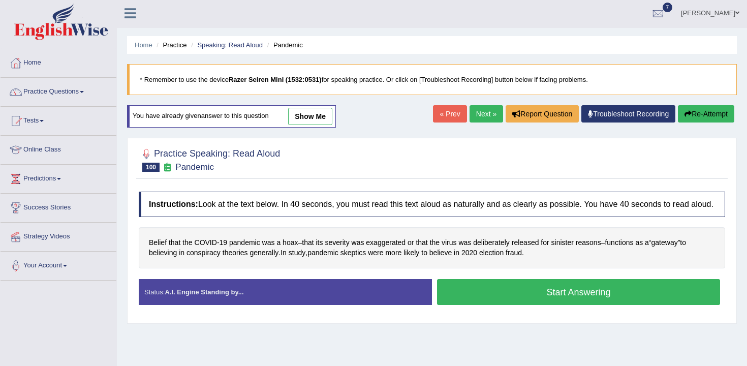
click at [545, 308] on div "Stop Recording" at bounding box center [578, 307] width 293 height 1
click at [545, 305] on button "Start Answering" at bounding box center [578, 292] width 283 height 26
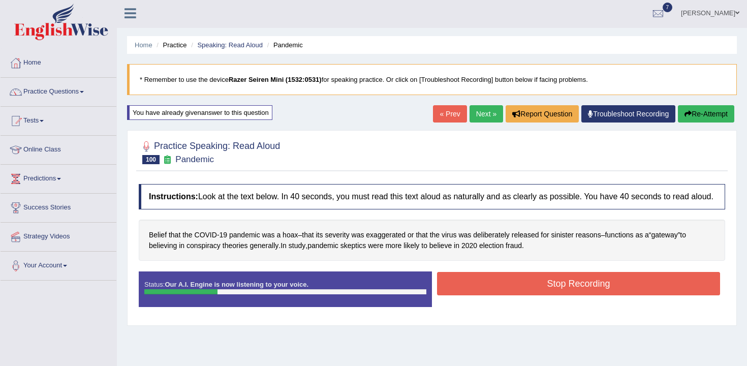
click at [548, 292] on button "Stop Recording" at bounding box center [578, 283] width 283 height 23
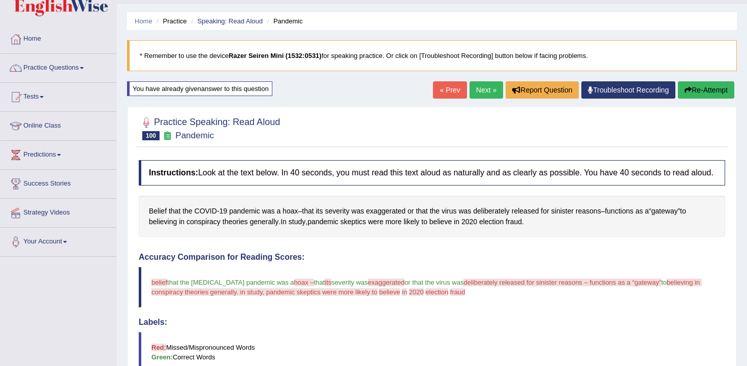
scroll to position [4, 0]
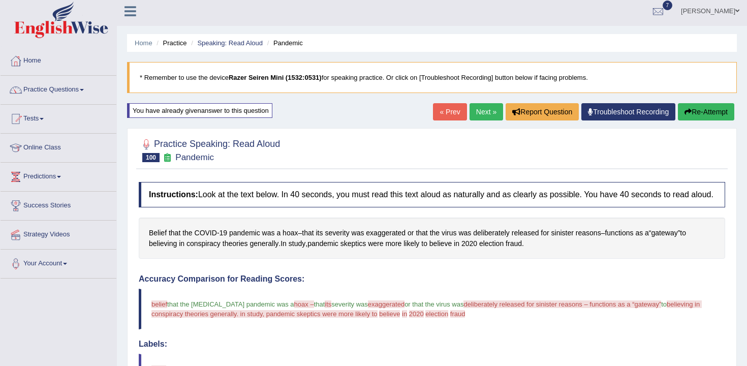
click at [688, 103] on div "Home Practice Speaking: Read Aloud Pandemic * Remember to use the device Razer …" at bounding box center [432, 318] width 630 height 644
click at [694, 115] on button "Re-Attempt" at bounding box center [706, 111] width 56 height 17
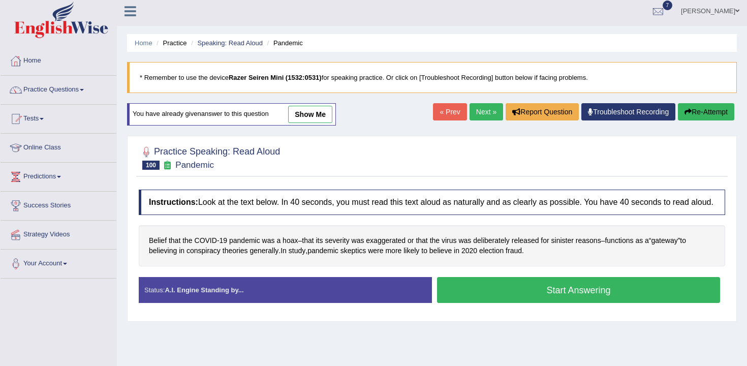
scroll to position [4, 0]
click at [612, 303] on button "Start Answering" at bounding box center [578, 290] width 283 height 26
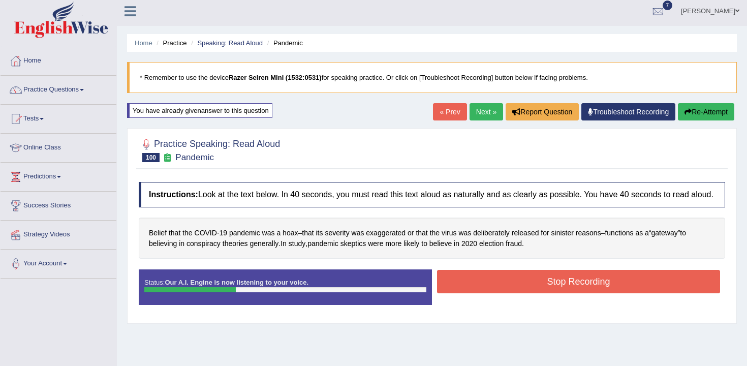
click at [598, 293] on button "Stop Recording" at bounding box center [578, 281] width 283 height 23
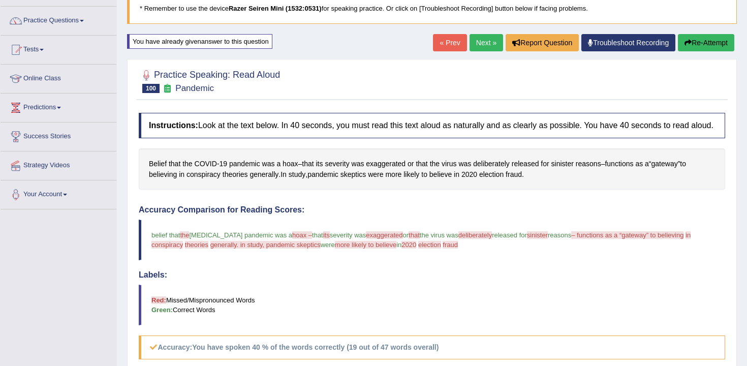
scroll to position [16, 0]
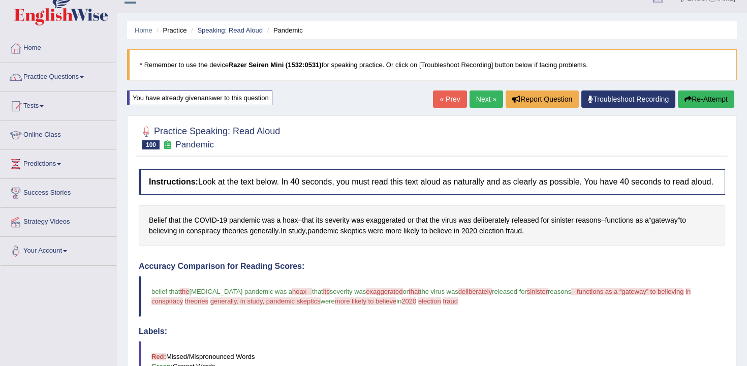
click at [689, 98] on button "Re-Attempt" at bounding box center [706, 98] width 56 height 17
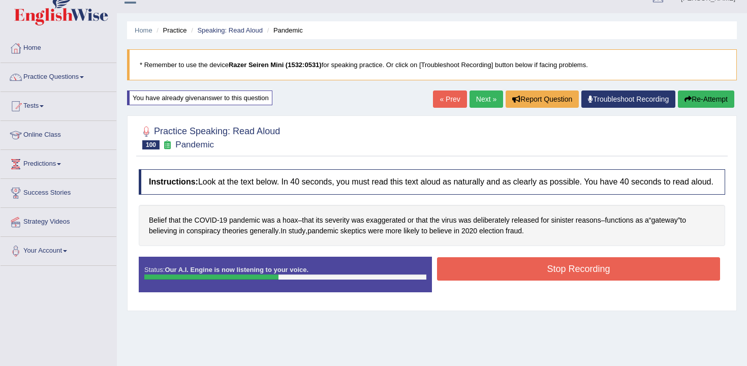
click at [521, 281] on button "Stop Recording" at bounding box center [578, 268] width 283 height 23
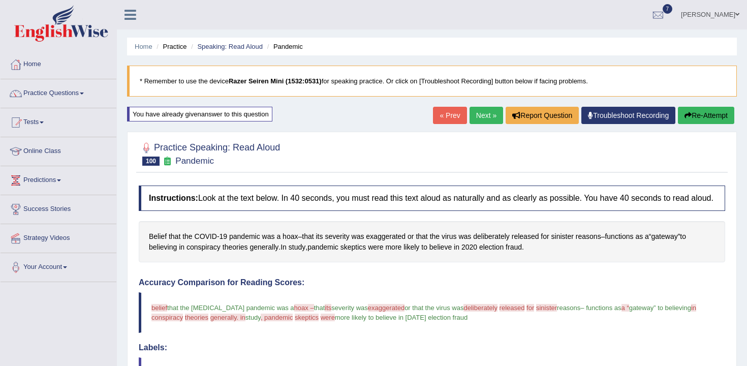
click at [483, 125] on div "« Prev Next » Report Question Troubleshoot Recording Re-Attempt" at bounding box center [585, 117] width 304 height 20
click at [483, 118] on link "Next »" at bounding box center [487, 115] width 34 height 17
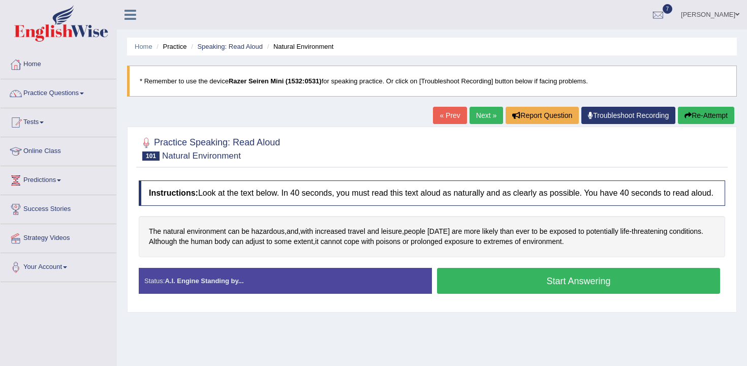
click at [496, 294] on button "Start Answering" at bounding box center [578, 281] width 283 height 26
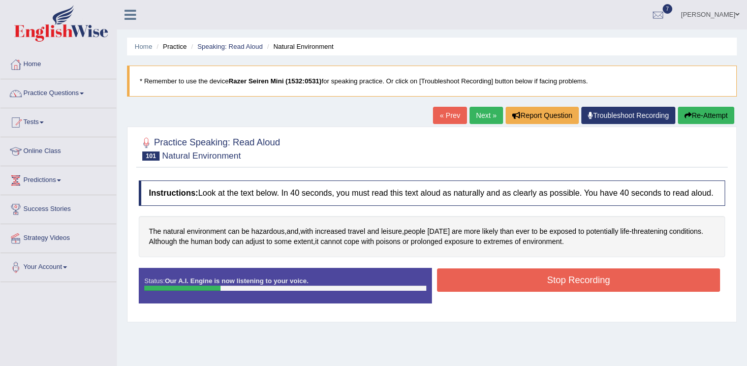
click at [533, 291] on button "Stop Recording" at bounding box center [578, 279] width 283 height 23
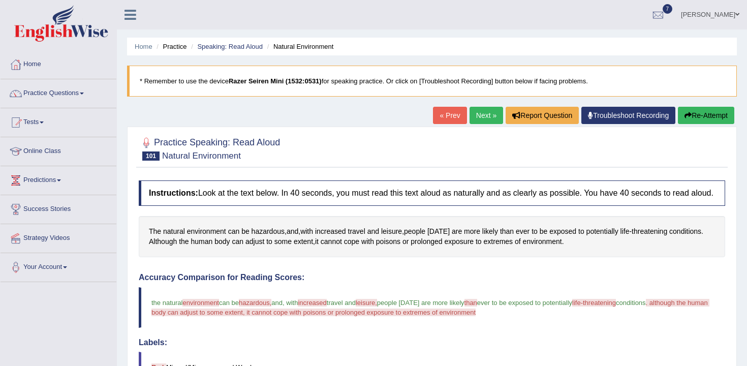
click at [691, 117] on button "Re-Attempt" at bounding box center [706, 115] width 56 height 17
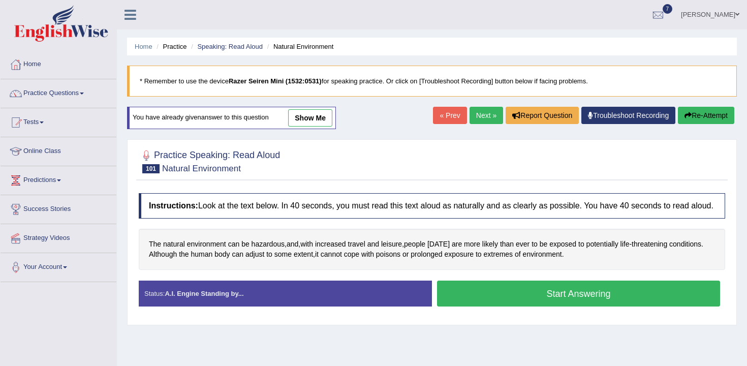
click at [523, 297] on button "Start Answering" at bounding box center [578, 294] width 283 height 26
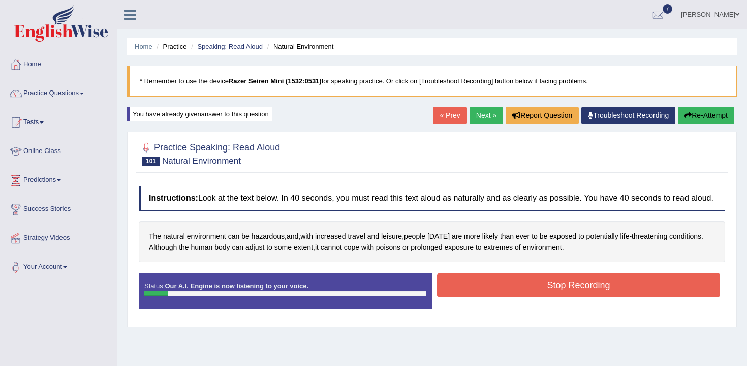
click at [694, 122] on button "Re-Attempt" at bounding box center [706, 115] width 56 height 17
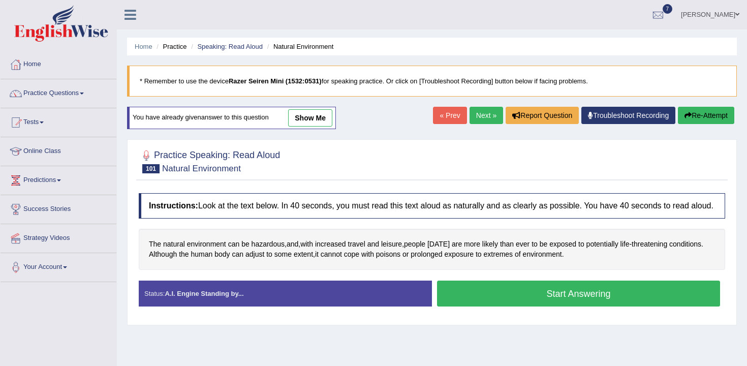
click at [570, 296] on button "Start Answering" at bounding box center [578, 294] width 283 height 26
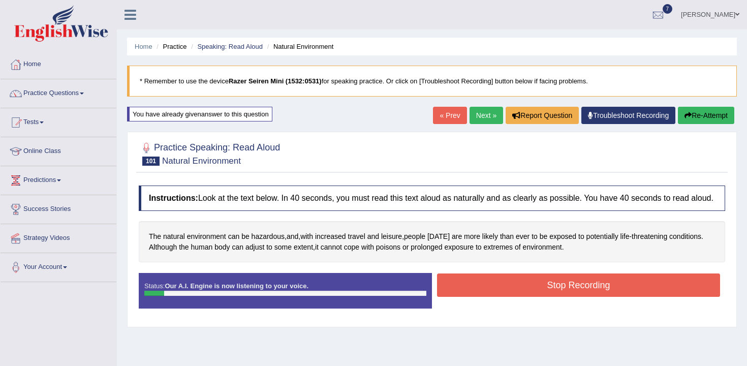
click at [704, 114] on button "Re-Attempt" at bounding box center [706, 115] width 56 height 17
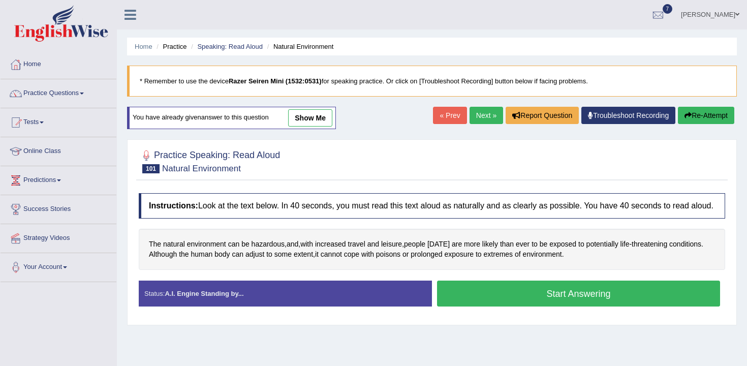
click at [621, 305] on button "Start Answering" at bounding box center [578, 294] width 283 height 26
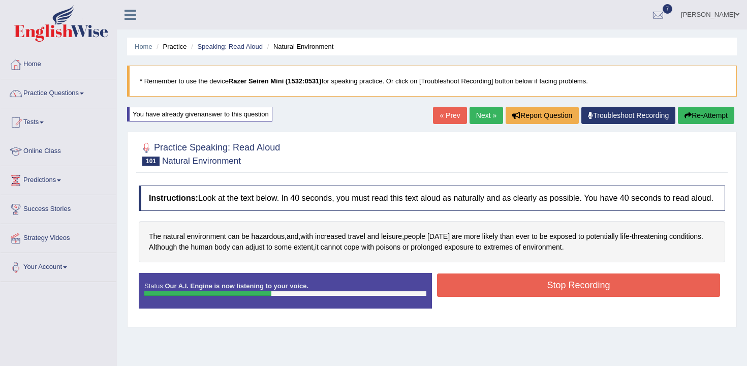
click at [601, 297] on button "Stop Recording" at bounding box center [578, 284] width 283 height 23
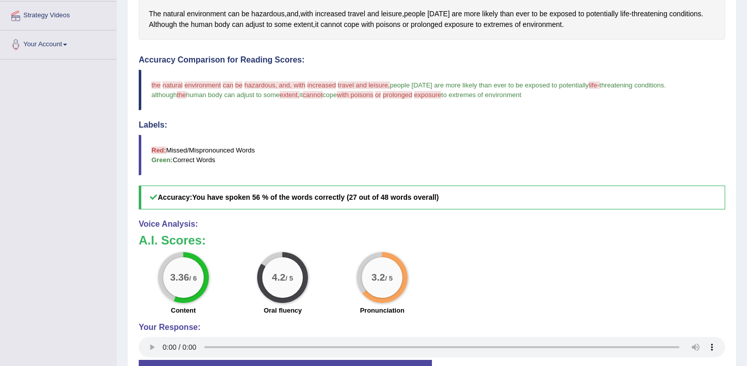
scroll to position [105, 0]
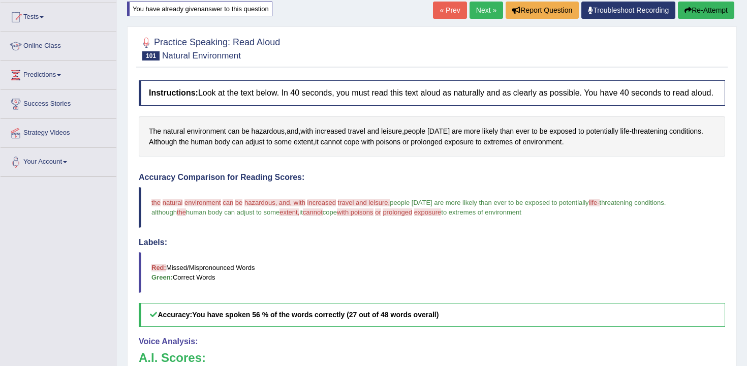
click at [690, 7] on button "Re-Attempt" at bounding box center [706, 10] width 56 height 17
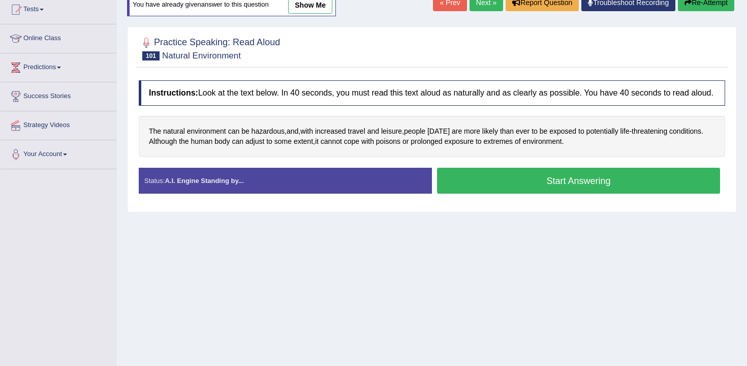
click at [573, 194] on button "Start Answering" at bounding box center [578, 181] width 283 height 26
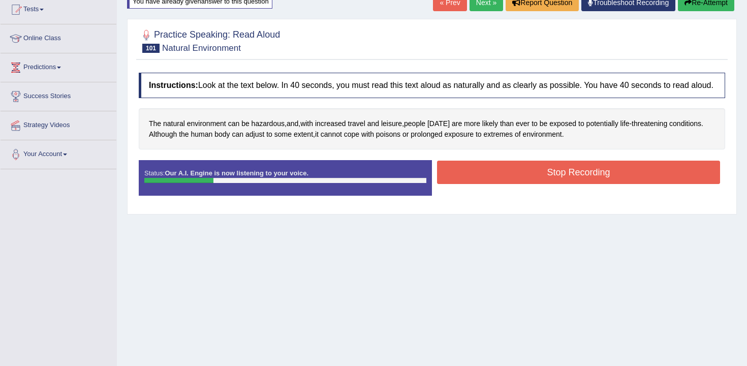
click at [547, 182] on button "Stop Recording" at bounding box center [578, 172] width 283 height 23
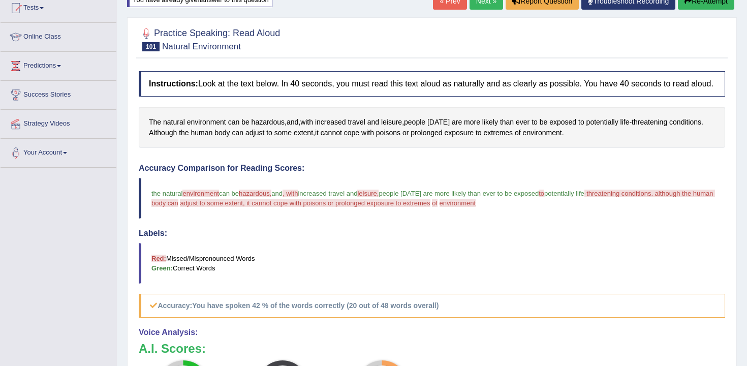
scroll to position [7, 0]
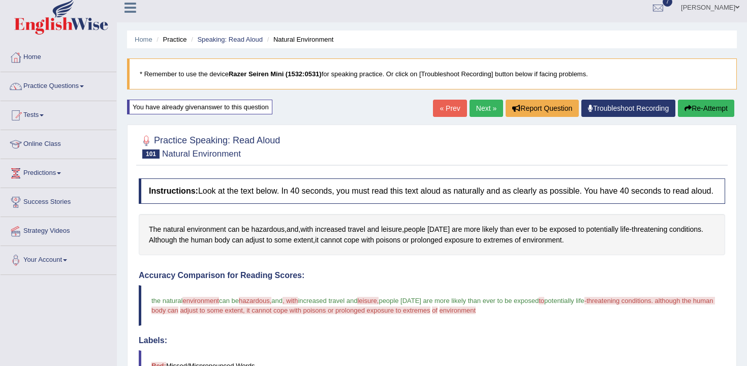
click at [477, 109] on link "Next »" at bounding box center [487, 108] width 34 height 17
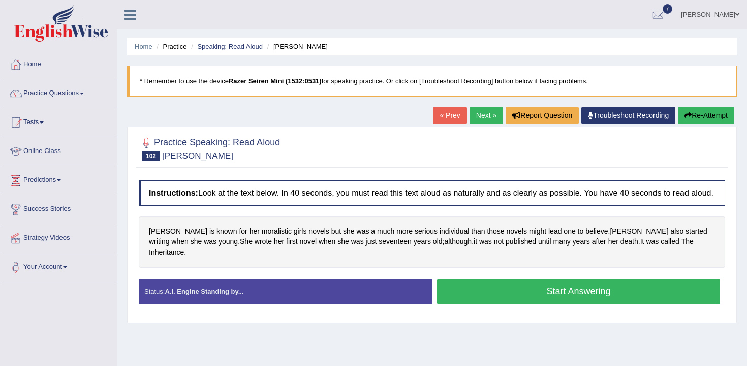
click at [527, 288] on button "Start Answering" at bounding box center [578, 291] width 283 height 26
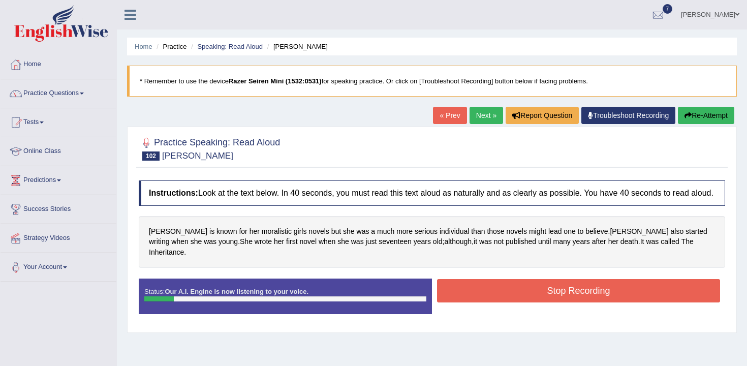
click at [714, 117] on button "Re-Attempt" at bounding box center [706, 115] width 56 height 17
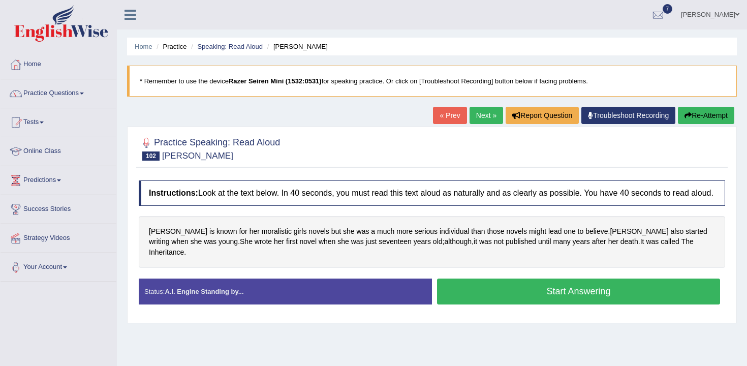
click at [527, 294] on button "Start Answering" at bounding box center [578, 291] width 283 height 26
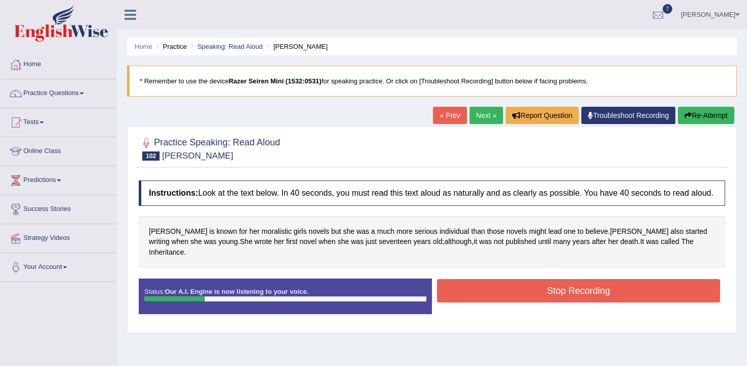
click at [551, 292] on button "Stop Recording" at bounding box center [578, 290] width 283 height 23
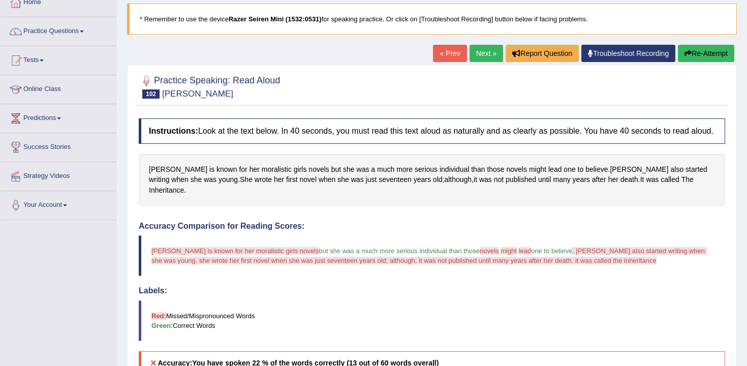
scroll to position [2, 0]
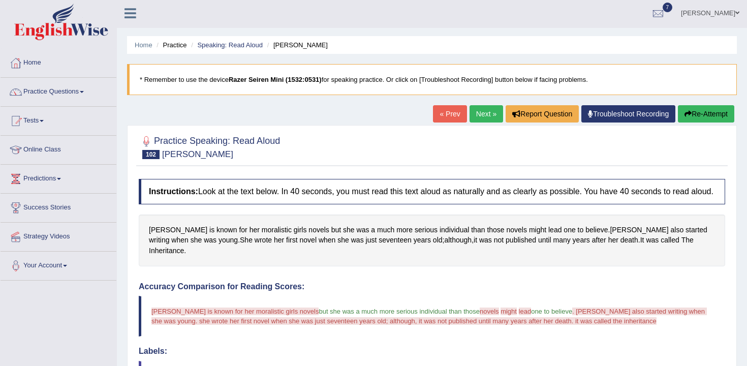
click at [684, 121] on button "Re-Attempt" at bounding box center [706, 113] width 56 height 17
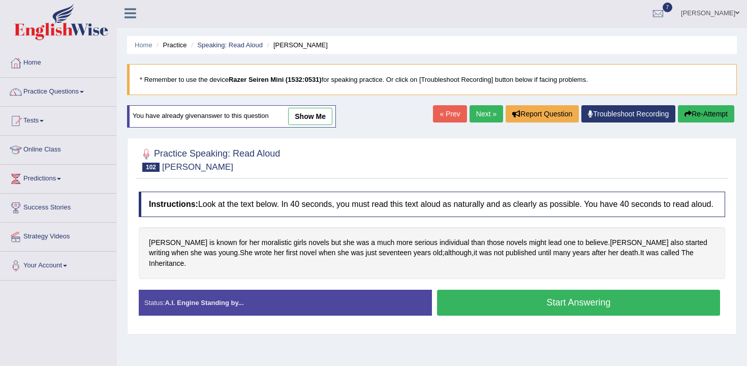
click at [584, 300] on button "Start Answering" at bounding box center [578, 303] width 283 height 26
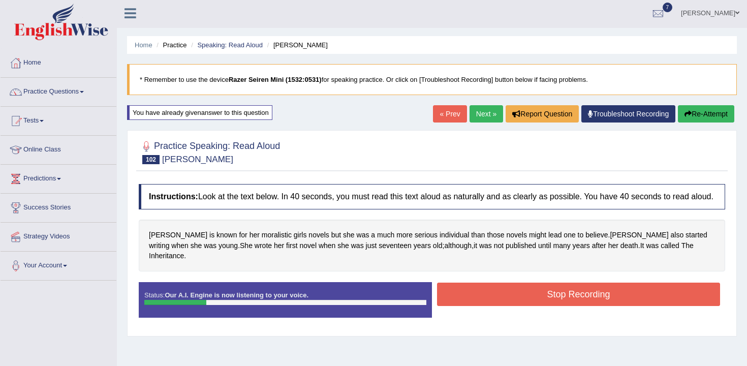
click at [584, 300] on button "Stop Recording" at bounding box center [578, 294] width 283 height 23
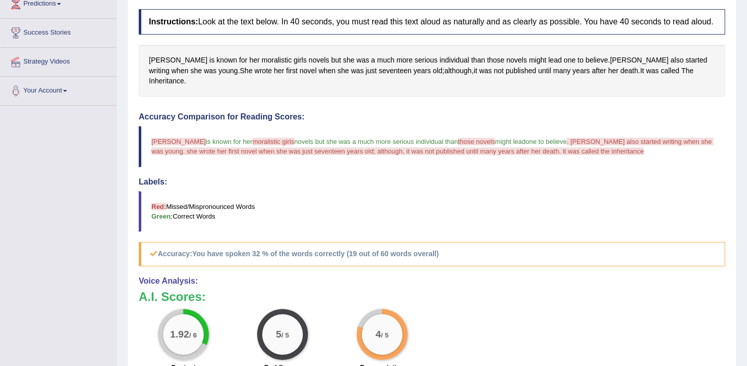
scroll to position [116, 0]
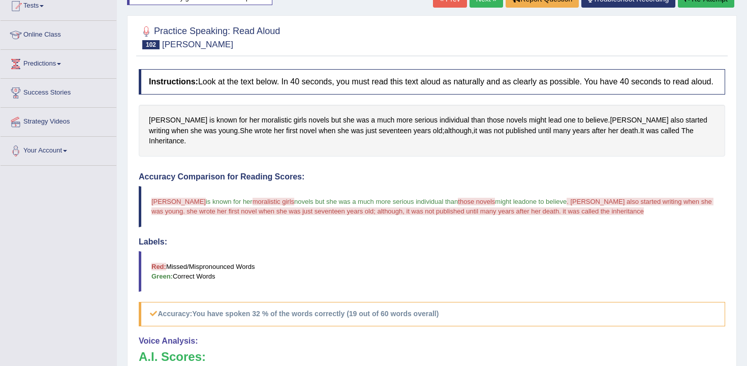
click at [695, 10] on div "« Prev Next » Report Question Troubleshoot Recording Re-Attempt" at bounding box center [585, 0] width 304 height 20
click at [694, 8] on div "« Prev Next » Report Question Troubleshoot Recording Re-Attempt" at bounding box center [585, 0] width 304 height 20
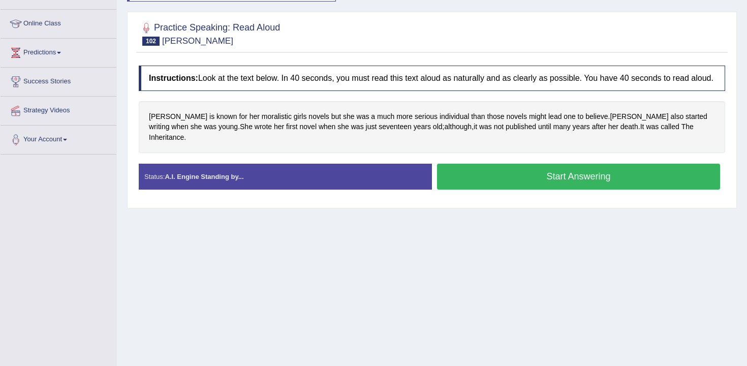
click at [602, 183] on button "Start Answering" at bounding box center [578, 177] width 283 height 26
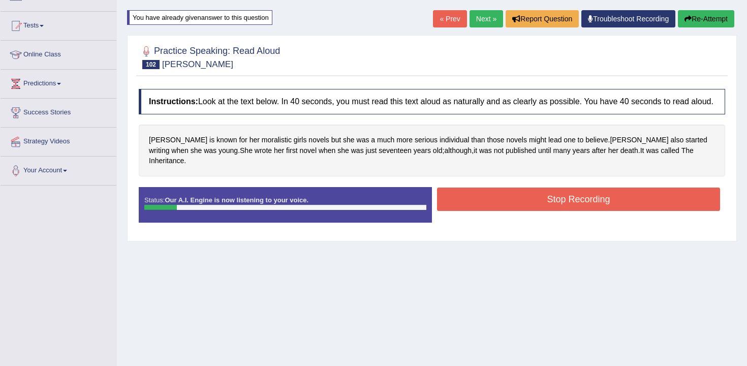
scroll to position [54, 0]
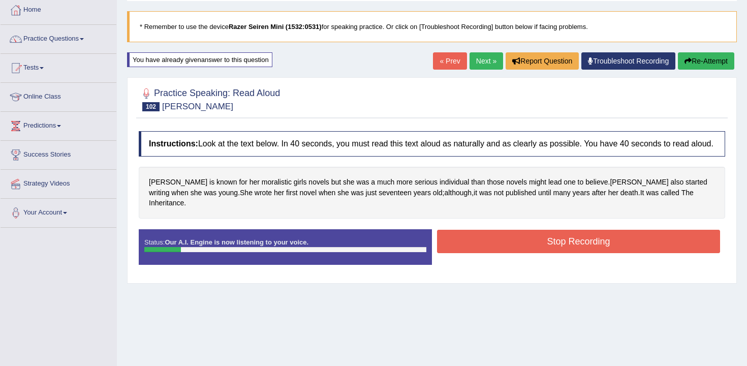
click at [683, 66] on button "Re-Attempt" at bounding box center [706, 60] width 56 height 17
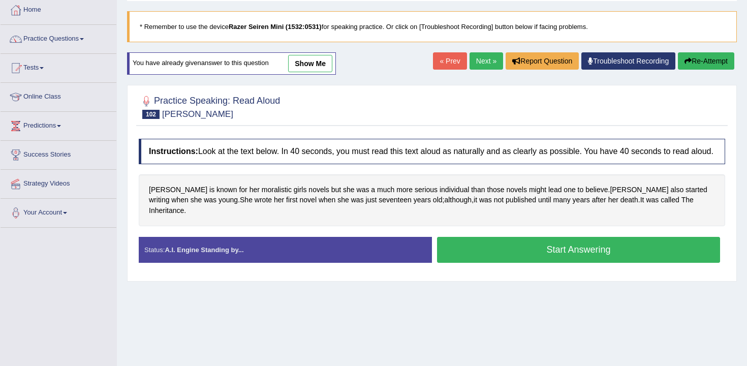
click at [543, 252] on button "Start Answering" at bounding box center [578, 250] width 283 height 26
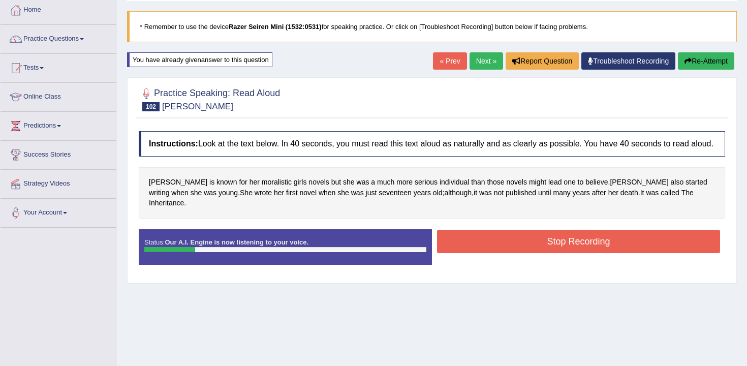
click at [689, 64] on button "Re-Attempt" at bounding box center [706, 60] width 56 height 17
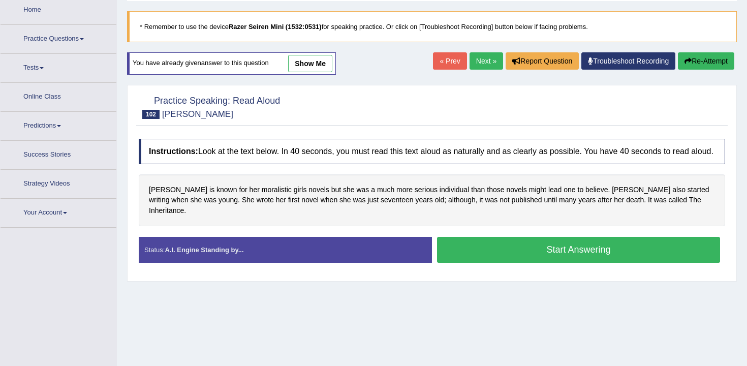
click at [541, 259] on button "Start Answering" at bounding box center [578, 250] width 283 height 26
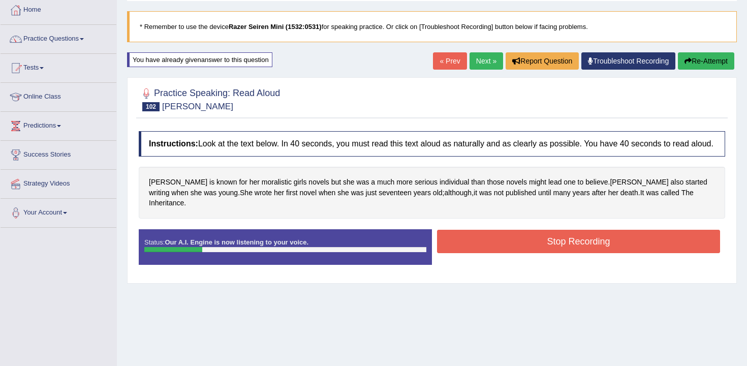
click at [606, 257] on div "Status: Our A.I. Engine is now listening to your voice. Start Answering Stop Re…" at bounding box center [432, 252] width 586 height 46
click at [608, 249] on button "Stop Recording" at bounding box center [578, 241] width 283 height 23
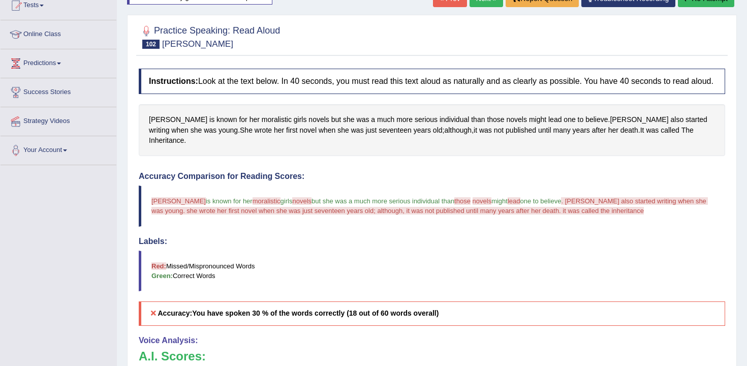
scroll to position [108, 0]
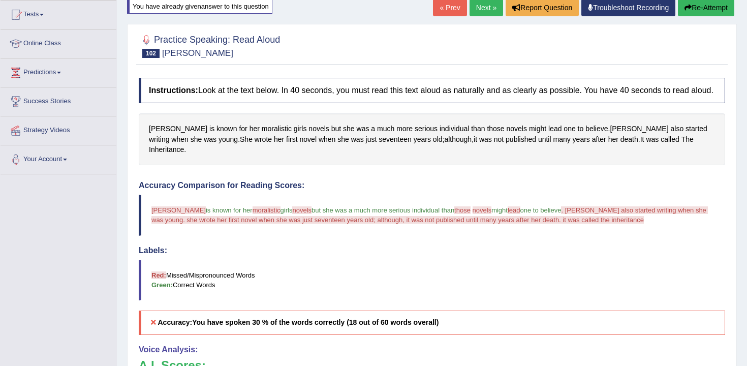
click at [686, 19] on div "Home Practice Speaking: Read Aloud Alcott * Remember to use the device Razer Se…" at bounding box center [432, 219] width 630 height 655
click at [689, 12] on button "Re-Attempt" at bounding box center [706, 7] width 56 height 17
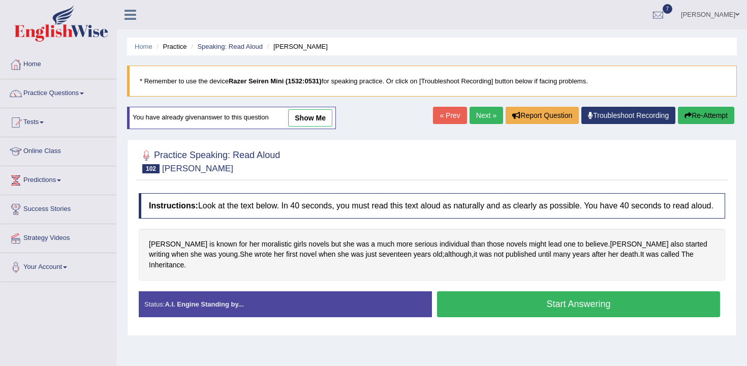
click at [550, 291] on button "Start Answering" at bounding box center [578, 304] width 283 height 26
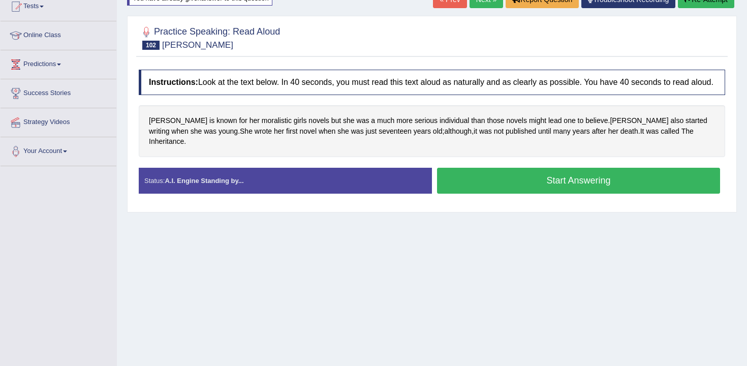
scroll to position [116, 0]
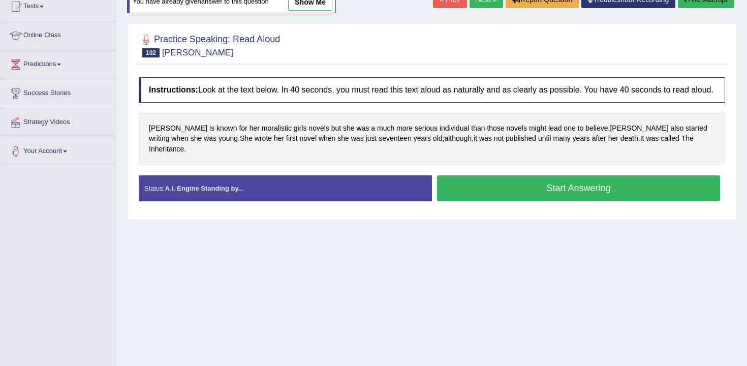
click at [596, 175] on button "Start Answering" at bounding box center [578, 188] width 283 height 26
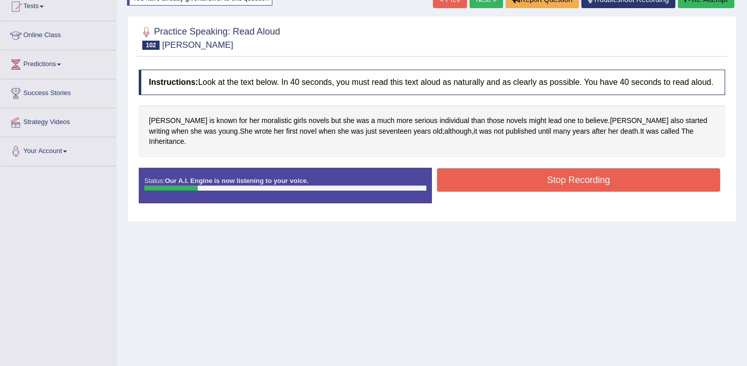
click at [641, 178] on button "Stop Recording" at bounding box center [578, 179] width 283 height 23
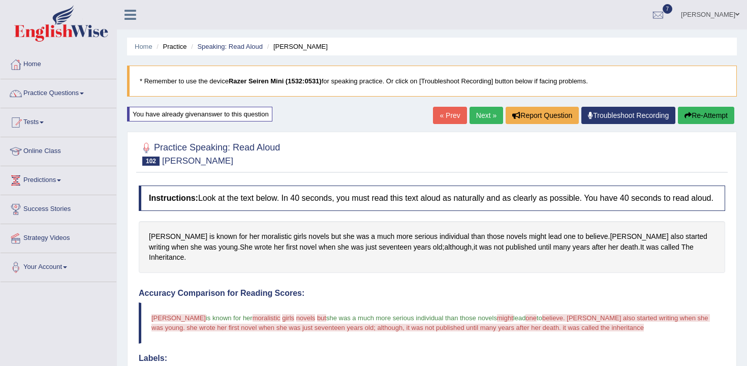
click at [699, 117] on button "Re-Attempt" at bounding box center [706, 115] width 56 height 17
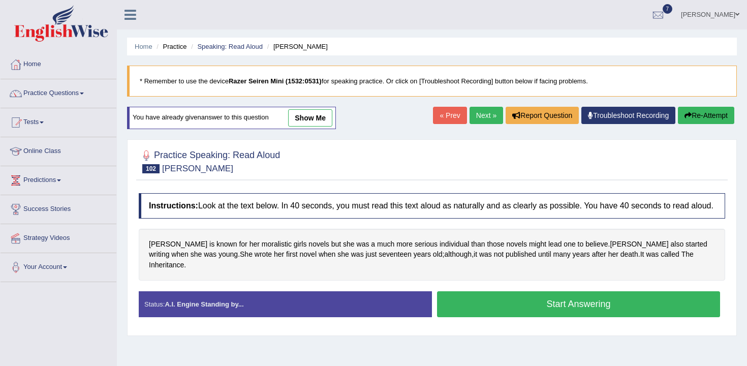
click at [589, 294] on button "Start Answering" at bounding box center [578, 304] width 283 height 26
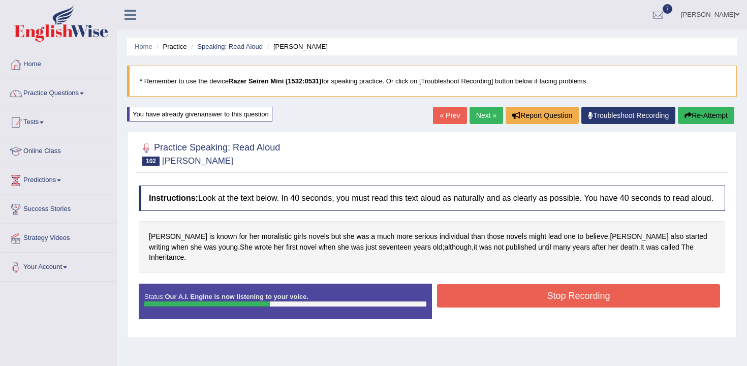
click at [589, 294] on button "Stop Recording" at bounding box center [578, 295] width 283 height 23
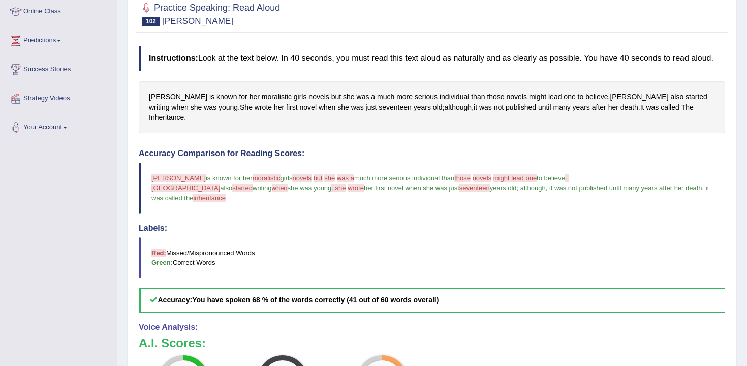
scroll to position [55, 0]
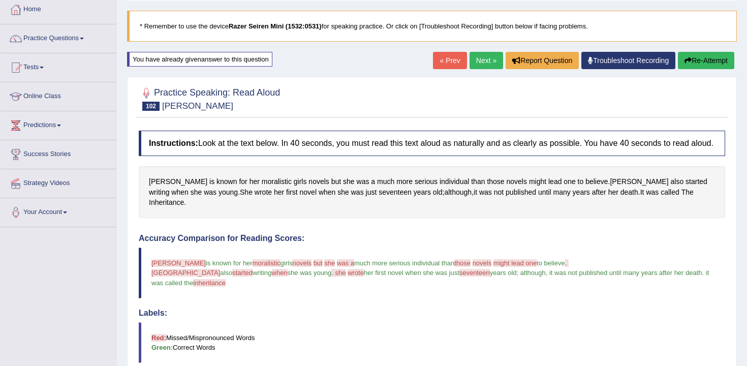
click at [489, 60] on link "Next »" at bounding box center [487, 60] width 34 height 17
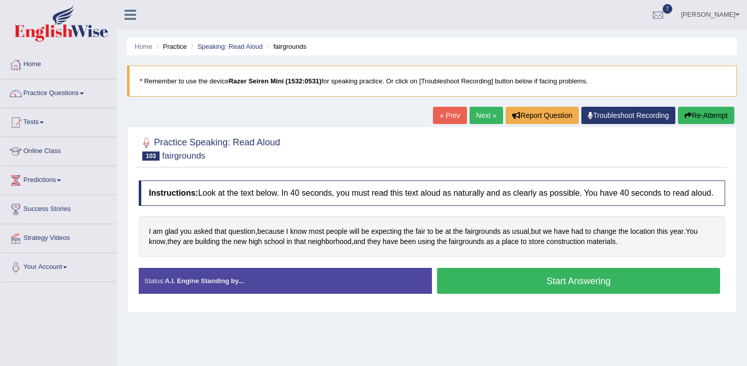
click at [514, 288] on button "Start Answering" at bounding box center [578, 281] width 283 height 26
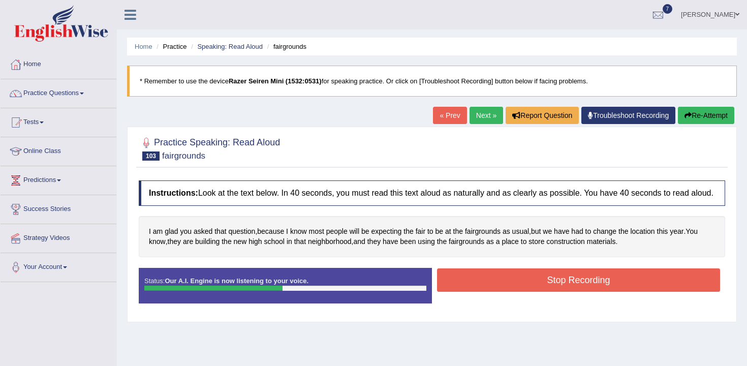
click at [562, 289] on button "Stop Recording" at bounding box center [578, 279] width 283 height 23
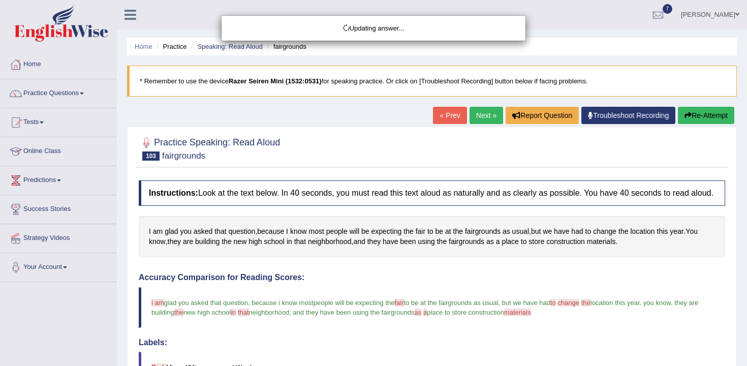
click at [478, 104] on div "Updating answer..." at bounding box center [373, 183] width 747 height 366
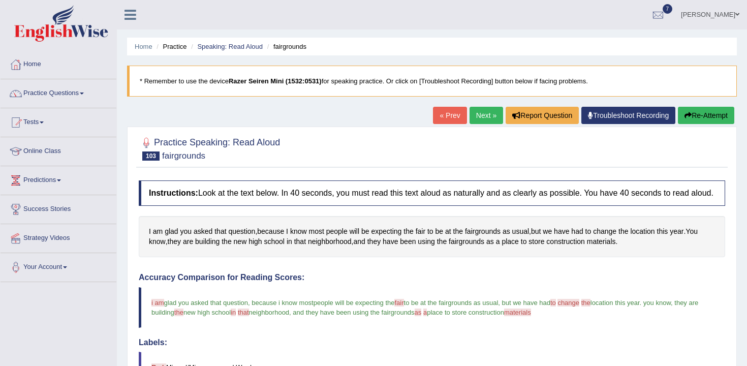
click at [679, 115] on button "Re-Attempt" at bounding box center [706, 115] width 56 height 17
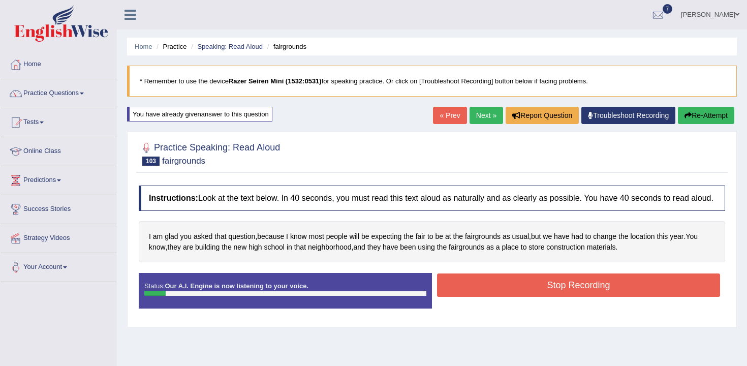
click at [688, 101] on div "Home Practice Speaking: Read Aloud fairgrounds * Remember to use the device Raz…" at bounding box center [432, 254] width 630 height 508
click at [689, 121] on button "Re-Attempt" at bounding box center [706, 115] width 56 height 17
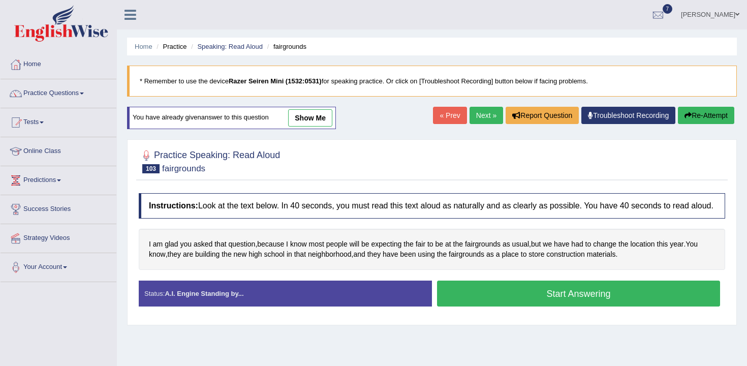
click at [593, 295] on button "Start Answering" at bounding box center [578, 294] width 283 height 26
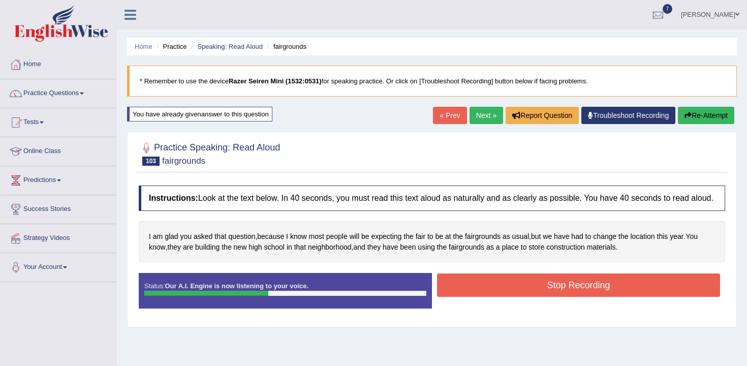
click at [593, 295] on button "Stop Recording" at bounding box center [578, 284] width 283 height 23
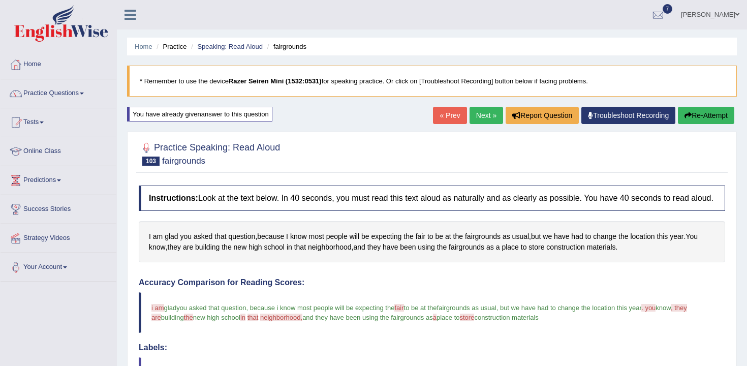
click at [475, 117] on link "Next »" at bounding box center [487, 115] width 34 height 17
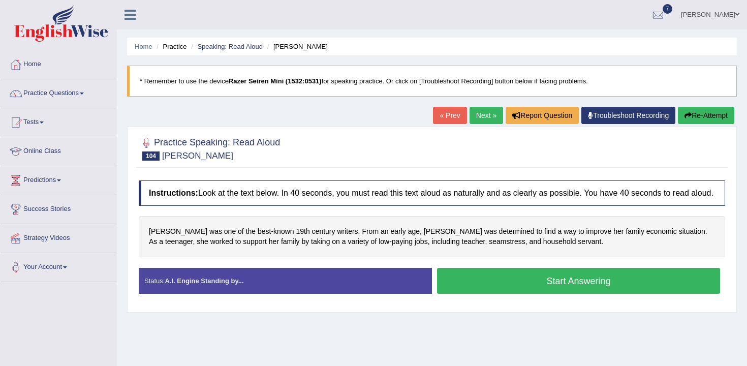
click at [521, 294] on button "Start Answering" at bounding box center [578, 281] width 283 height 26
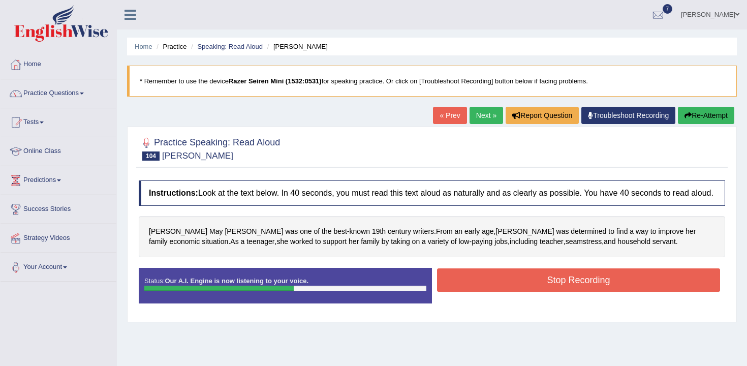
click at [575, 291] on button "Stop Recording" at bounding box center [578, 279] width 283 height 23
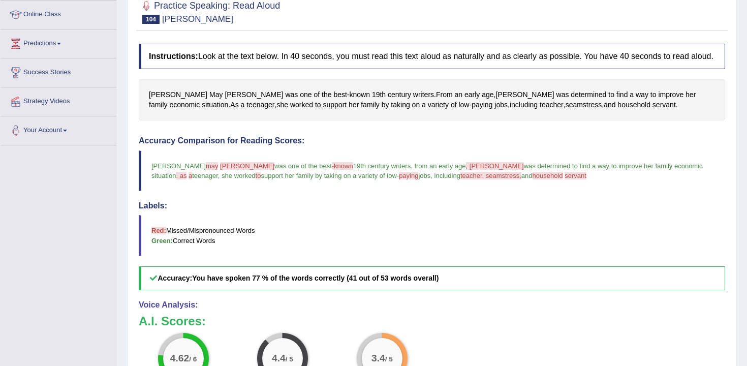
scroll to position [48, 0]
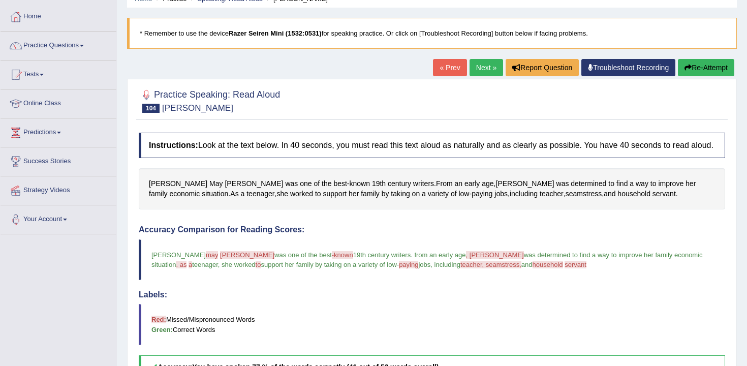
click at [690, 68] on button "Re-Attempt" at bounding box center [706, 67] width 56 height 17
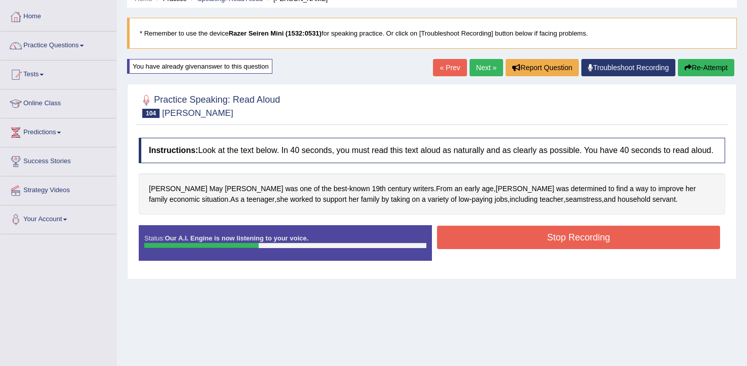
click at [559, 249] on button "Stop Recording" at bounding box center [578, 237] width 283 height 23
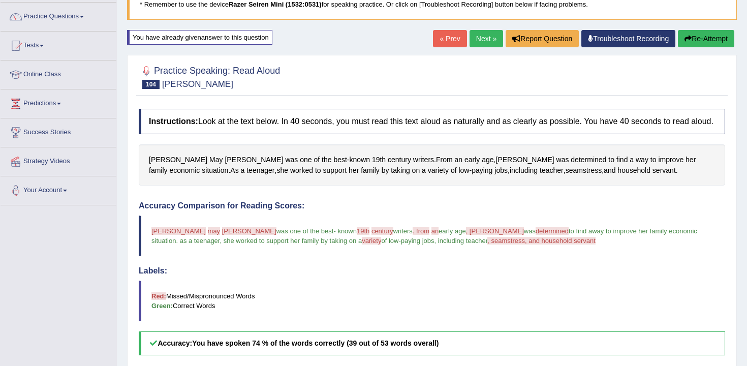
scroll to position [15, 0]
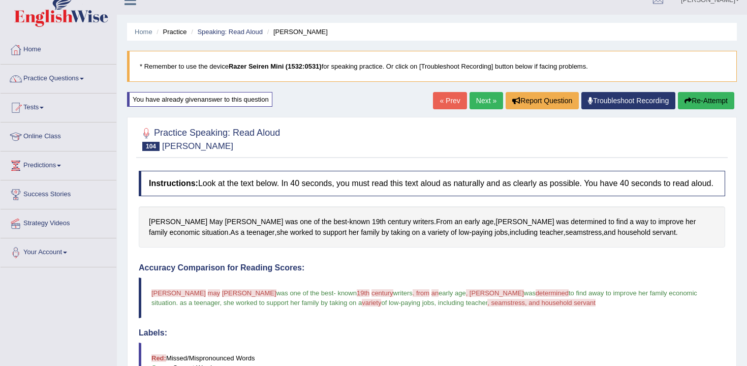
click at [479, 96] on link "Next »" at bounding box center [487, 100] width 34 height 17
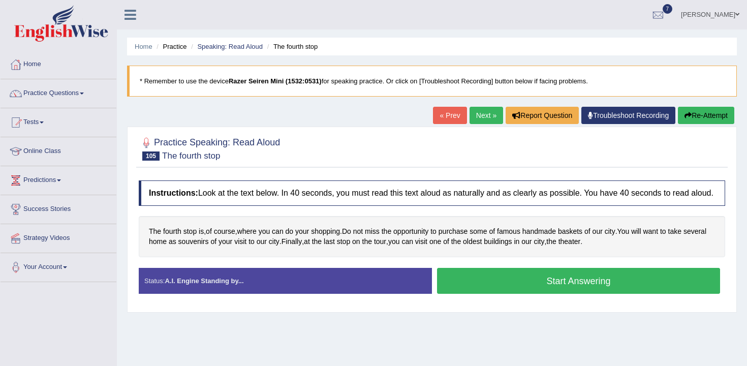
click at [529, 288] on button "Start Answering" at bounding box center [578, 281] width 283 height 26
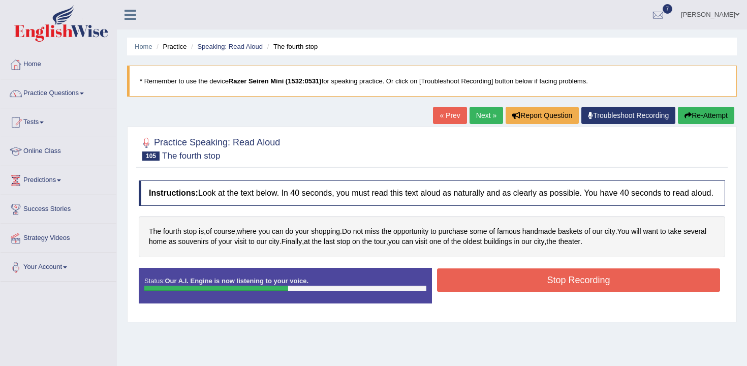
click at [572, 289] on button "Stop Recording" at bounding box center [578, 279] width 283 height 23
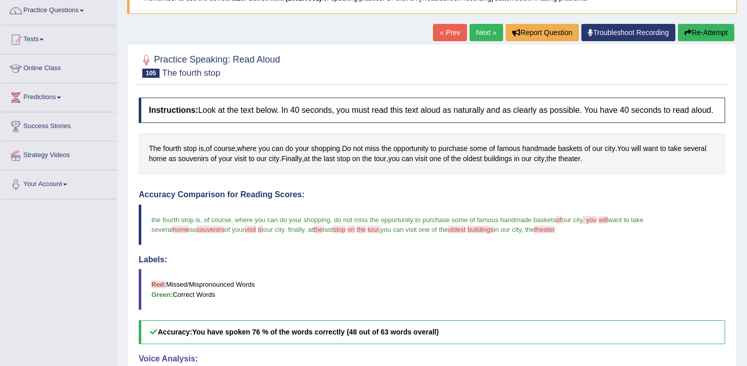
scroll to position [42, 0]
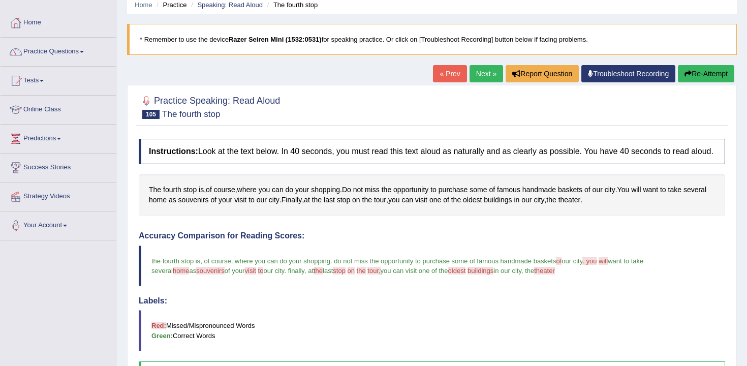
click at [475, 80] on link "Next »" at bounding box center [487, 73] width 34 height 17
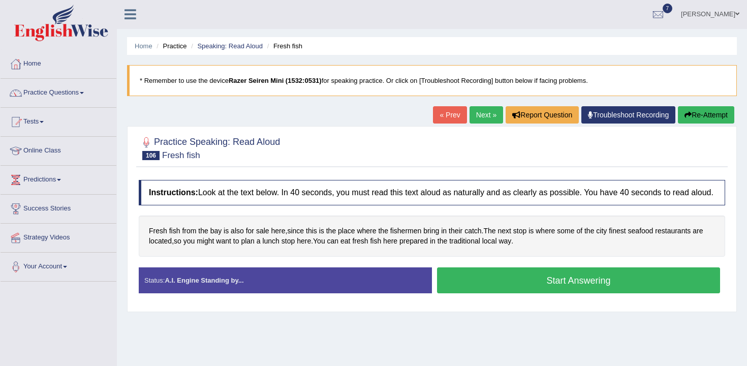
click at [517, 288] on button "Start Answering" at bounding box center [578, 280] width 283 height 26
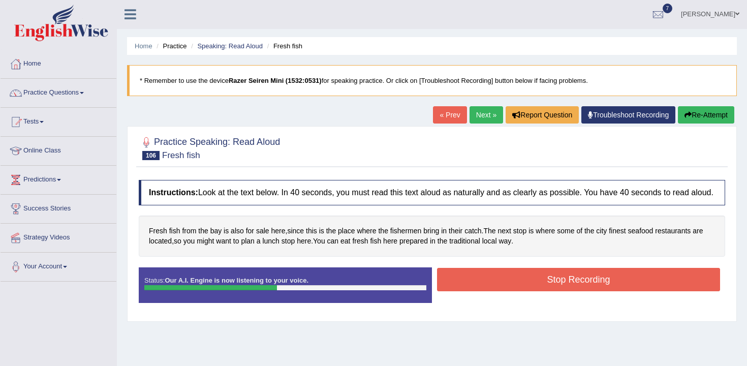
click at [517, 288] on button "Stop Recording" at bounding box center [578, 279] width 283 height 23
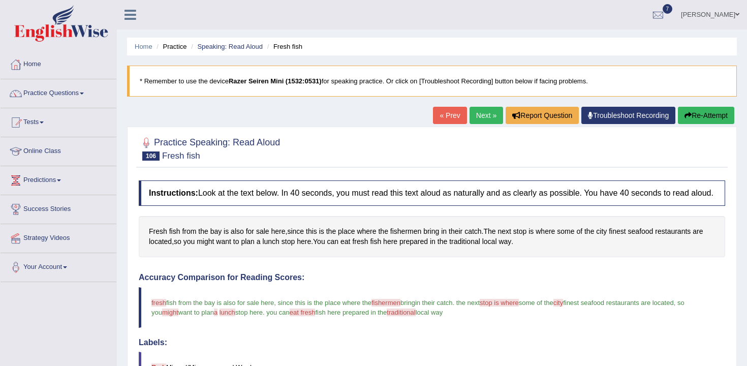
click at [481, 117] on link "Next »" at bounding box center [487, 115] width 34 height 17
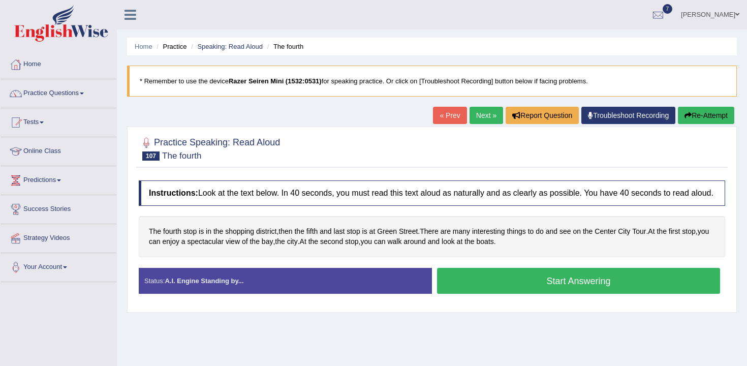
click at [561, 281] on button "Start Answering" at bounding box center [578, 281] width 283 height 26
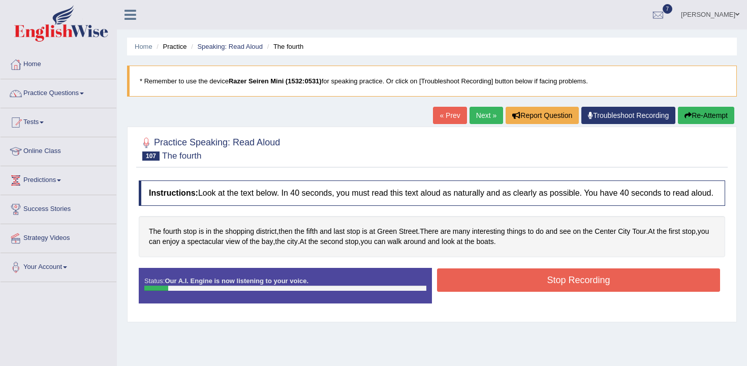
click at [711, 110] on button "Re-Attempt" at bounding box center [706, 115] width 56 height 17
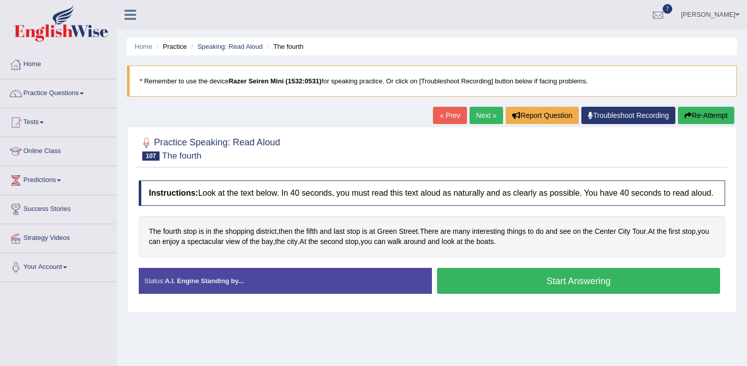
click at [535, 285] on button "Start Answering" at bounding box center [578, 281] width 283 height 26
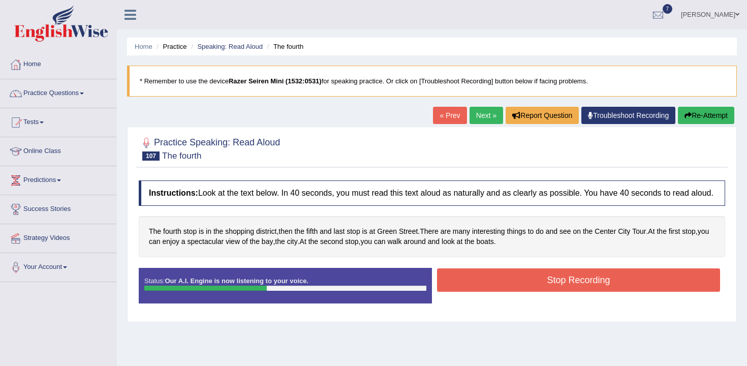
click at [538, 292] on button "Stop Recording" at bounding box center [578, 279] width 283 height 23
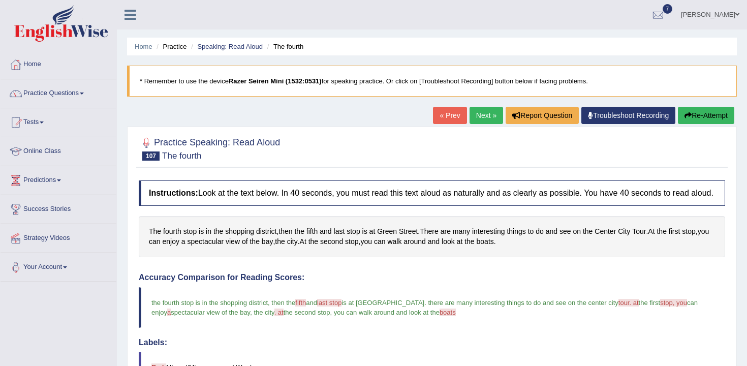
click at [477, 122] on link "Next »" at bounding box center [487, 115] width 34 height 17
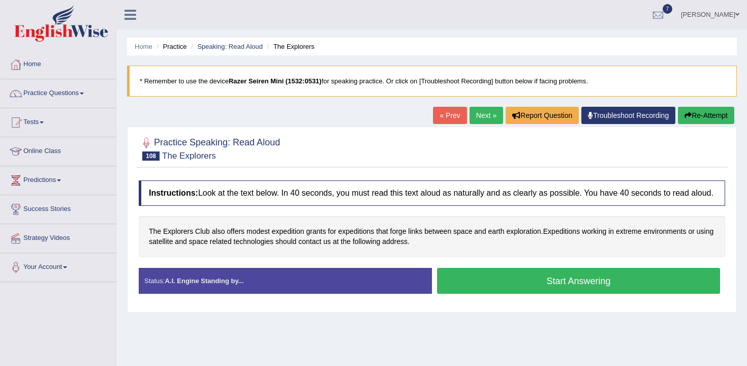
click at [495, 286] on button "Start Answering" at bounding box center [578, 281] width 283 height 26
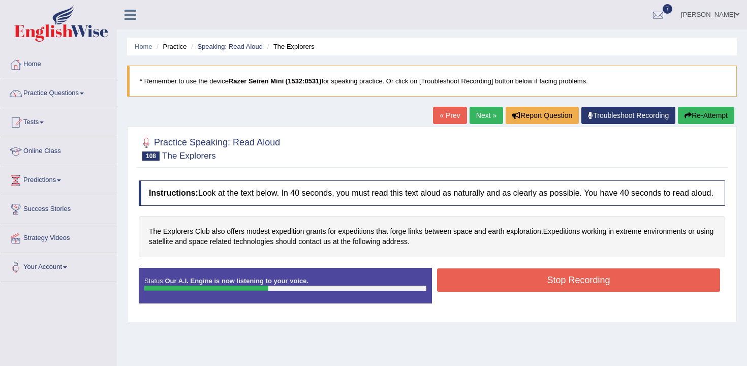
click at [509, 290] on button "Stop Recording" at bounding box center [578, 279] width 283 height 23
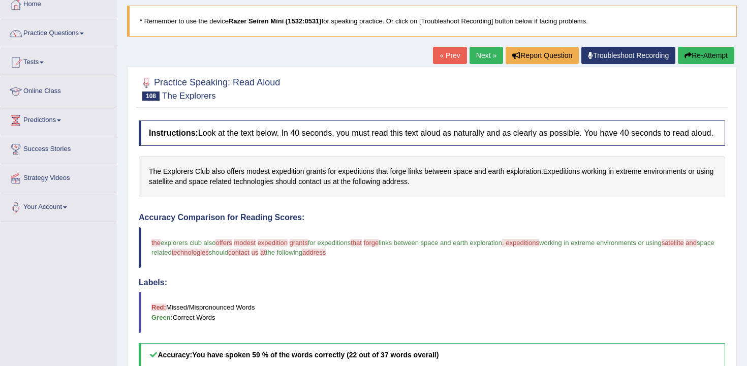
scroll to position [30, 0]
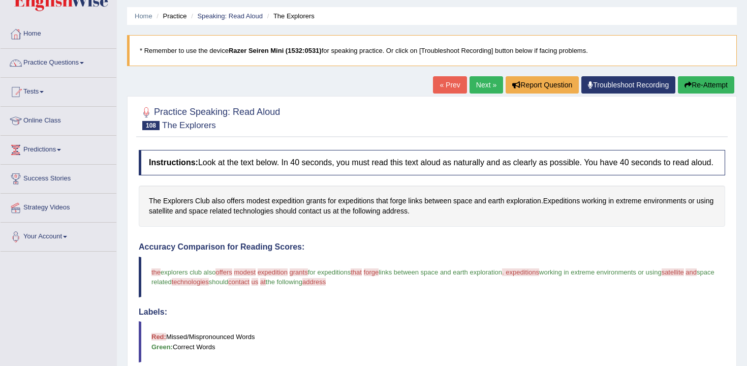
click at [683, 89] on button "Re-Attempt" at bounding box center [706, 84] width 56 height 17
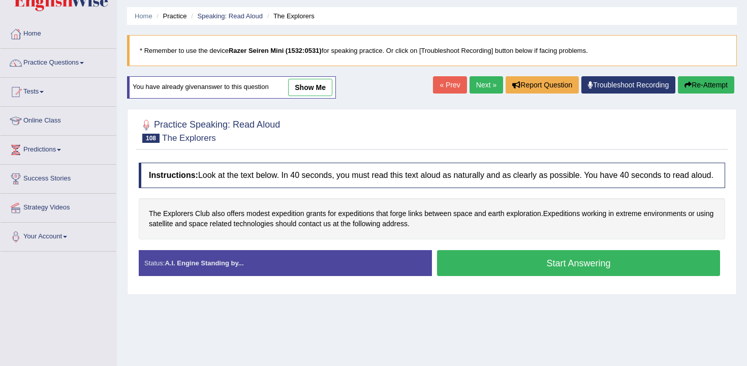
click at [547, 268] on button "Start Answering" at bounding box center [578, 263] width 283 height 26
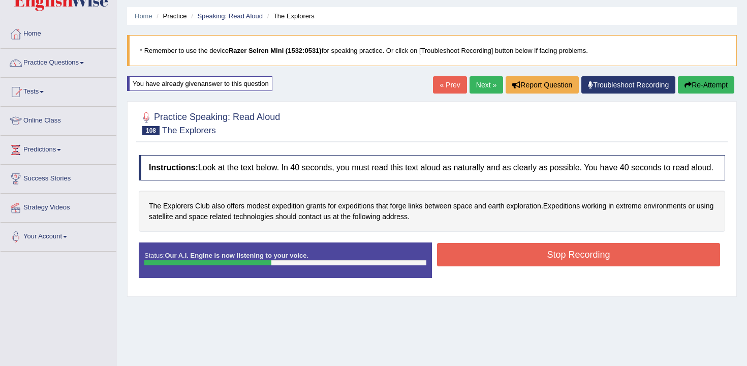
click at [568, 264] on button "Stop Recording" at bounding box center [578, 254] width 283 height 23
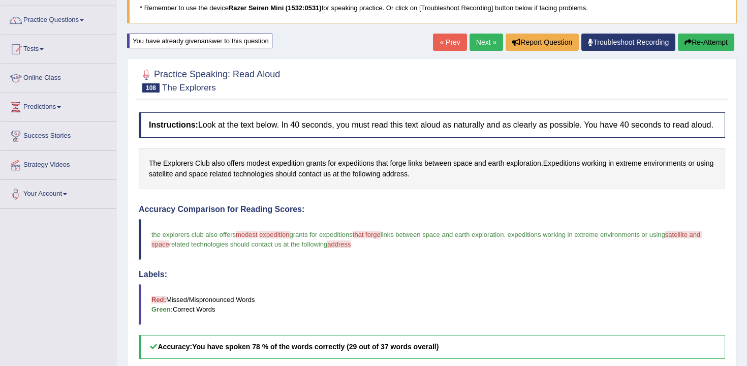
scroll to position [30, 0]
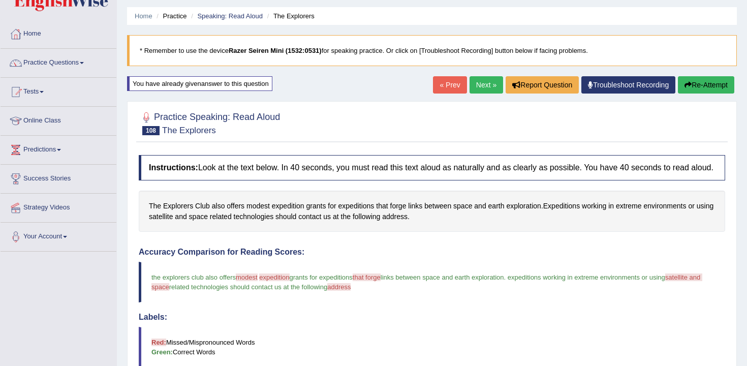
click at [685, 82] on icon "button" at bounding box center [688, 84] width 7 height 7
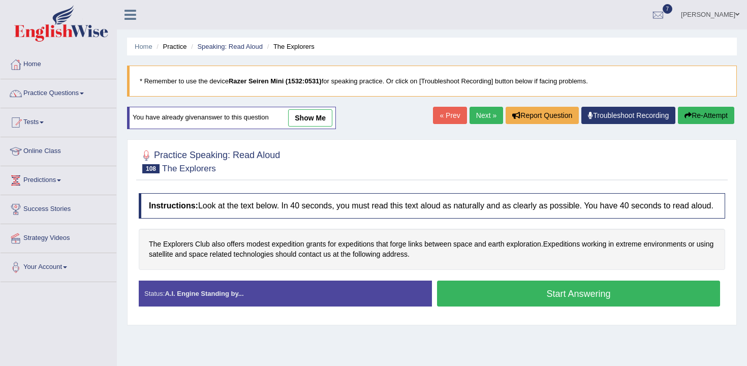
click at [503, 291] on div "Status: A.I. Engine Standing by... Start Answering Stop Recording" at bounding box center [432, 299] width 586 height 36
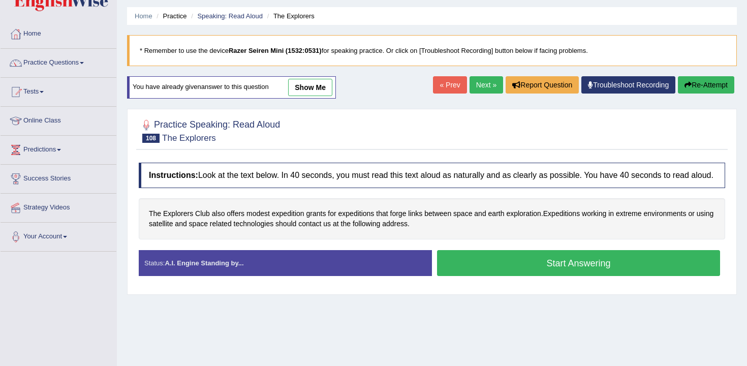
click at [504, 276] on button "Start Answering" at bounding box center [578, 263] width 283 height 26
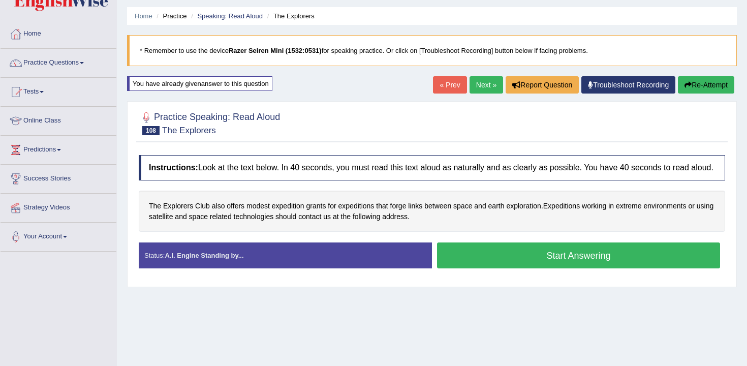
scroll to position [30, 0]
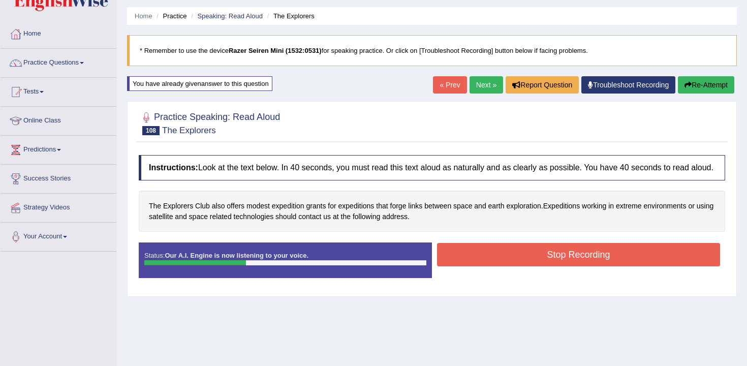
click at [514, 266] on button "Stop Recording" at bounding box center [578, 254] width 283 height 23
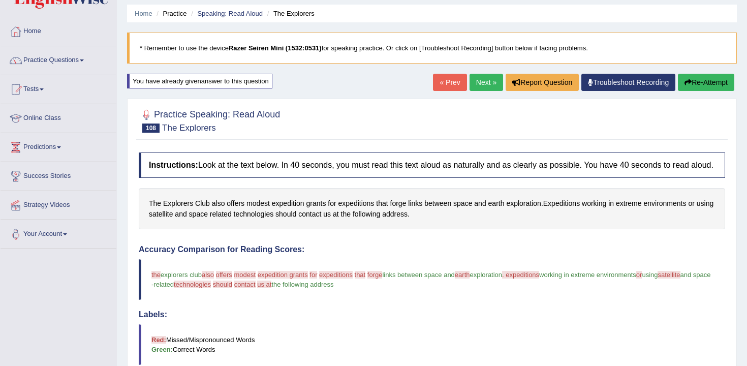
scroll to position [0, 0]
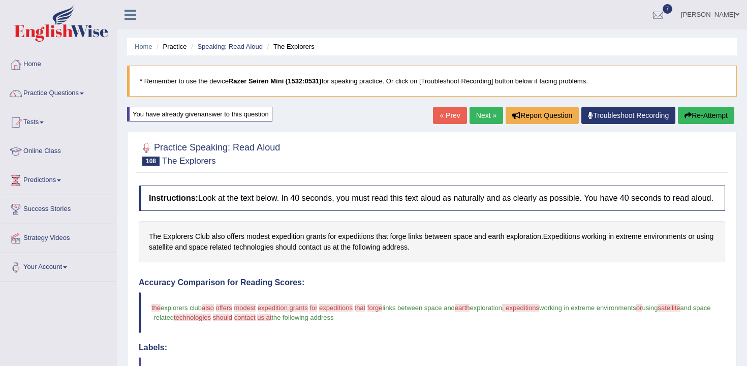
click at [682, 120] on button "Re-Attempt" at bounding box center [706, 115] width 56 height 17
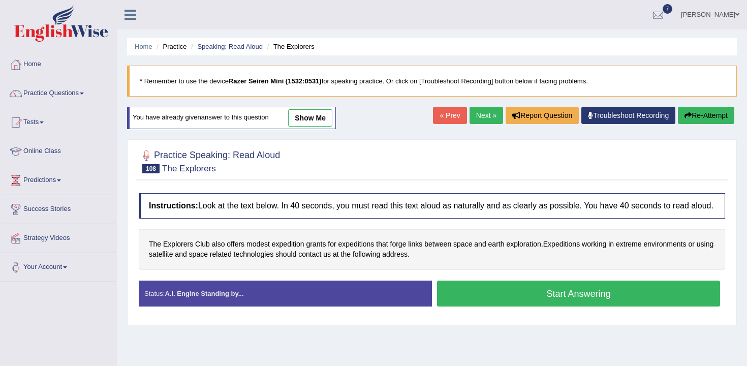
click at [569, 302] on button "Start Answering" at bounding box center [578, 294] width 283 height 26
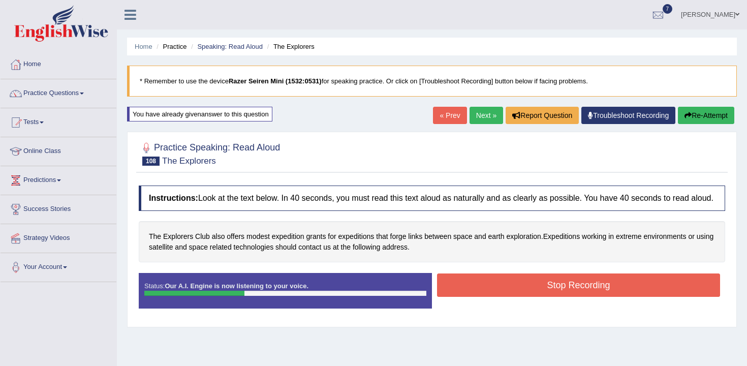
click at [569, 297] on button "Stop Recording" at bounding box center [578, 284] width 283 height 23
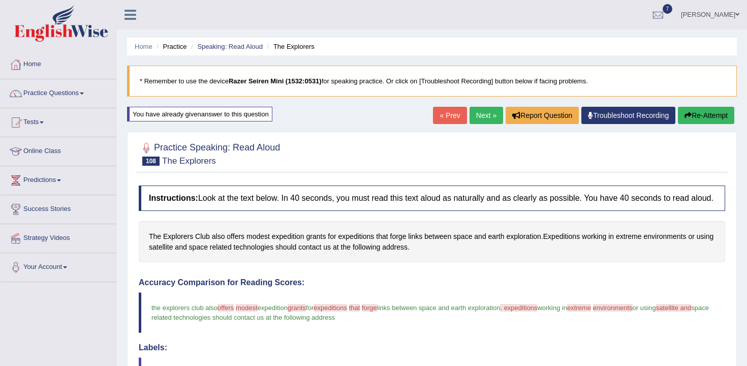
click at [476, 112] on link "Next »" at bounding box center [487, 115] width 34 height 17
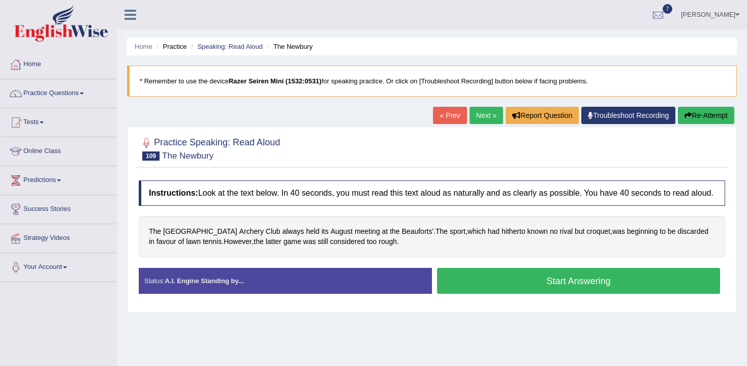
click at [510, 292] on button "Start Answering" at bounding box center [578, 281] width 283 height 26
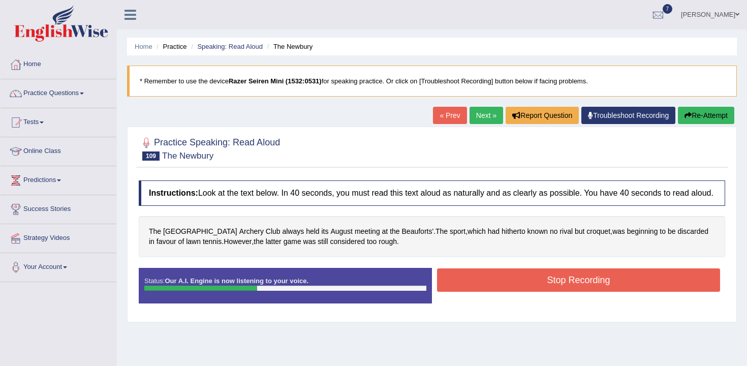
click at [535, 283] on button "Stop Recording" at bounding box center [578, 279] width 283 height 23
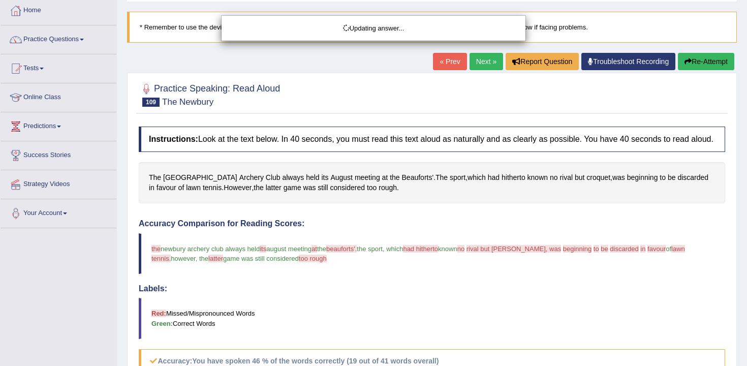
scroll to position [1, 0]
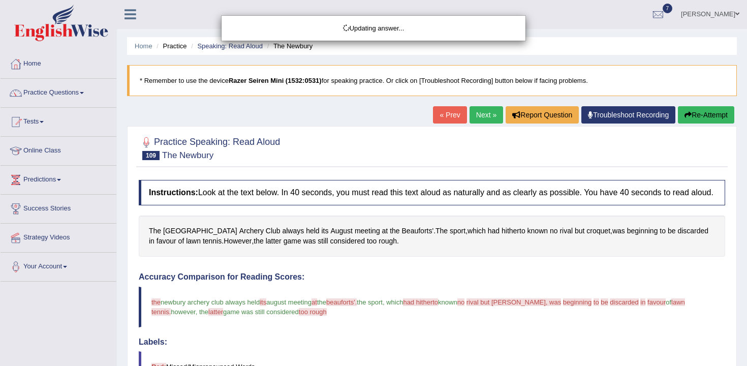
click at [689, 122] on div "Updating answer..." at bounding box center [373, 183] width 747 height 366
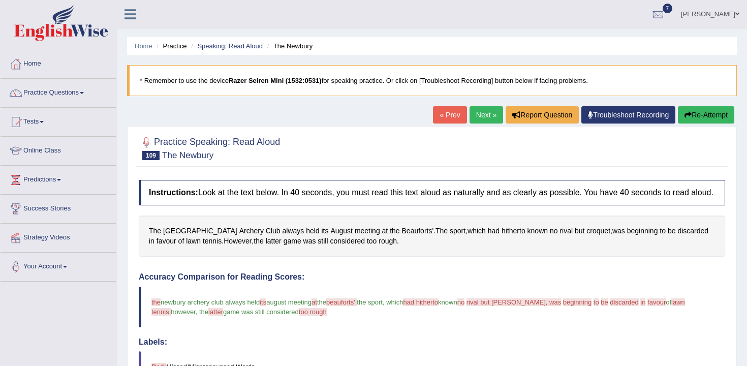
click at [694, 120] on button "Re-Attempt" at bounding box center [706, 114] width 56 height 17
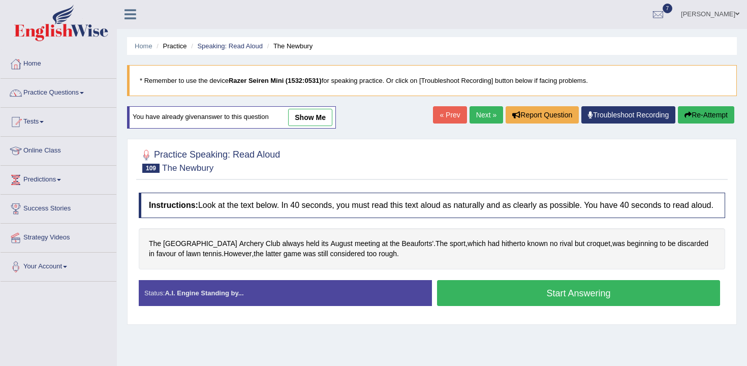
click at [603, 303] on button "Start Answering" at bounding box center [578, 293] width 283 height 26
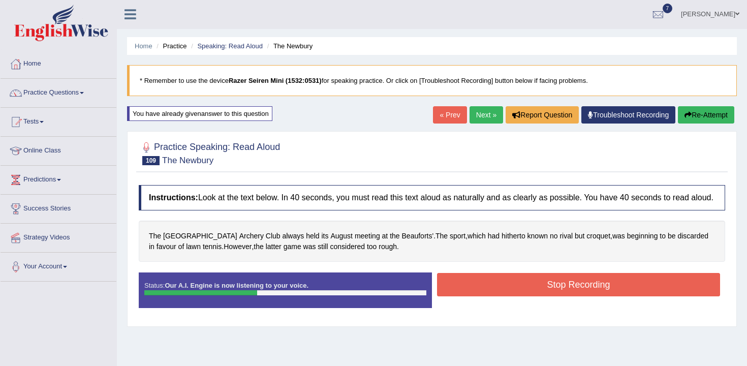
click at [603, 296] on button "Stop Recording" at bounding box center [578, 284] width 283 height 23
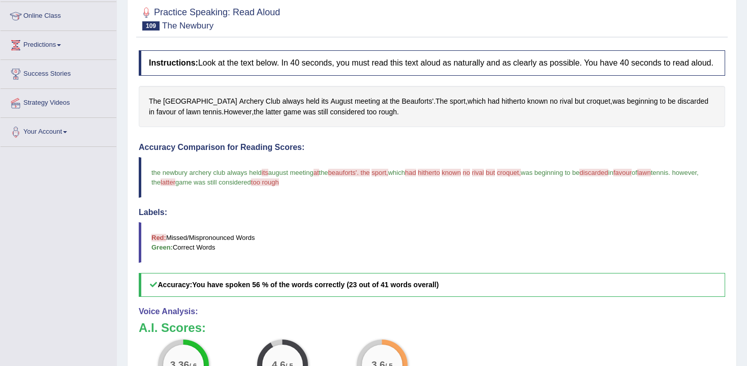
scroll to position [33, 0]
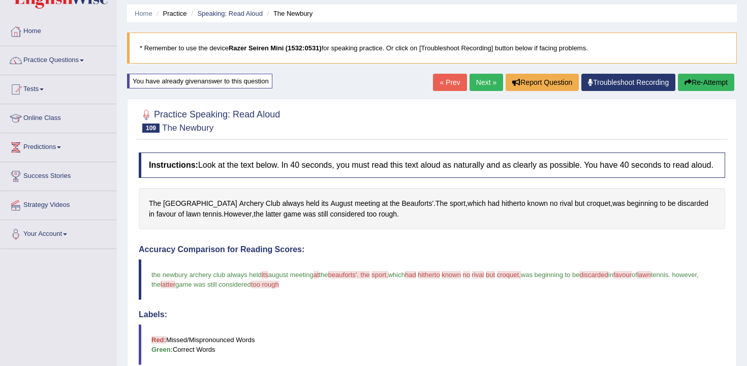
click at [470, 82] on link "Next »" at bounding box center [487, 82] width 34 height 17
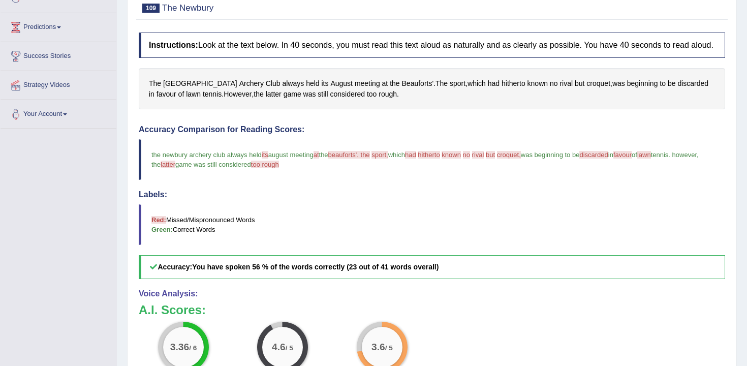
scroll to position [173, 0]
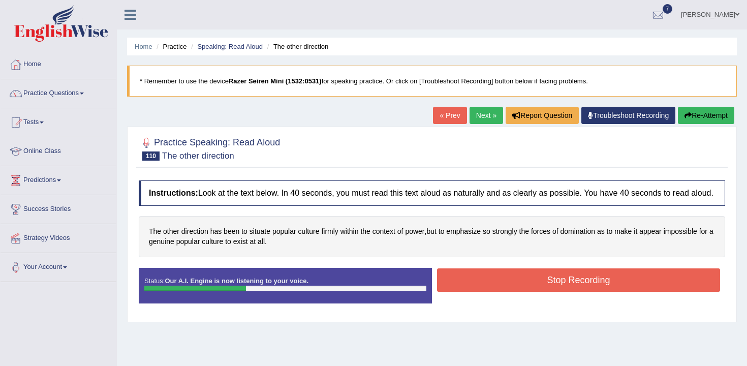
click at [499, 289] on button "Stop Recording" at bounding box center [578, 279] width 283 height 23
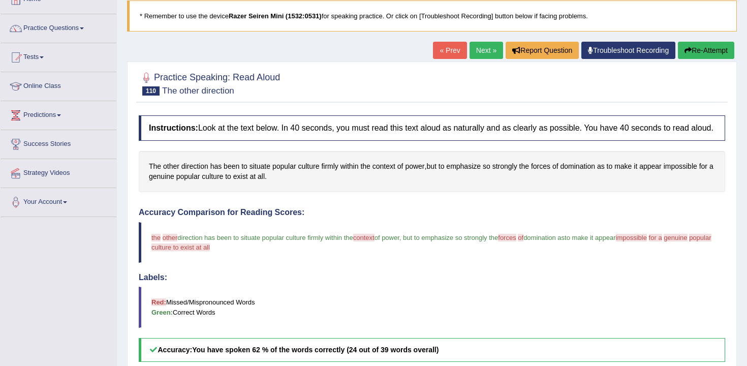
scroll to position [24, 0]
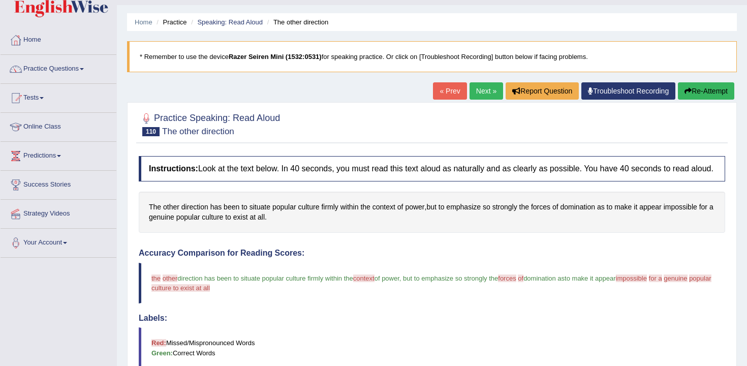
click at [692, 94] on button "Re-Attempt" at bounding box center [706, 90] width 56 height 17
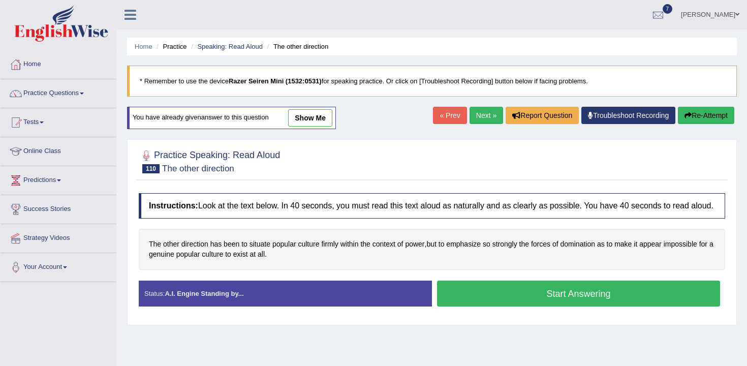
scroll to position [24, 0]
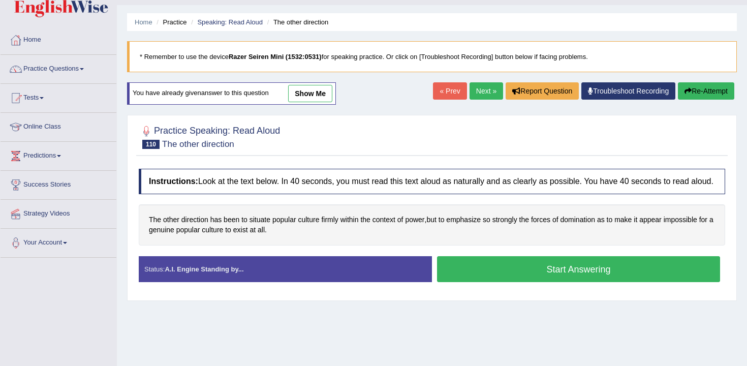
click at [519, 295] on div "Instructions: Look at the text below. In 40 seconds, you must read this text al…" at bounding box center [432, 230] width 592 height 132
click at [530, 282] on button "Start Answering" at bounding box center [578, 269] width 283 height 26
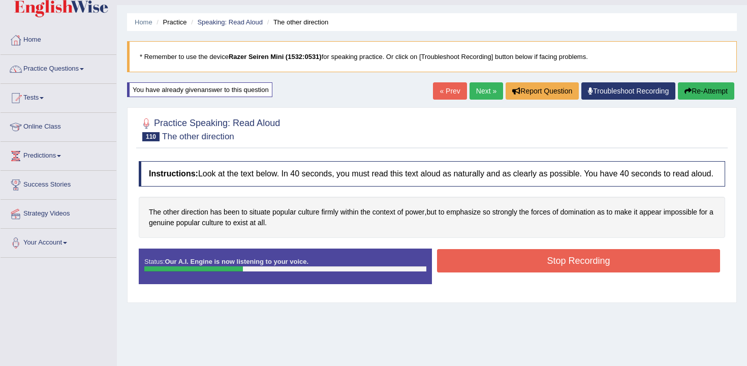
click at [547, 272] on button "Stop Recording" at bounding box center [578, 260] width 283 height 23
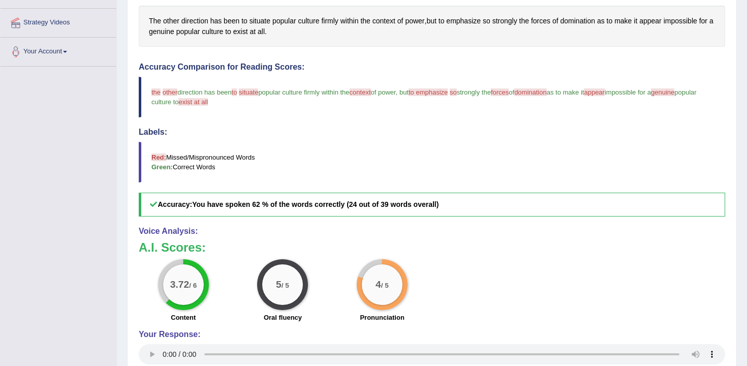
scroll to position [55, 0]
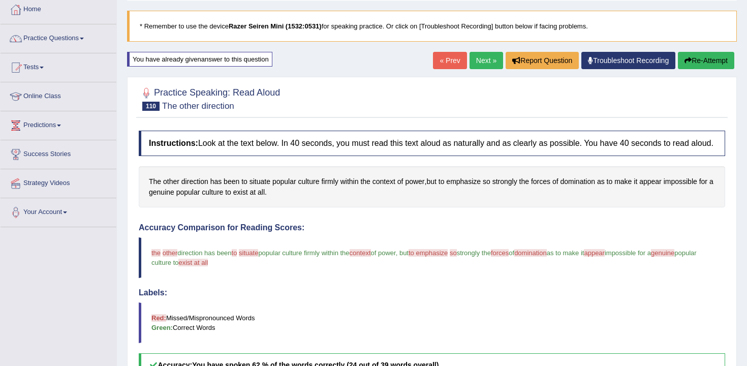
click at [688, 58] on icon "button" at bounding box center [688, 60] width 7 height 7
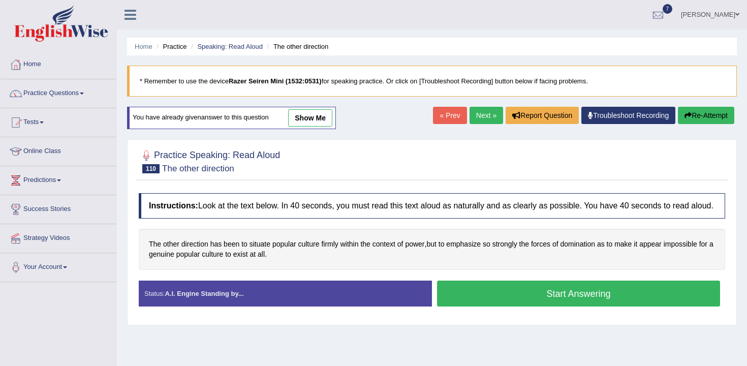
scroll to position [55, 0]
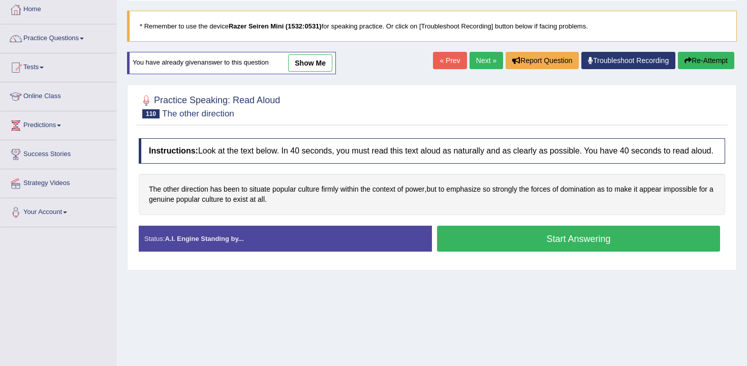
click at [570, 252] on button "Start Answering" at bounding box center [578, 239] width 283 height 26
click at [574, 254] on div "Start Answering" at bounding box center [578, 240] width 293 height 28
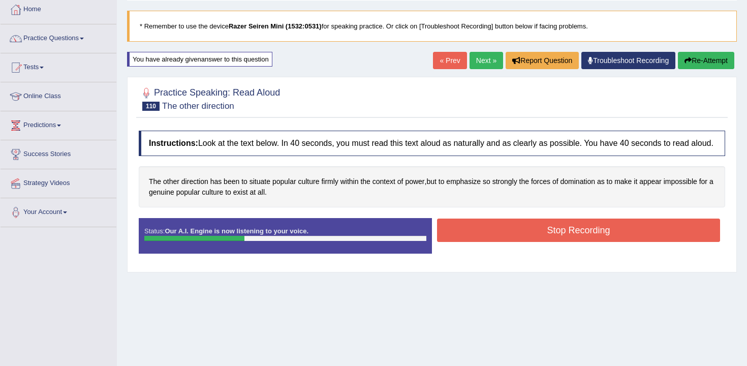
click at [586, 241] on button "Stop Recording" at bounding box center [578, 230] width 283 height 23
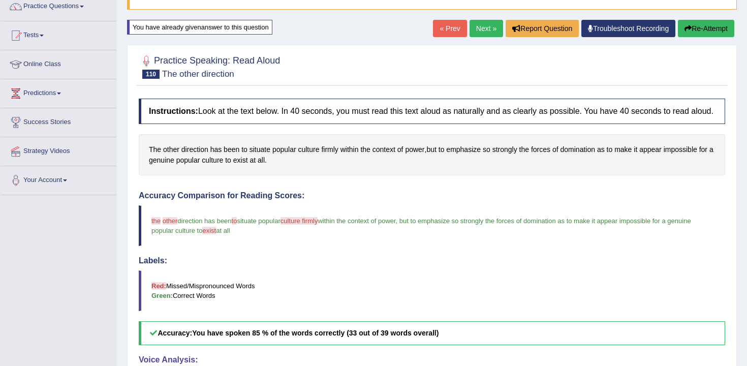
scroll to position [22, 0]
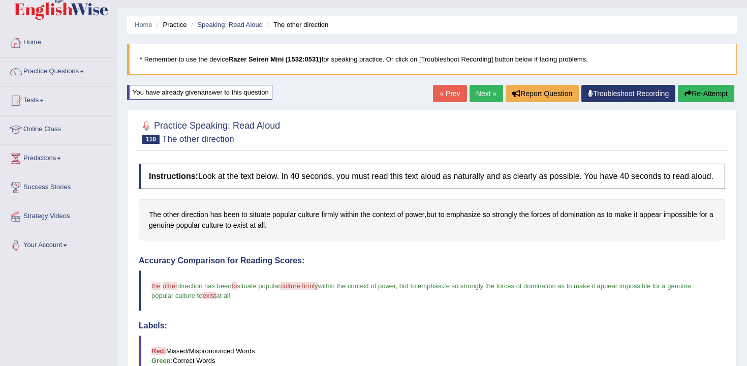
click at [494, 86] on link "Next »" at bounding box center [487, 93] width 34 height 17
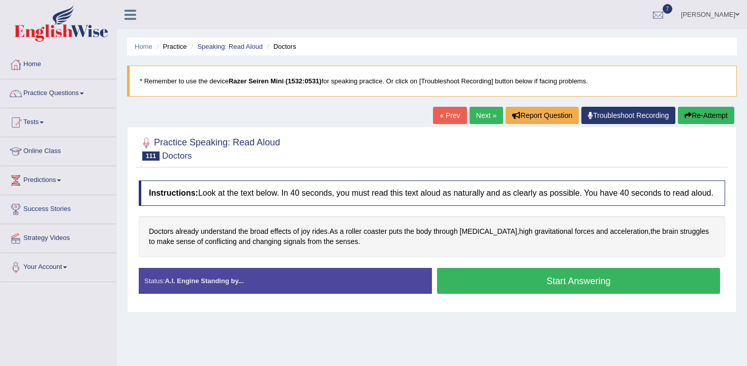
click at [518, 284] on button "Start Answering" at bounding box center [578, 281] width 283 height 26
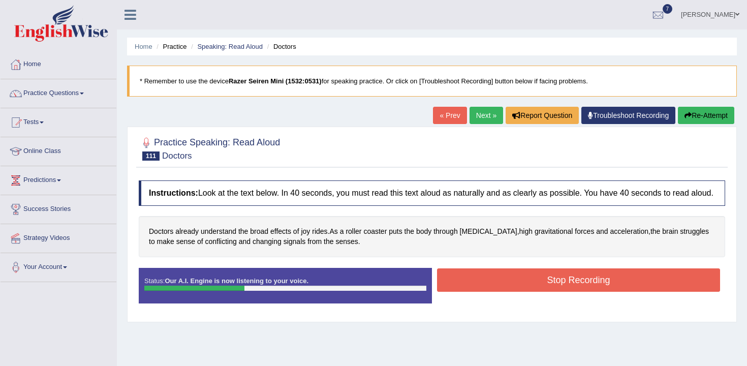
click at [534, 289] on button "Stop Recording" at bounding box center [578, 279] width 283 height 23
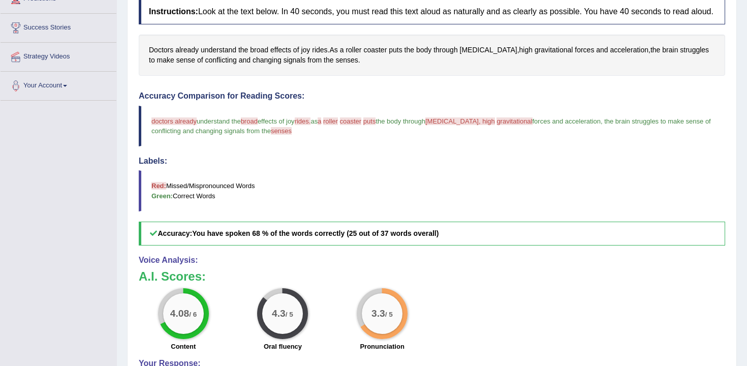
scroll to position [85, 0]
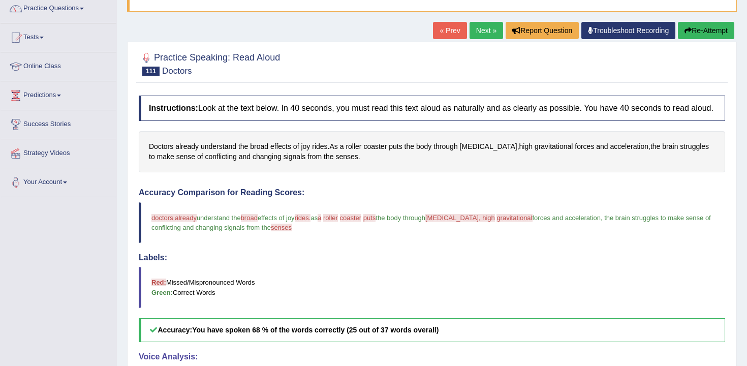
click at [698, 26] on button "Re-Attempt" at bounding box center [706, 30] width 56 height 17
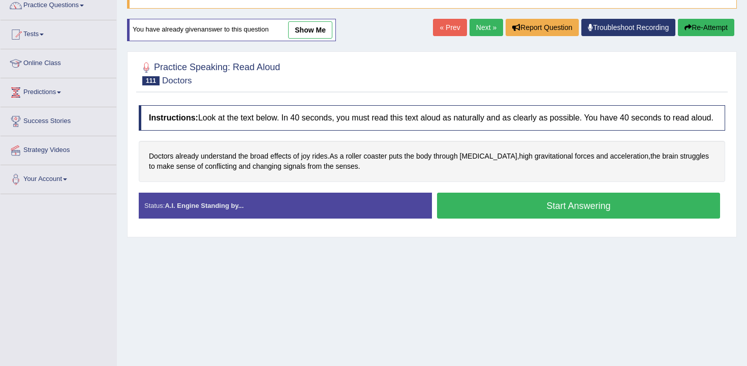
click at [555, 217] on button "Start Answering" at bounding box center [578, 206] width 283 height 26
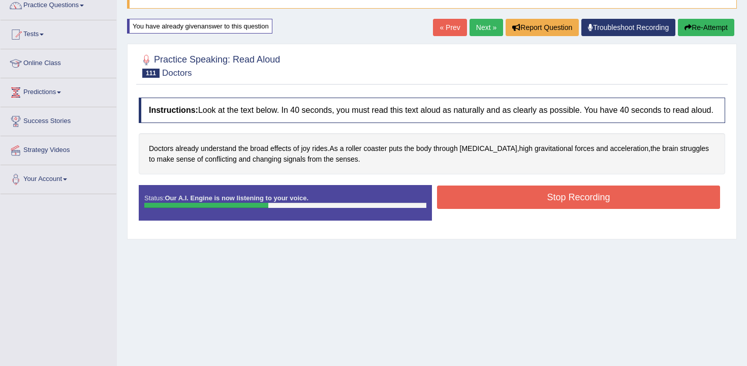
click at [555, 209] on button "Stop Recording" at bounding box center [578, 196] width 283 height 23
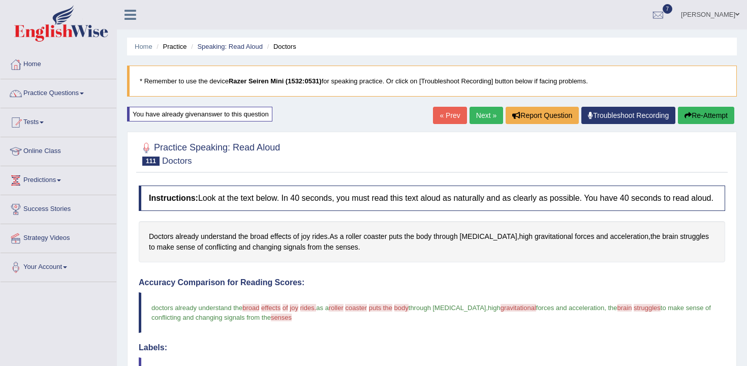
click at [489, 114] on link "Next »" at bounding box center [487, 115] width 34 height 17
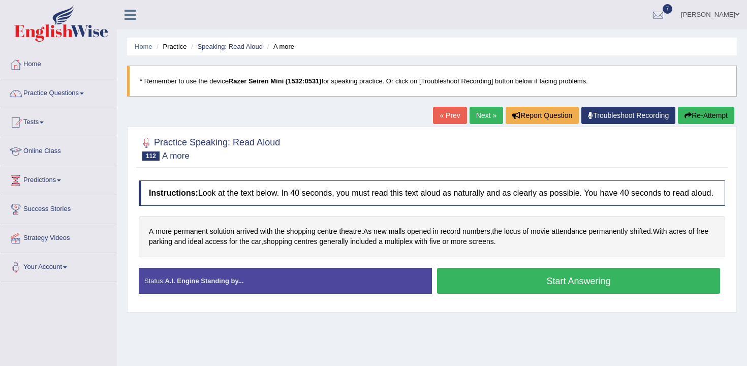
click at [507, 294] on button "Start Answering" at bounding box center [578, 281] width 283 height 26
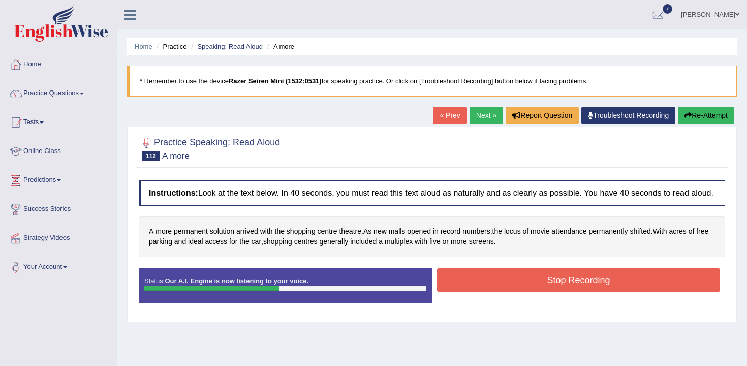
click at [529, 292] on button "Stop Recording" at bounding box center [578, 279] width 283 height 23
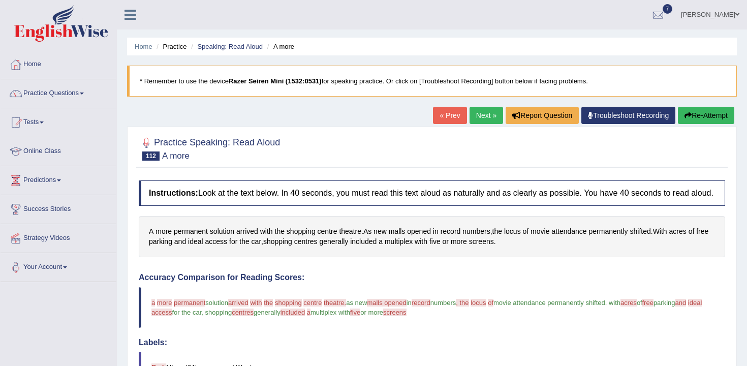
click at [470, 113] on link "Next »" at bounding box center [487, 115] width 34 height 17
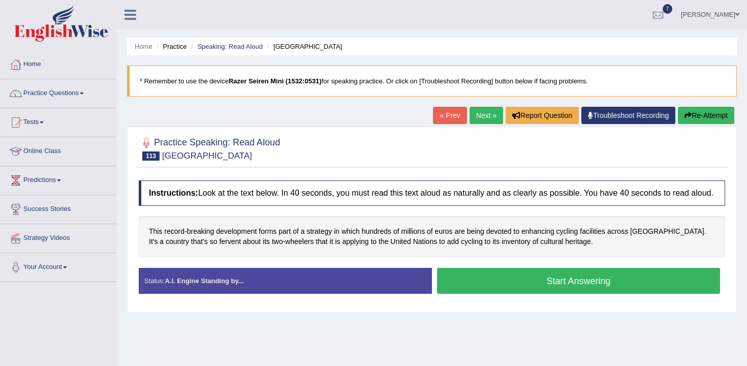
click at [474, 307] on div "Instructions: Look at the text below. In 40 seconds, you must read this text al…" at bounding box center [432, 241] width 592 height 132
click at [475, 294] on button "Start Answering" at bounding box center [578, 281] width 283 height 26
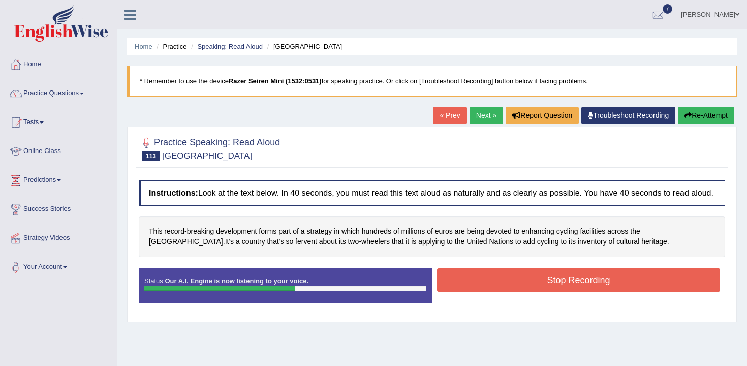
click at [511, 292] on button "Stop Recording" at bounding box center [578, 279] width 283 height 23
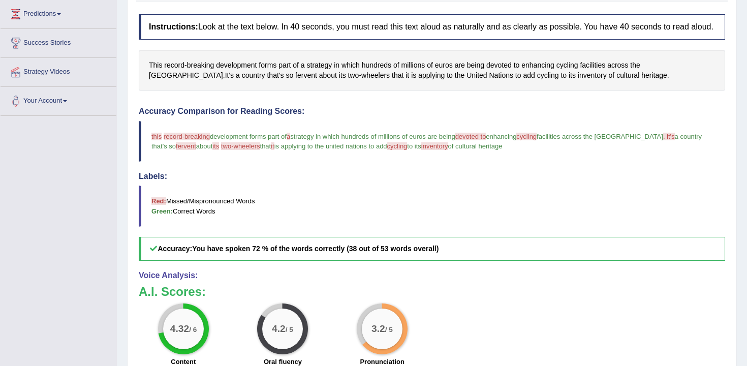
scroll to position [48, 0]
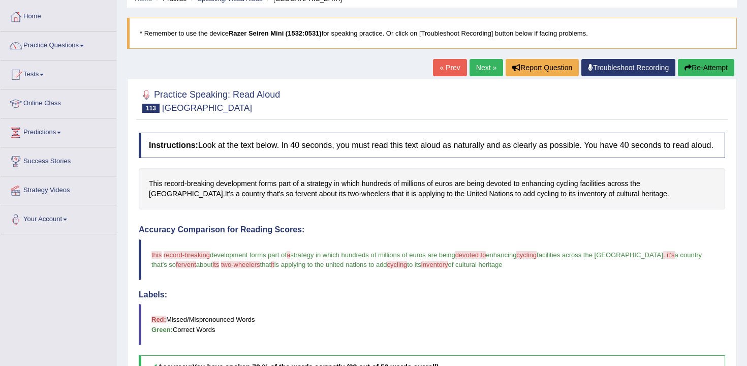
click at [482, 75] on link "Next »" at bounding box center [487, 67] width 34 height 17
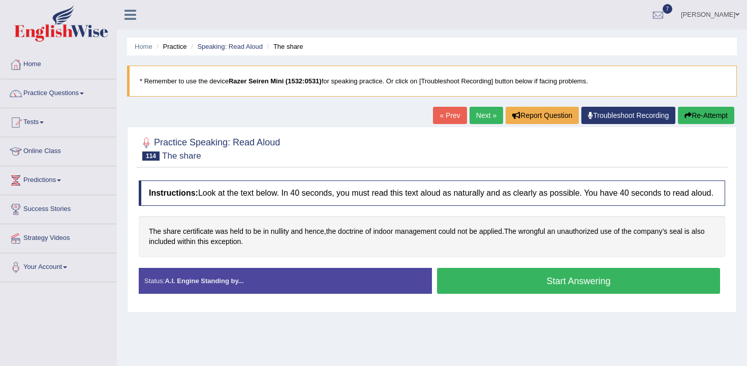
click at [504, 281] on button "Start Answering" at bounding box center [578, 281] width 283 height 26
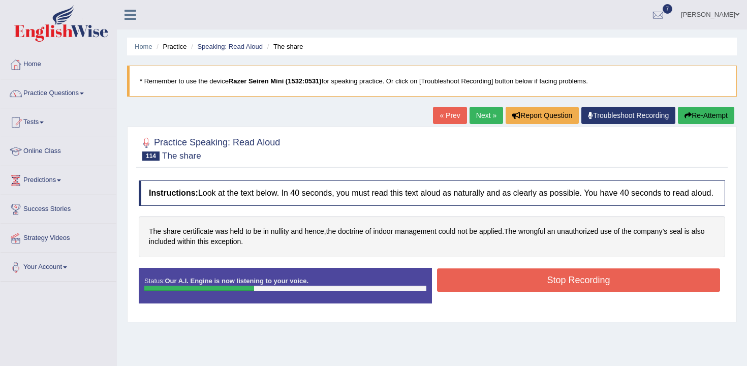
click at [537, 286] on button "Stop Recording" at bounding box center [578, 279] width 283 height 23
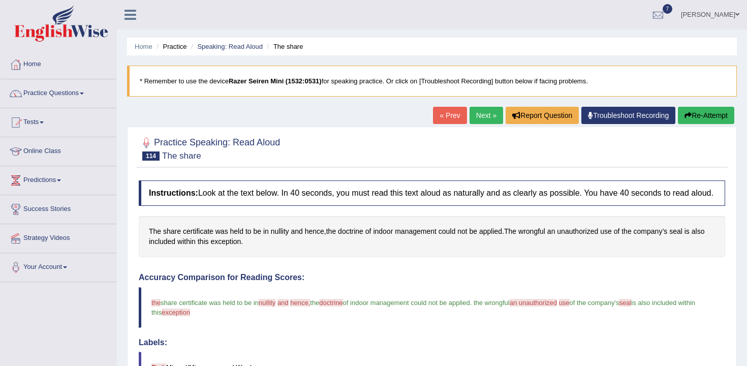
click at [699, 115] on button "Re-Attempt" at bounding box center [706, 115] width 56 height 17
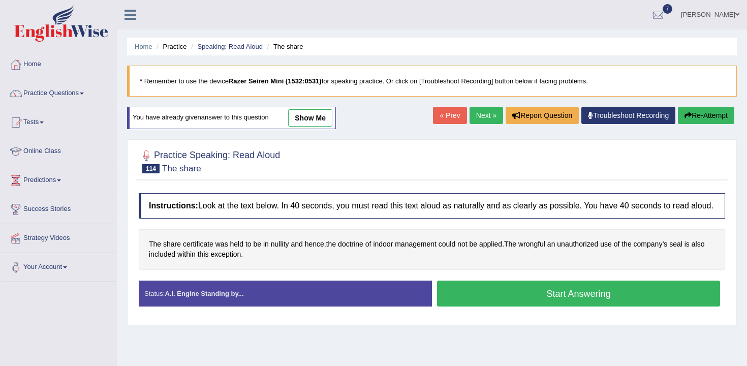
click at [497, 305] on button "Start Answering" at bounding box center [578, 294] width 283 height 26
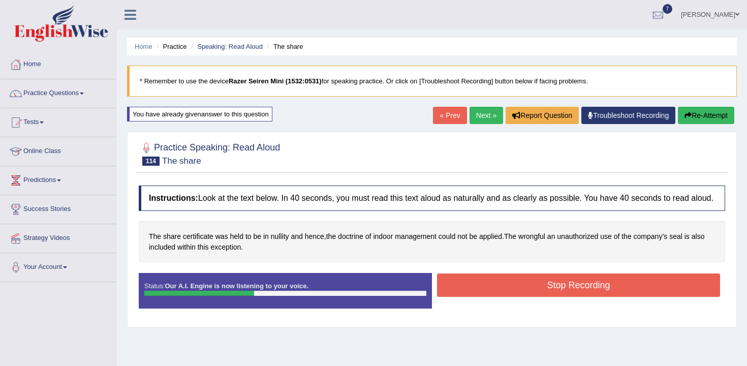
click at [560, 297] on button "Stop Recording" at bounding box center [578, 284] width 283 height 23
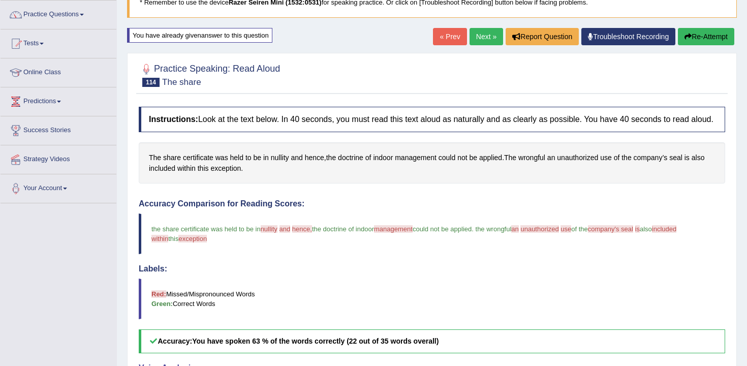
scroll to position [45, 0]
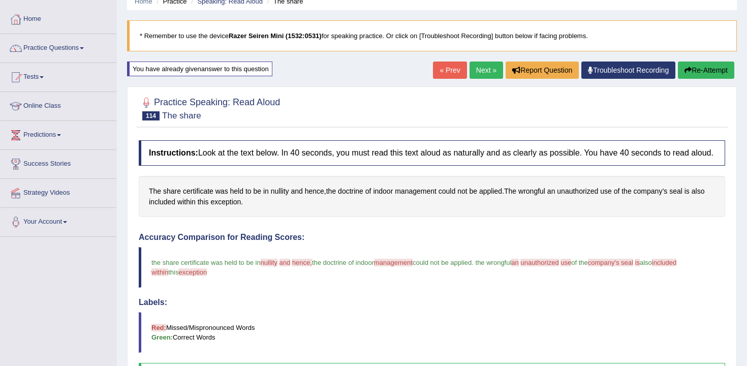
click at [477, 70] on link "Next »" at bounding box center [487, 69] width 34 height 17
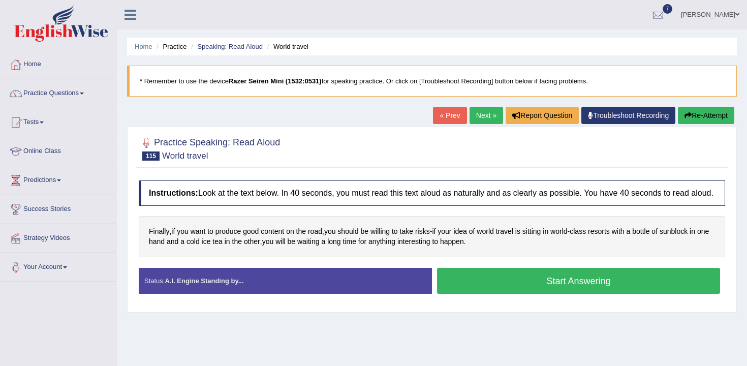
click at [460, 297] on div "Stop Recording" at bounding box center [578, 296] width 293 height 1
click at [474, 294] on button "Start Answering" at bounding box center [578, 281] width 283 height 26
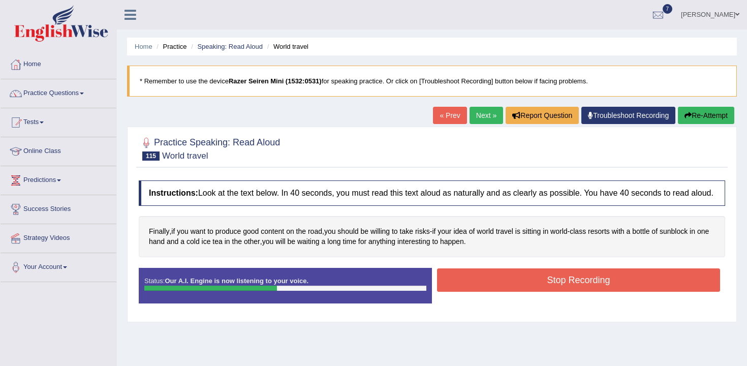
click at [482, 286] on button "Stop Recording" at bounding box center [578, 279] width 283 height 23
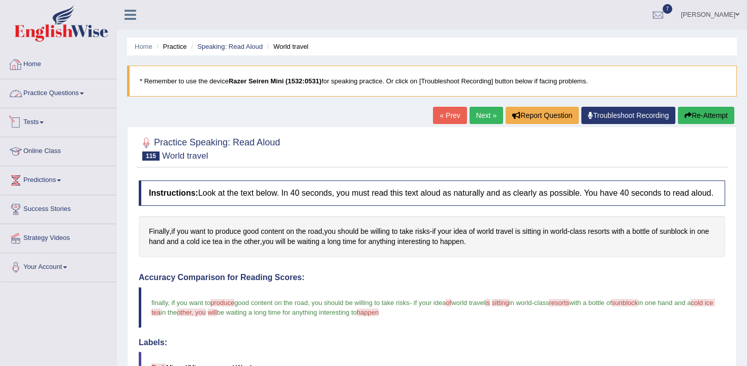
click at [71, 69] on link "Home" at bounding box center [59, 62] width 116 height 25
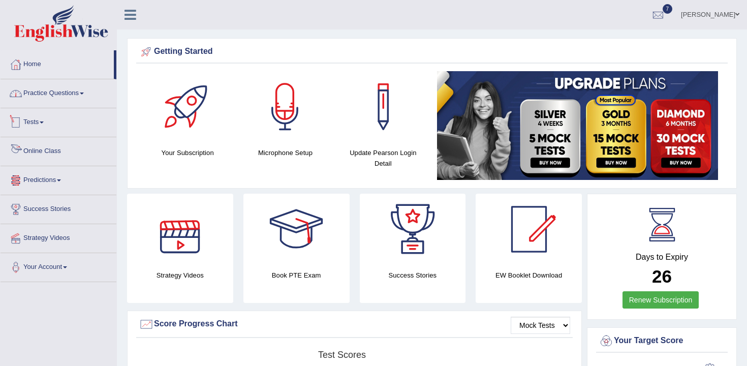
click at [62, 98] on link "Practice Questions" at bounding box center [59, 91] width 116 height 25
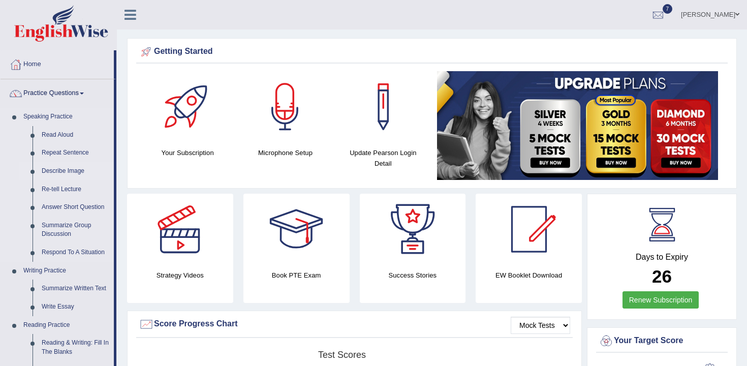
click at [77, 172] on link "Describe Image" at bounding box center [75, 171] width 77 height 18
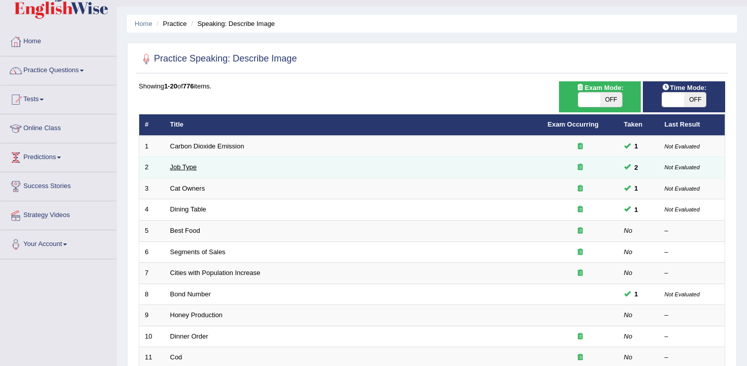
scroll to position [28, 0]
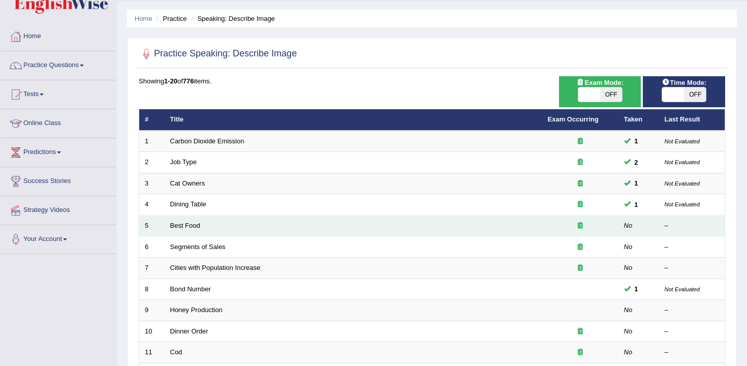
click at [190, 231] on td "Best Food" at bounding box center [354, 225] width 378 height 21
click at [190, 226] on link "Best Food" at bounding box center [185, 226] width 30 height 8
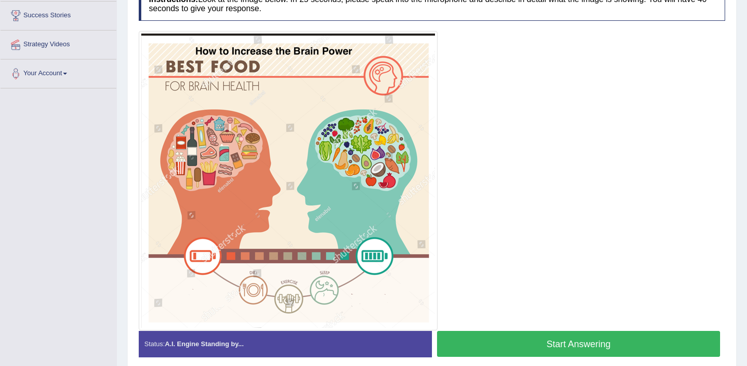
scroll to position [198, 0]
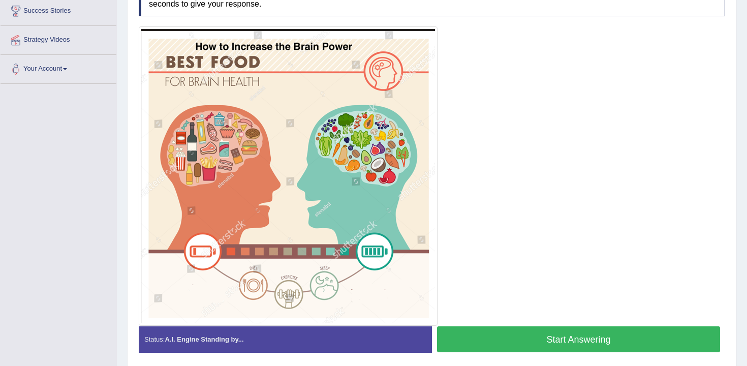
click at [630, 346] on button "Start Answering" at bounding box center [578, 339] width 283 height 26
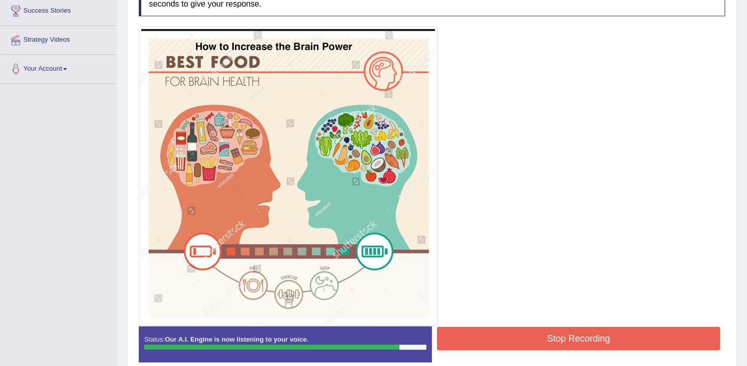
click at [626, 345] on button "Stop Recording" at bounding box center [578, 338] width 283 height 23
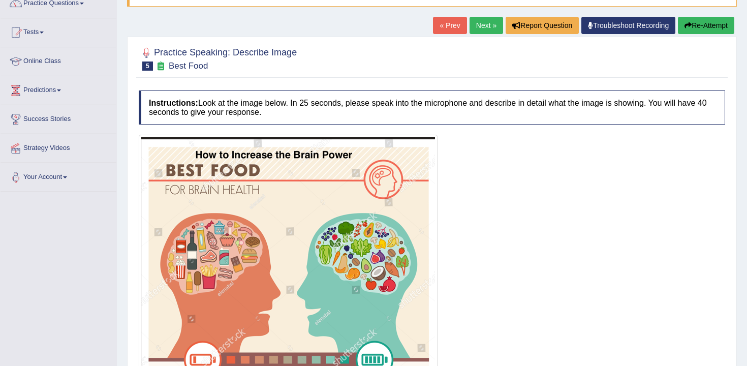
scroll to position [50, 0]
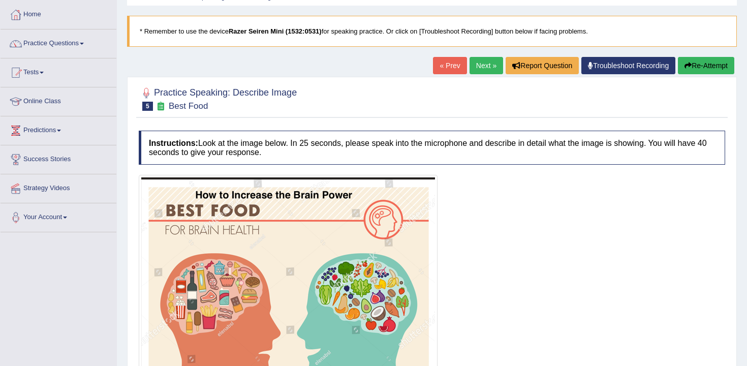
click at [695, 68] on button "Re-Attempt" at bounding box center [706, 65] width 56 height 17
